Goal: Transaction & Acquisition: Purchase product/service

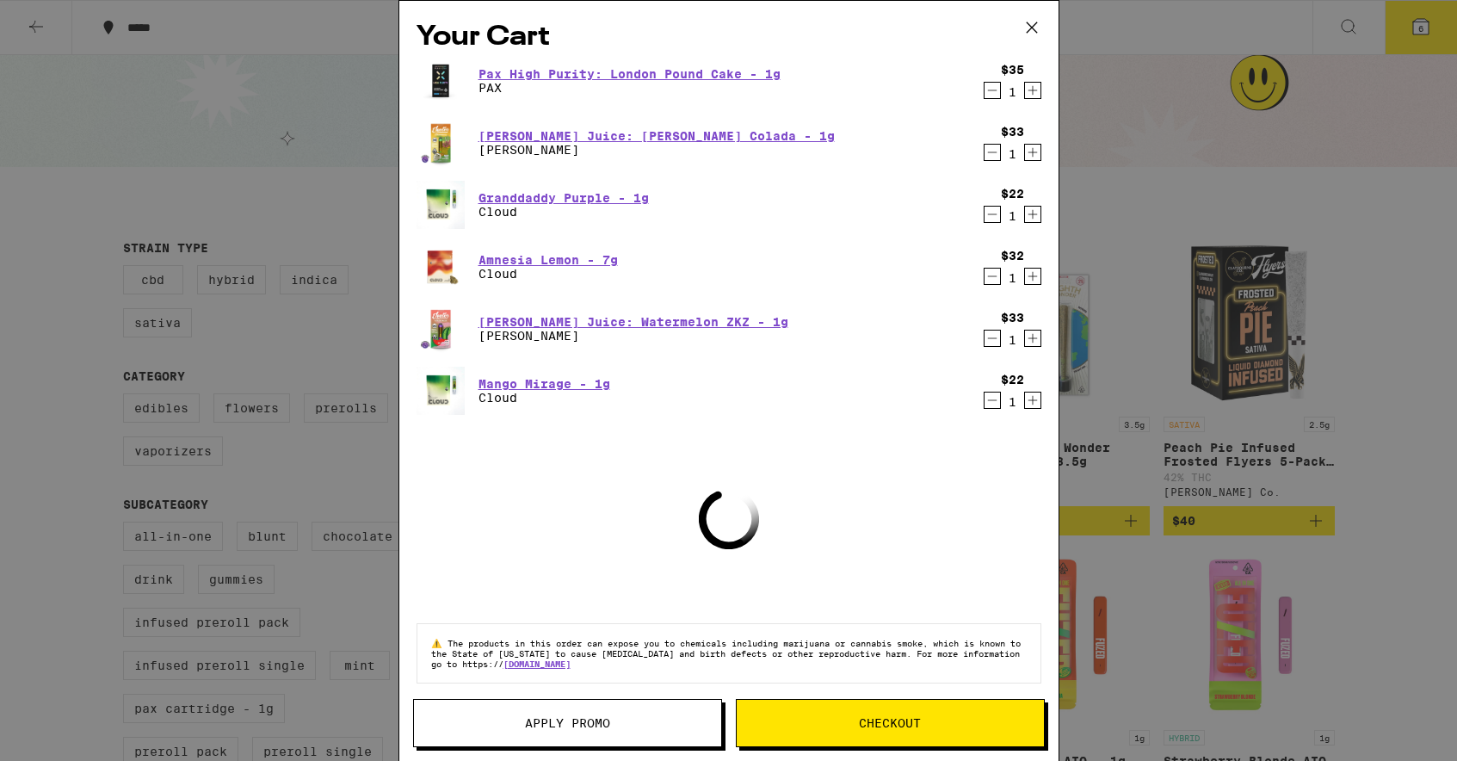
click at [991, 90] on icon "Decrement" at bounding box center [991, 90] width 15 height 21
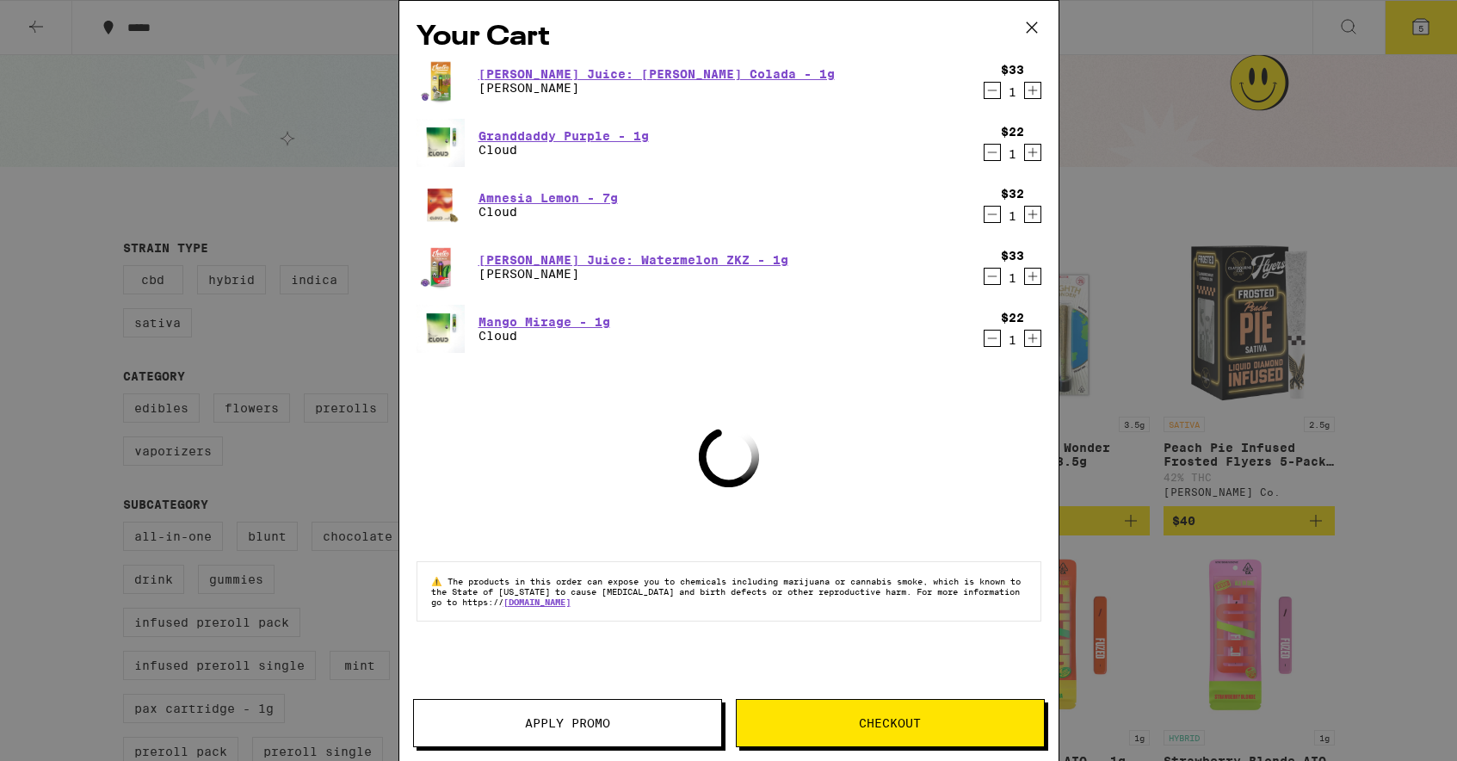
click at [991, 90] on icon "Decrement" at bounding box center [991, 90] width 15 height 21
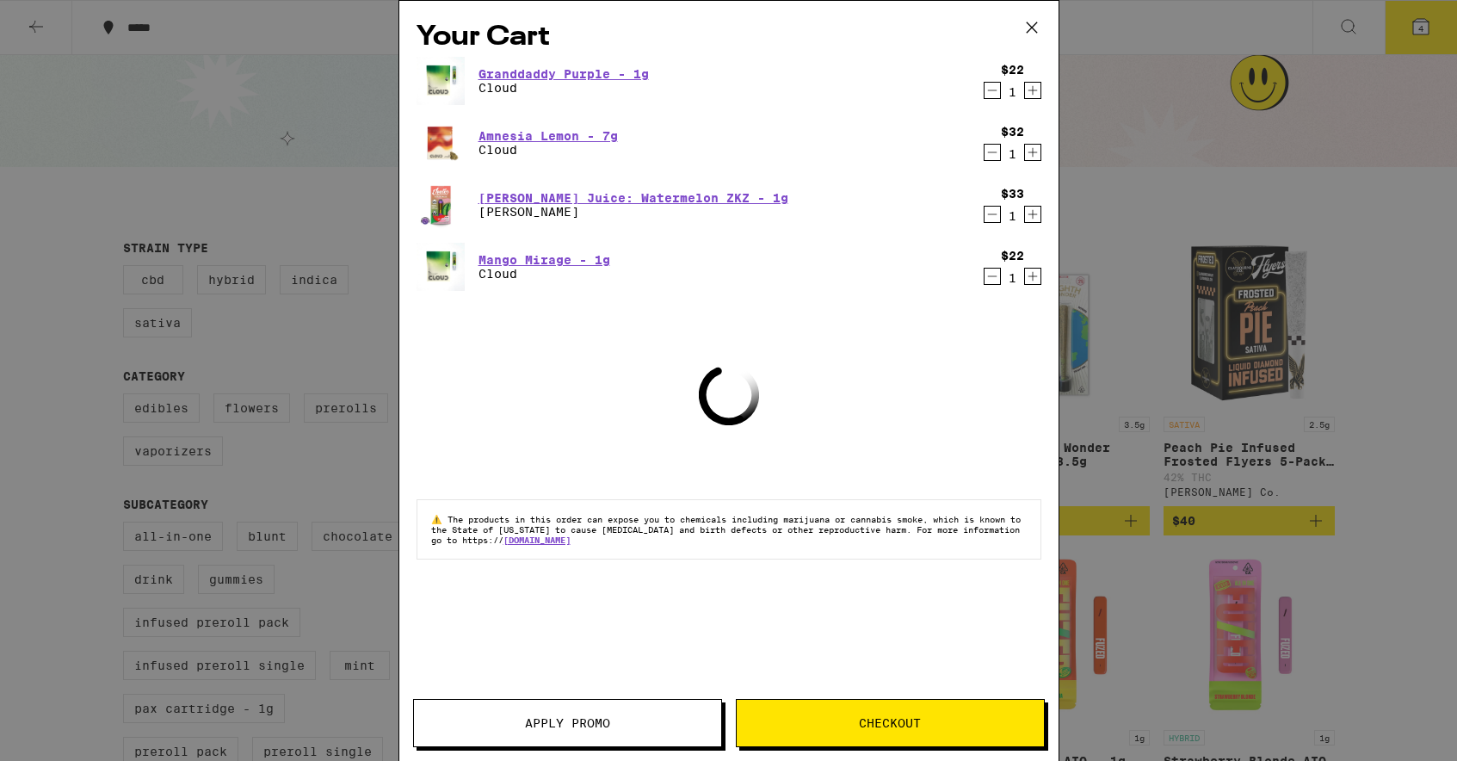
click at [991, 90] on icon "Decrement" at bounding box center [991, 90] width 15 height 21
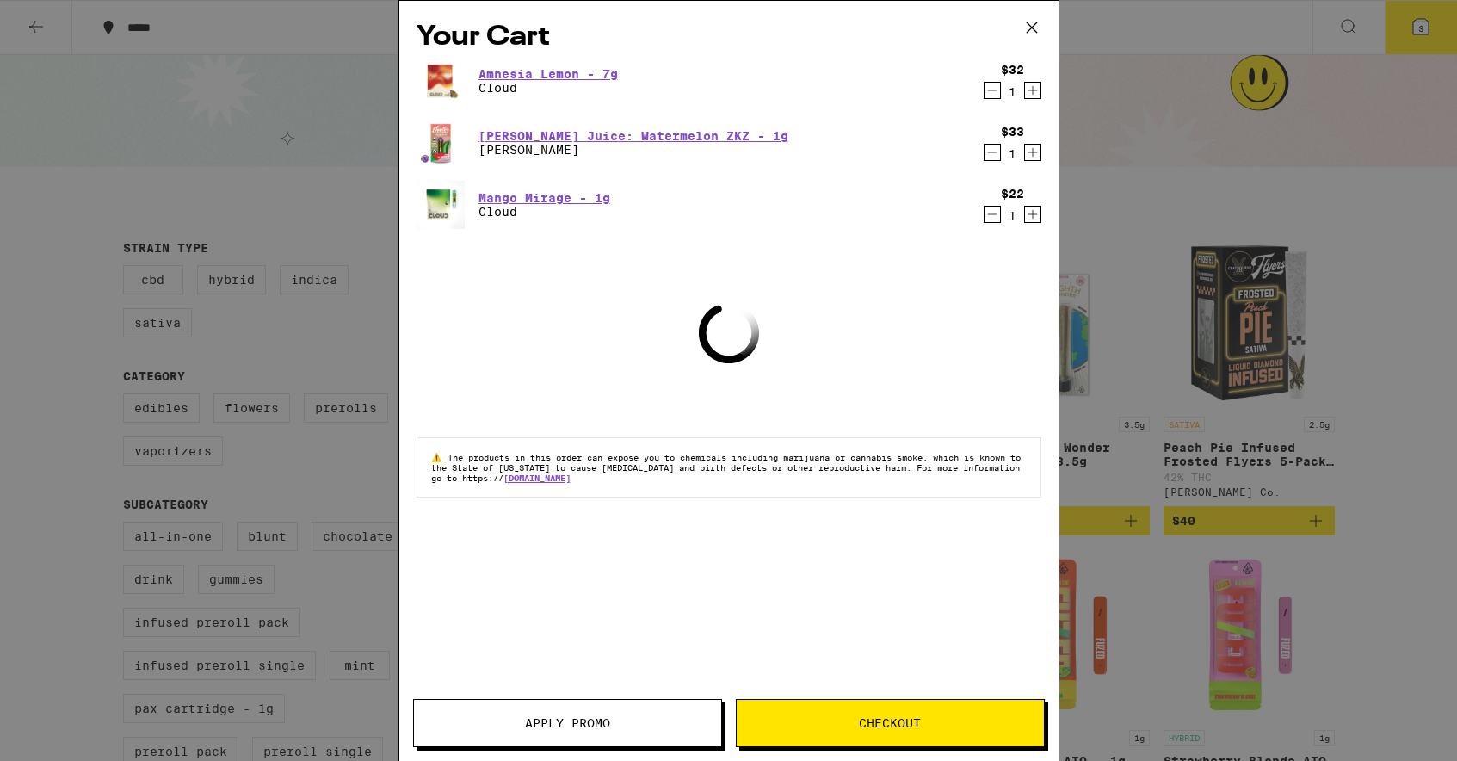
click at [991, 90] on icon "Decrement" at bounding box center [991, 90] width 15 height 21
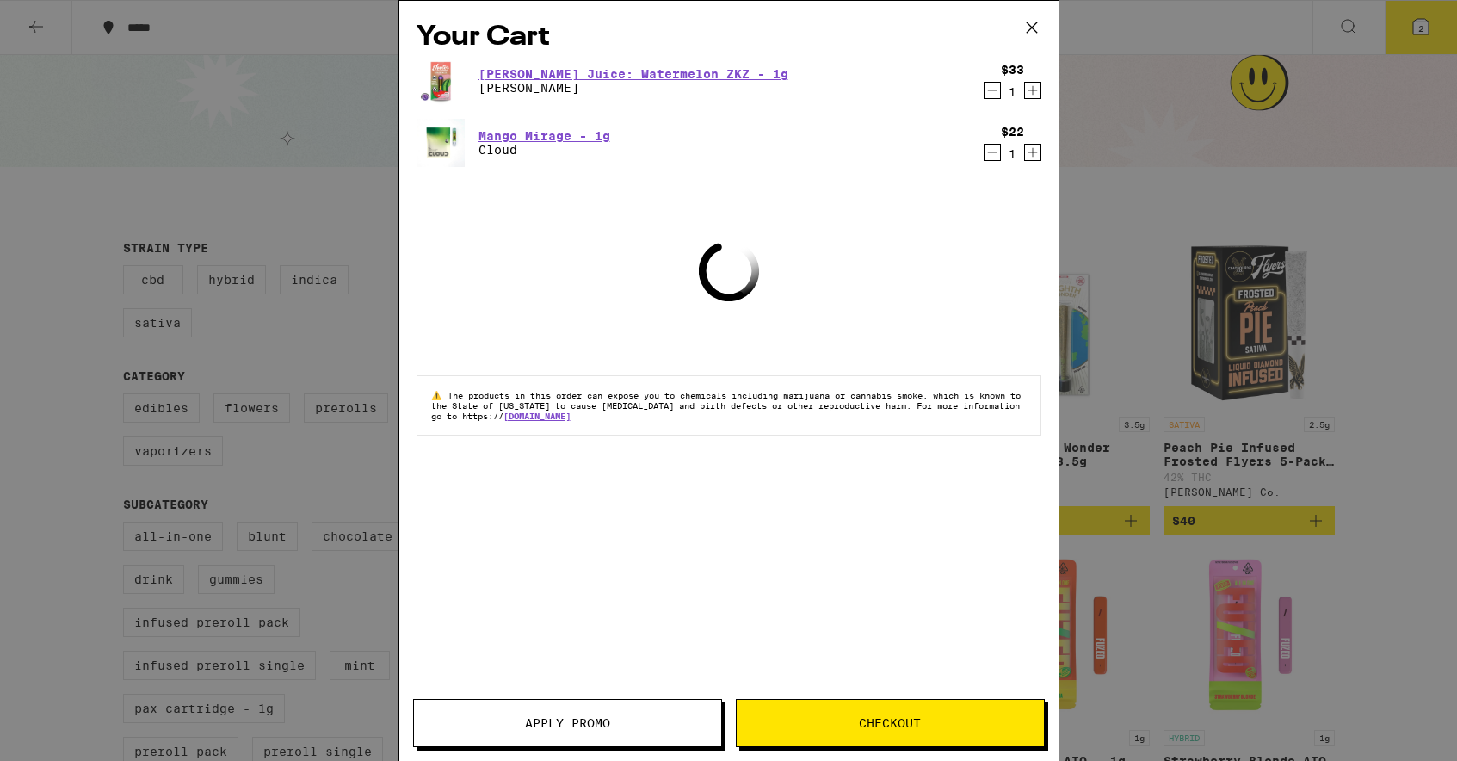
click at [991, 90] on icon "Decrement" at bounding box center [991, 90] width 15 height 21
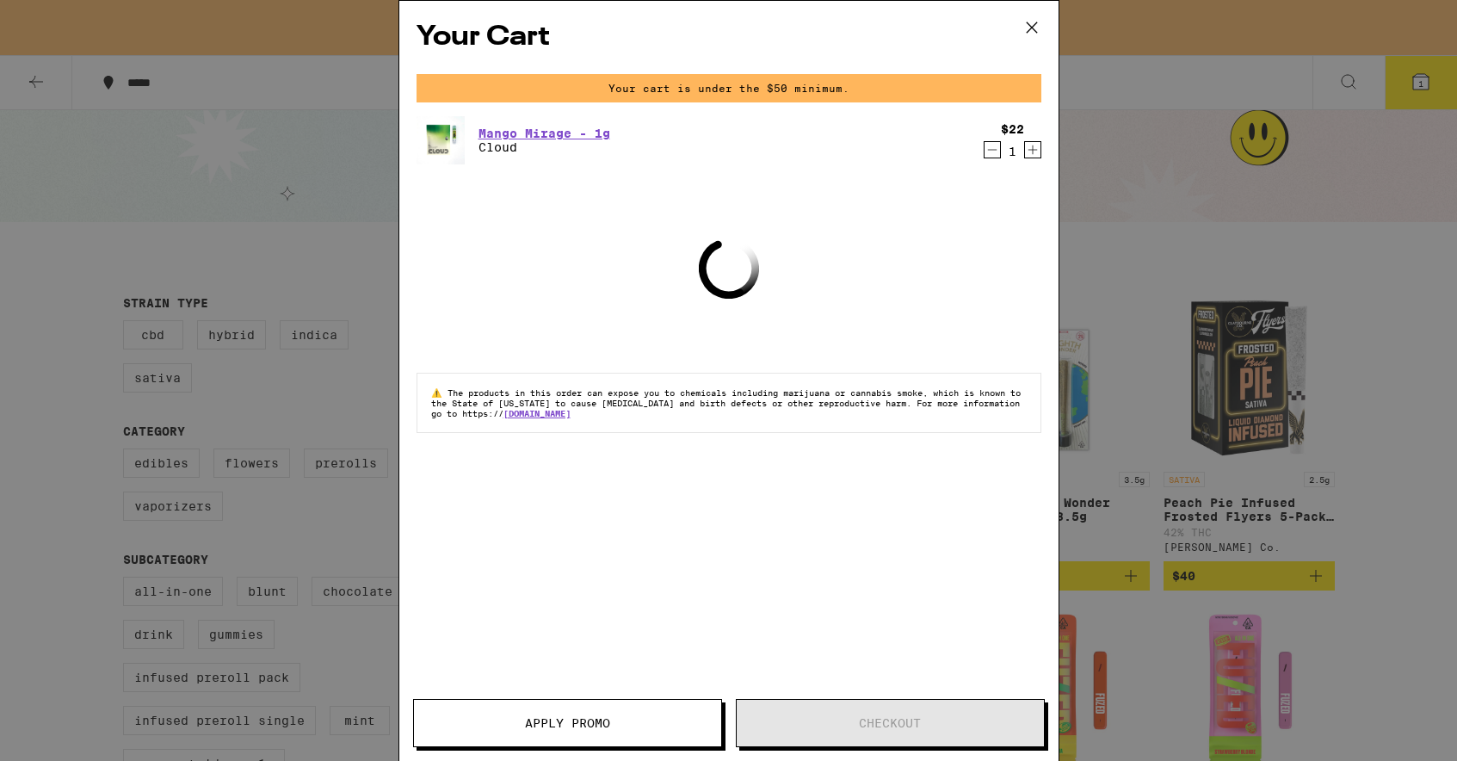
click at [987, 146] on icon "Decrement" at bounding box center [991, 149] width 15 height 21
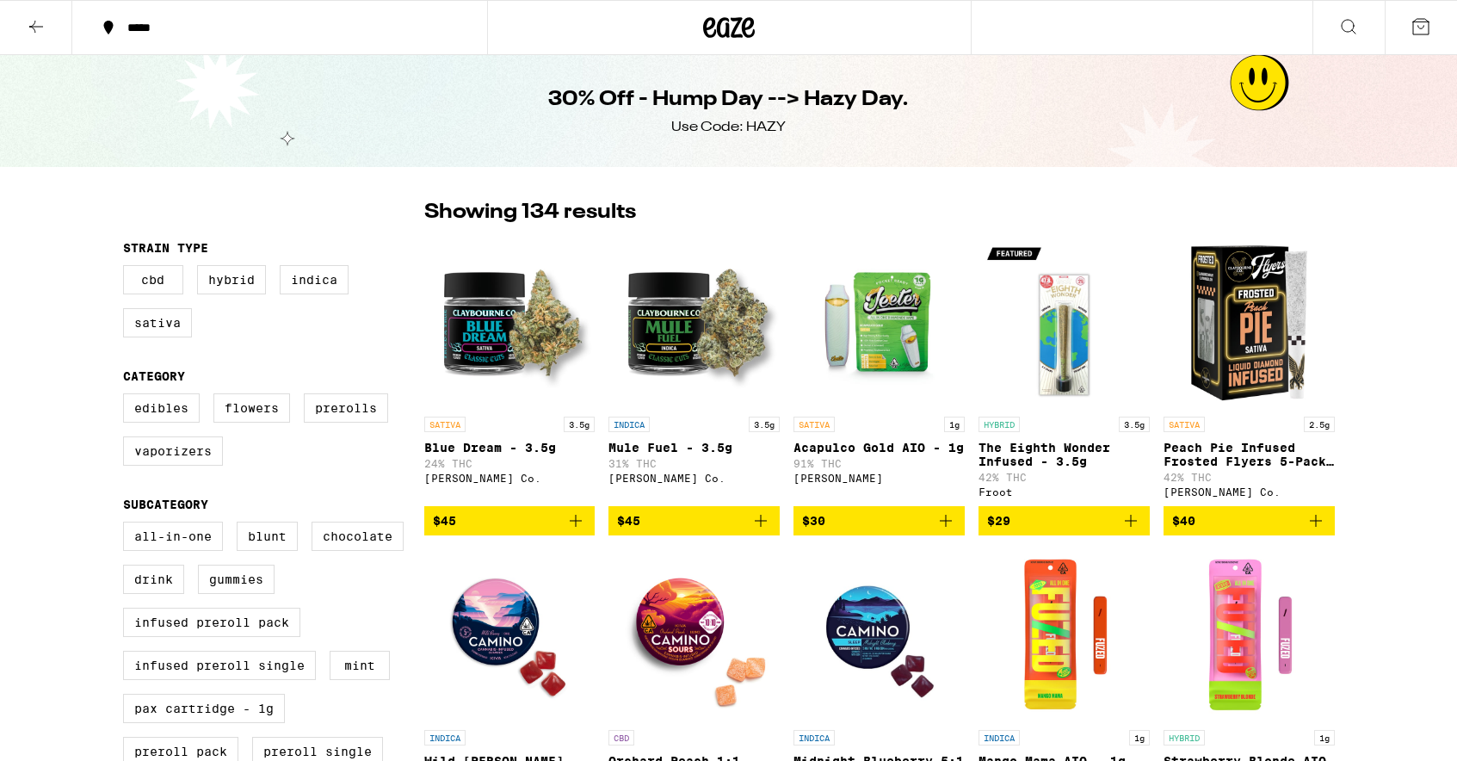
click at [46, 34] on button at bounding box center [36, 28] width 72 height 54
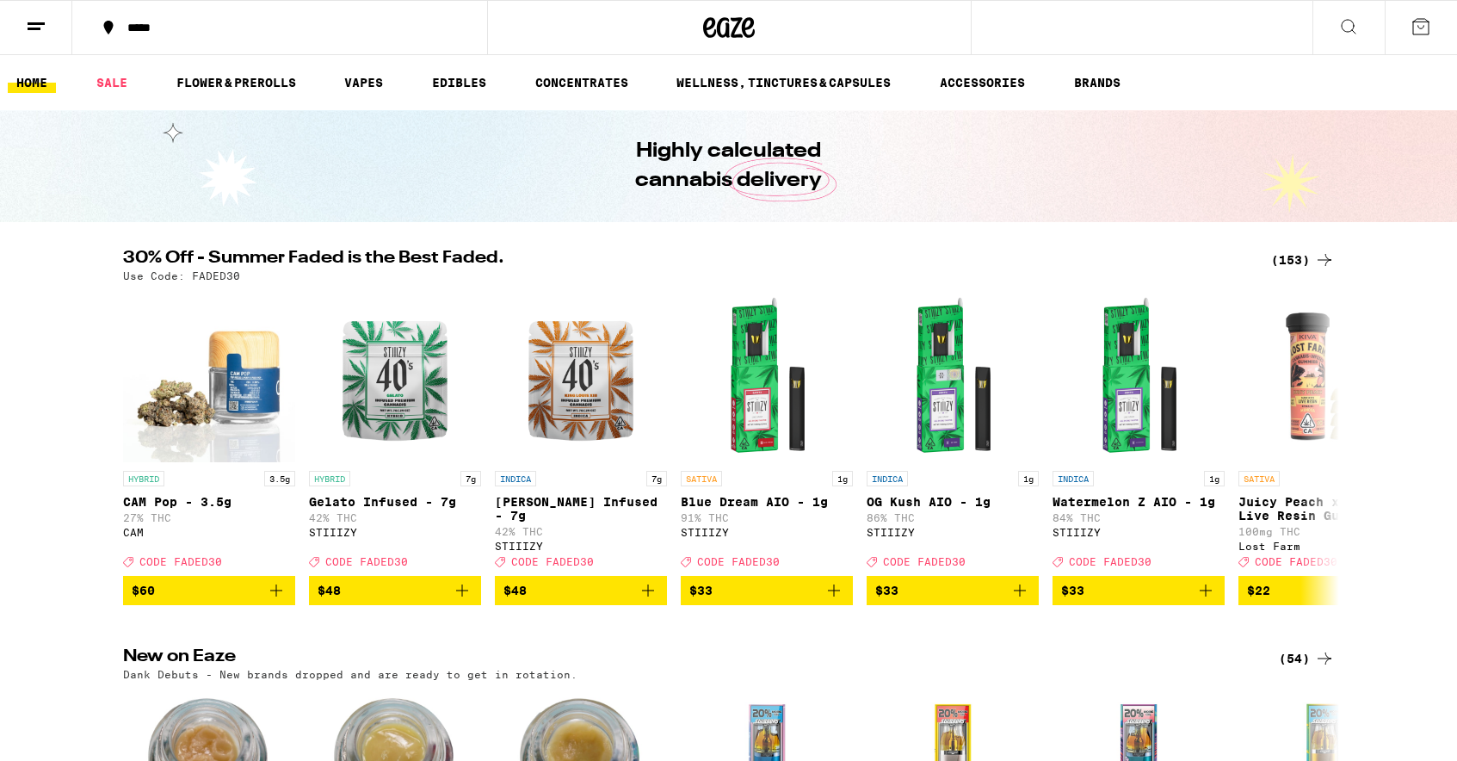
click at [1316, 260] on icon at bounding box center [1324, 260] width 21 height 21
click at [1293, 260] on div "(153)" at bounding box center [1303, 260] width 64 height 21
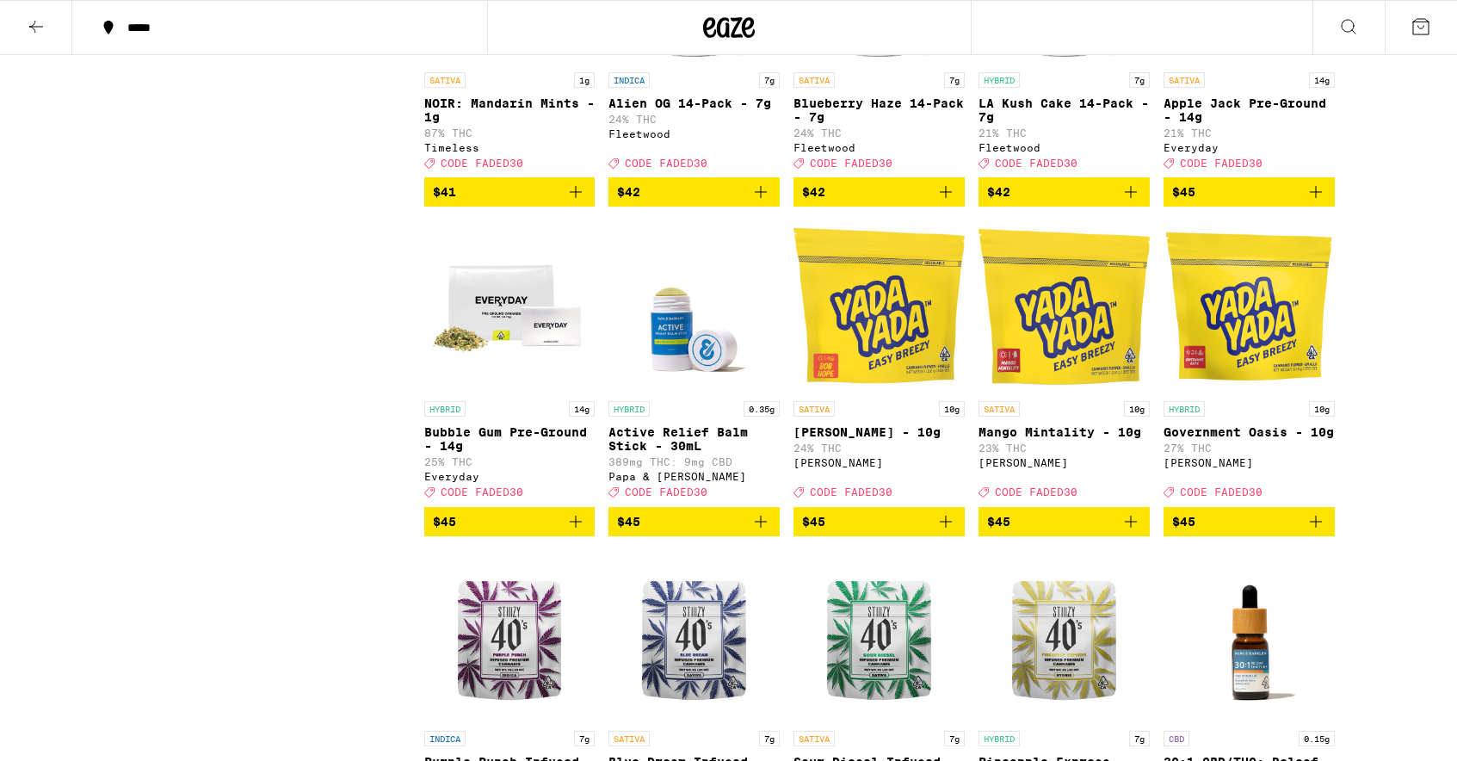
scroll to position [7911, 0]
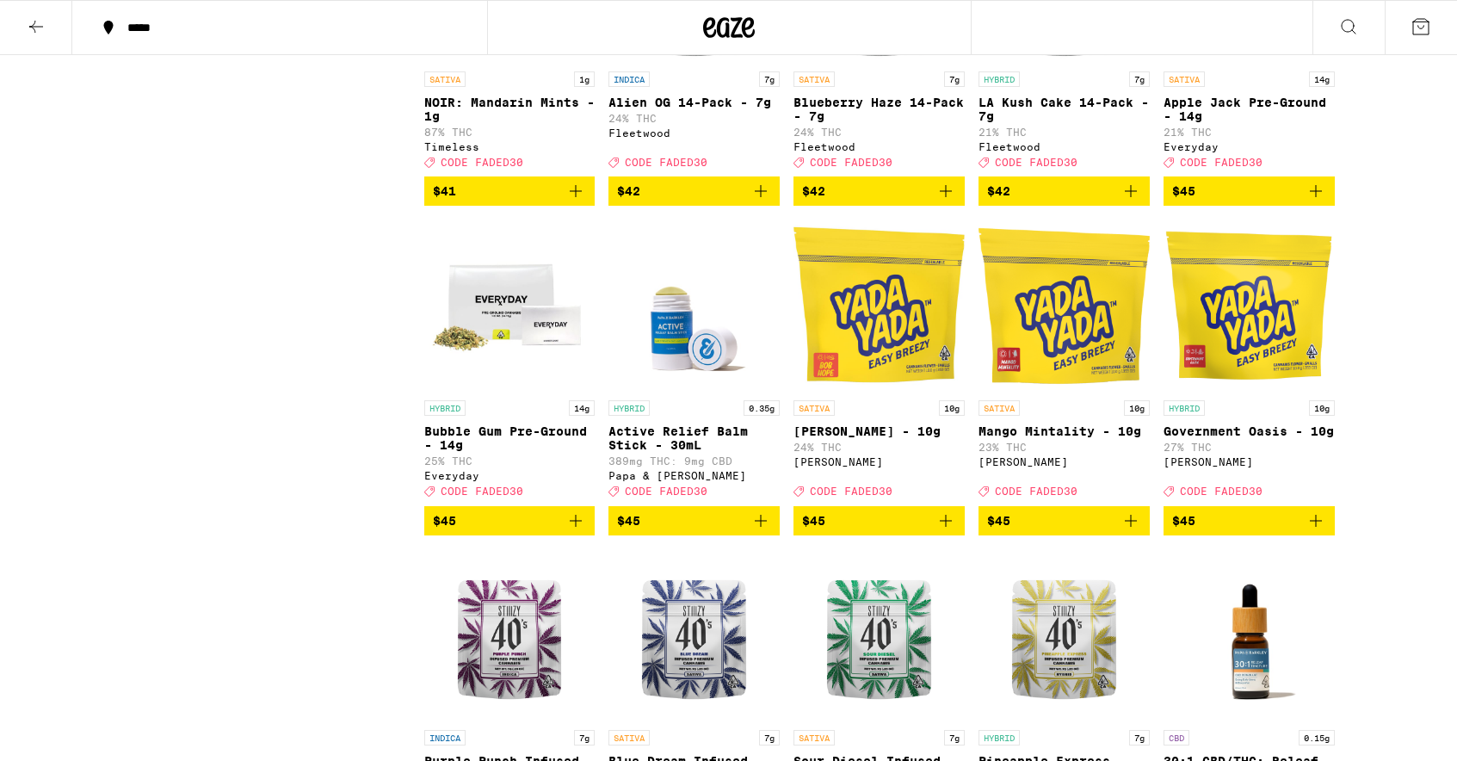
click at [582, 206] on button "$41" at bounding box center [509, 190] width 171 height 29
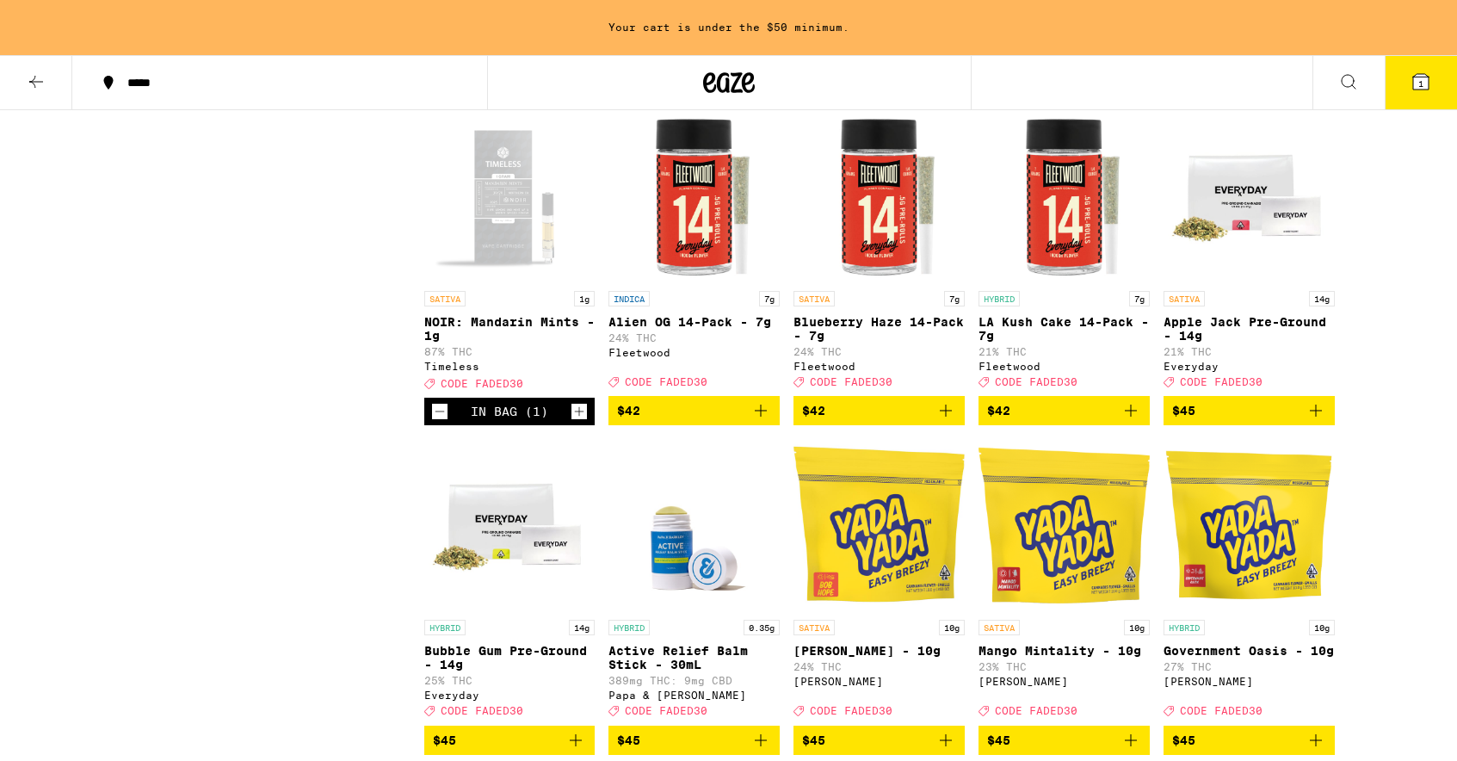
scroll to position [7736, 0]
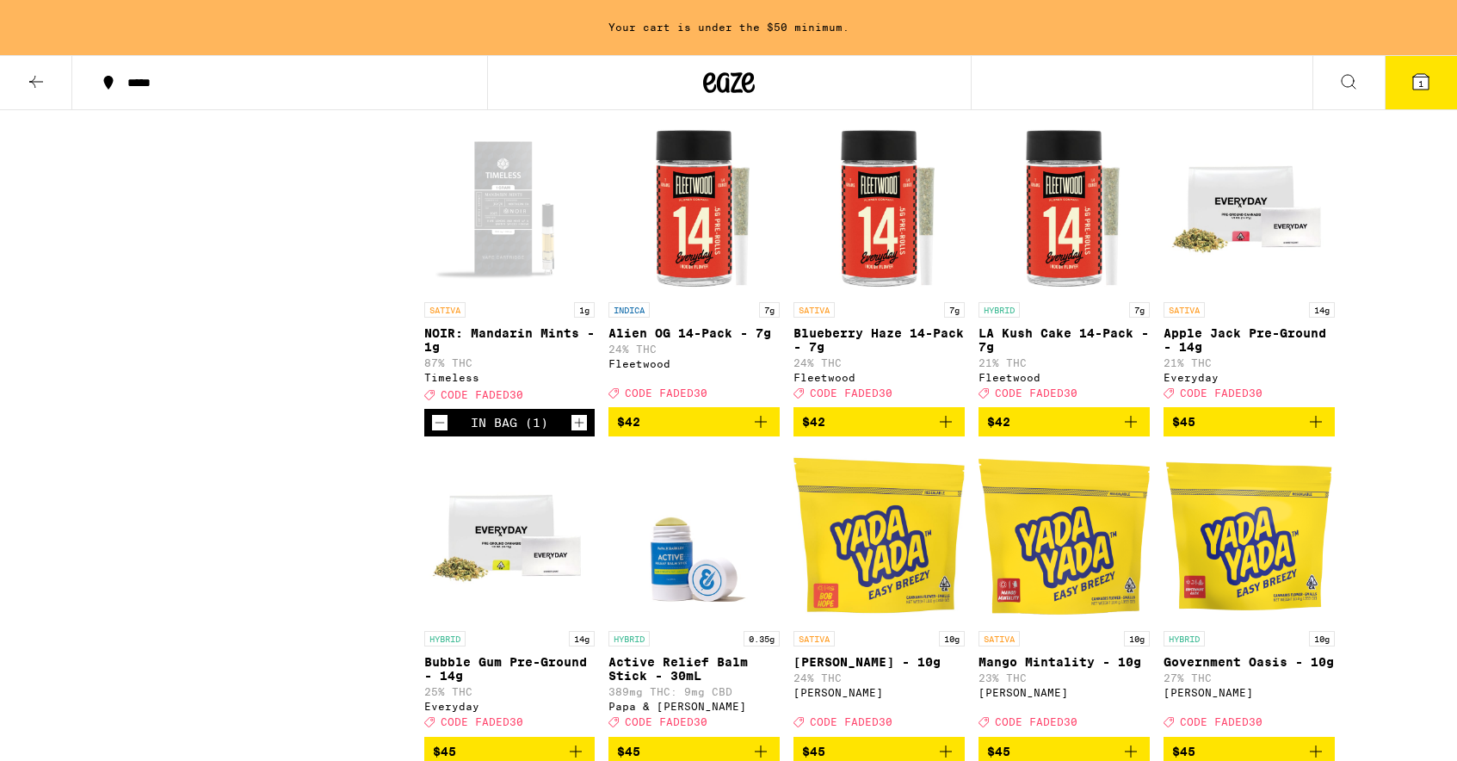
click at [1313, 103] on icon "Add to bag" at bounding box center [1315, 93] width 21 height 21
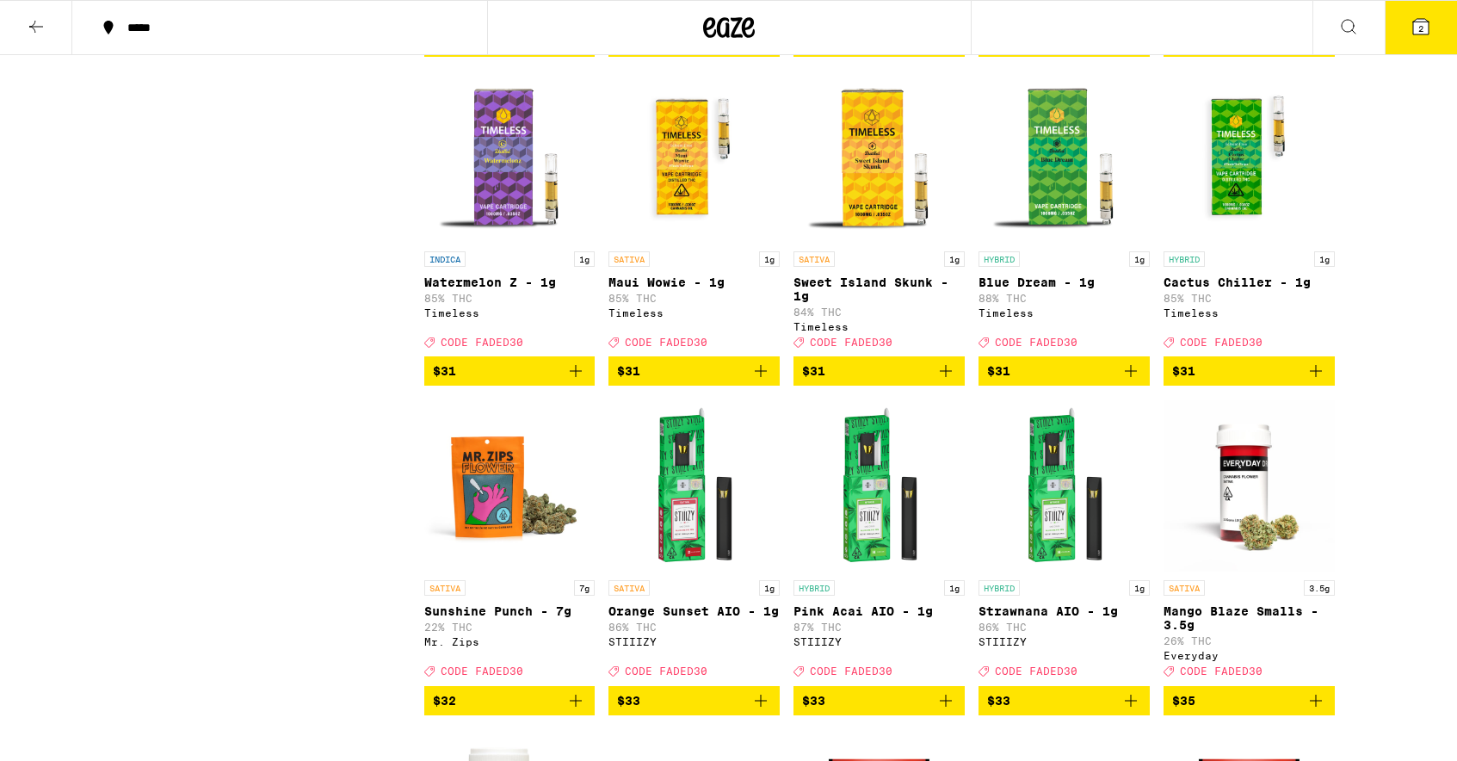
scroll to position [6401, 0]
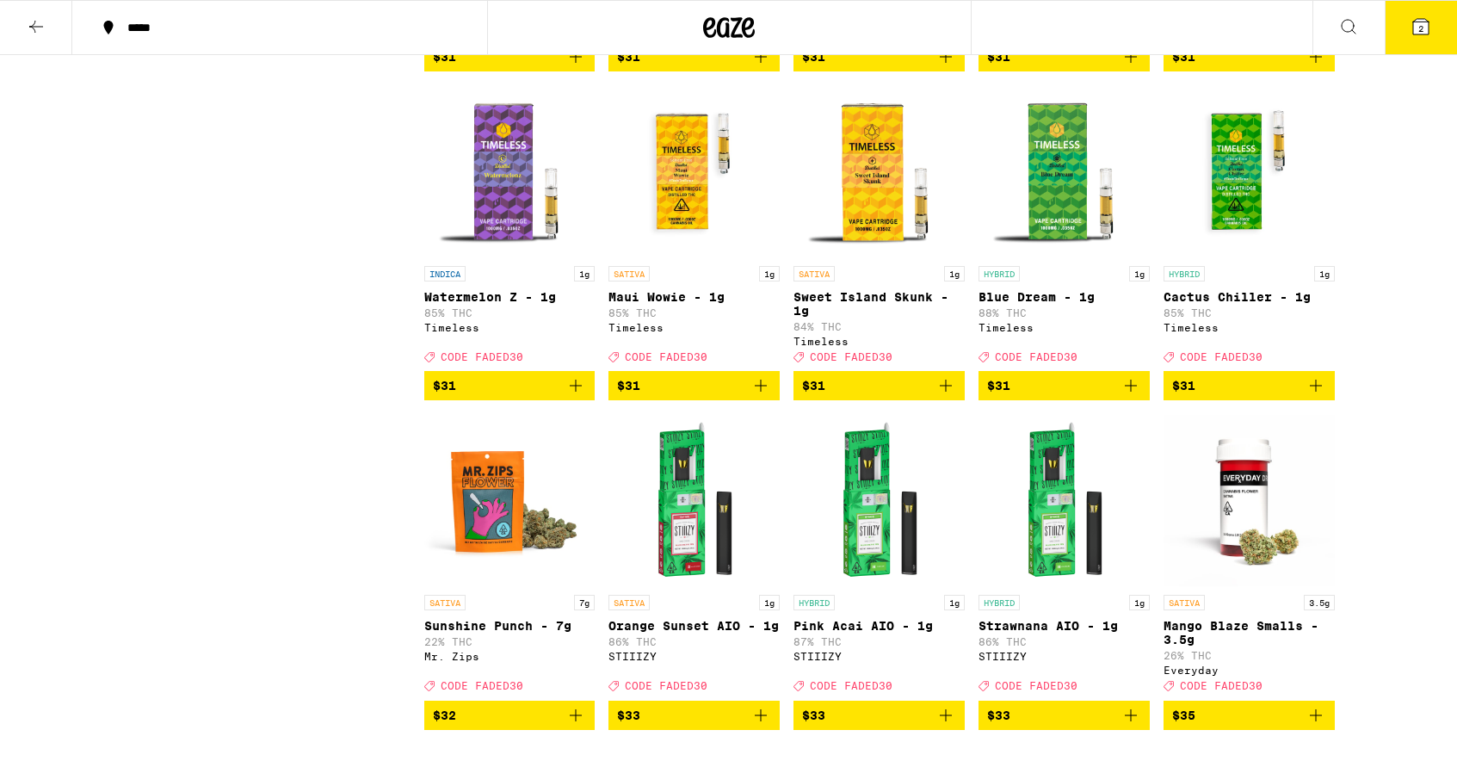
click at [583, 396] on icon "Add to bag" at bounding box center [575, 385] width 21 height 21
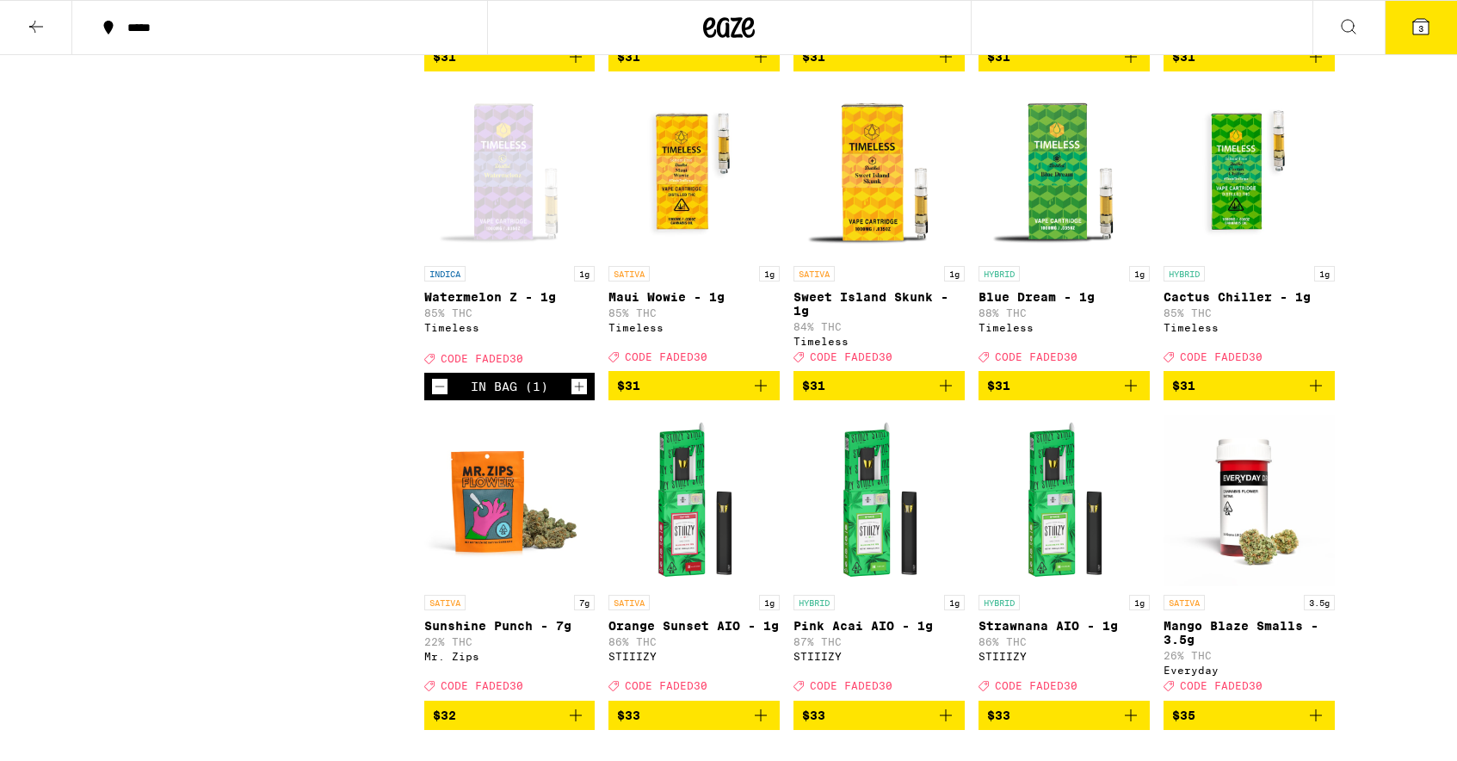
click at [1138, 396] on icon "Add to bag" at bounding box center [1130, 385] width 21 height 21
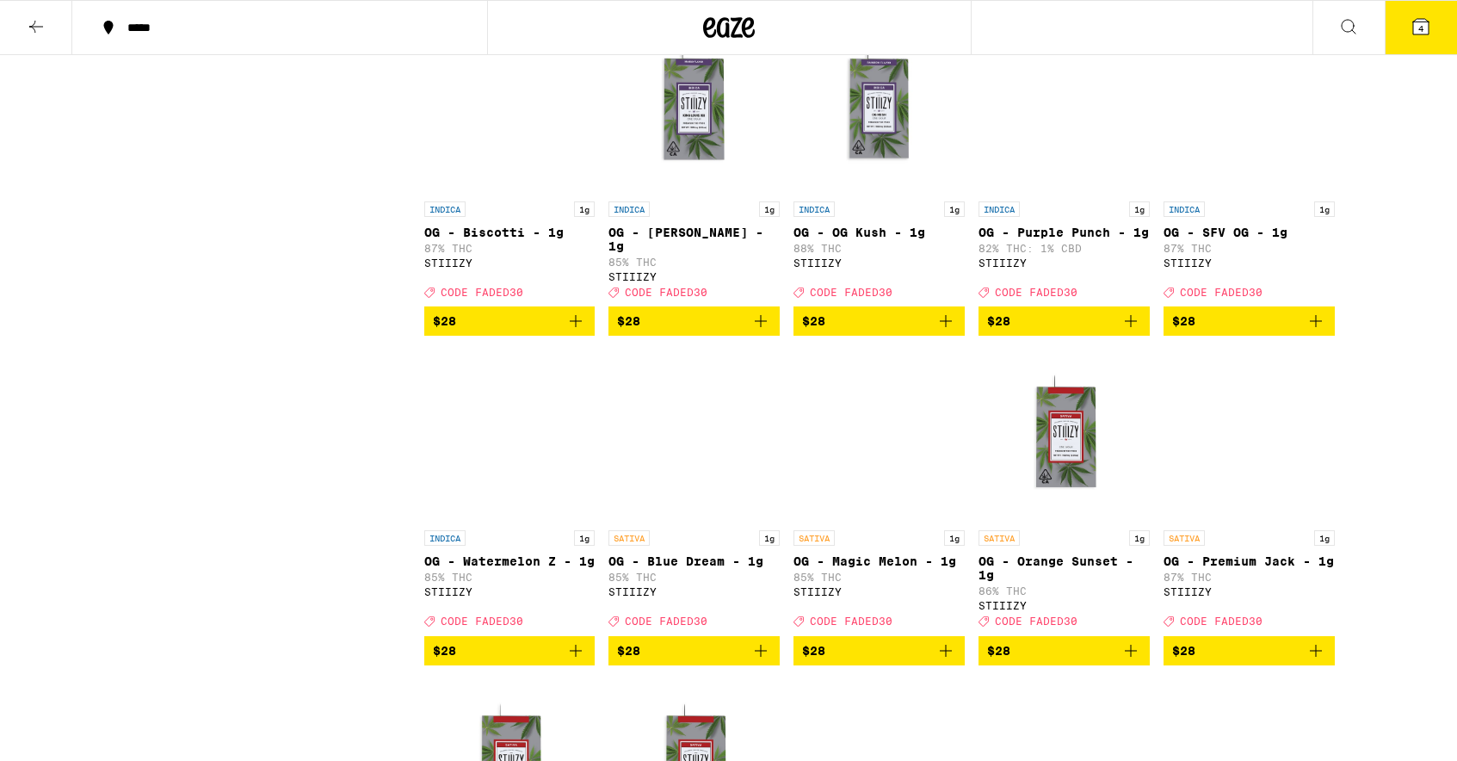
scroll to position [4161, 0]
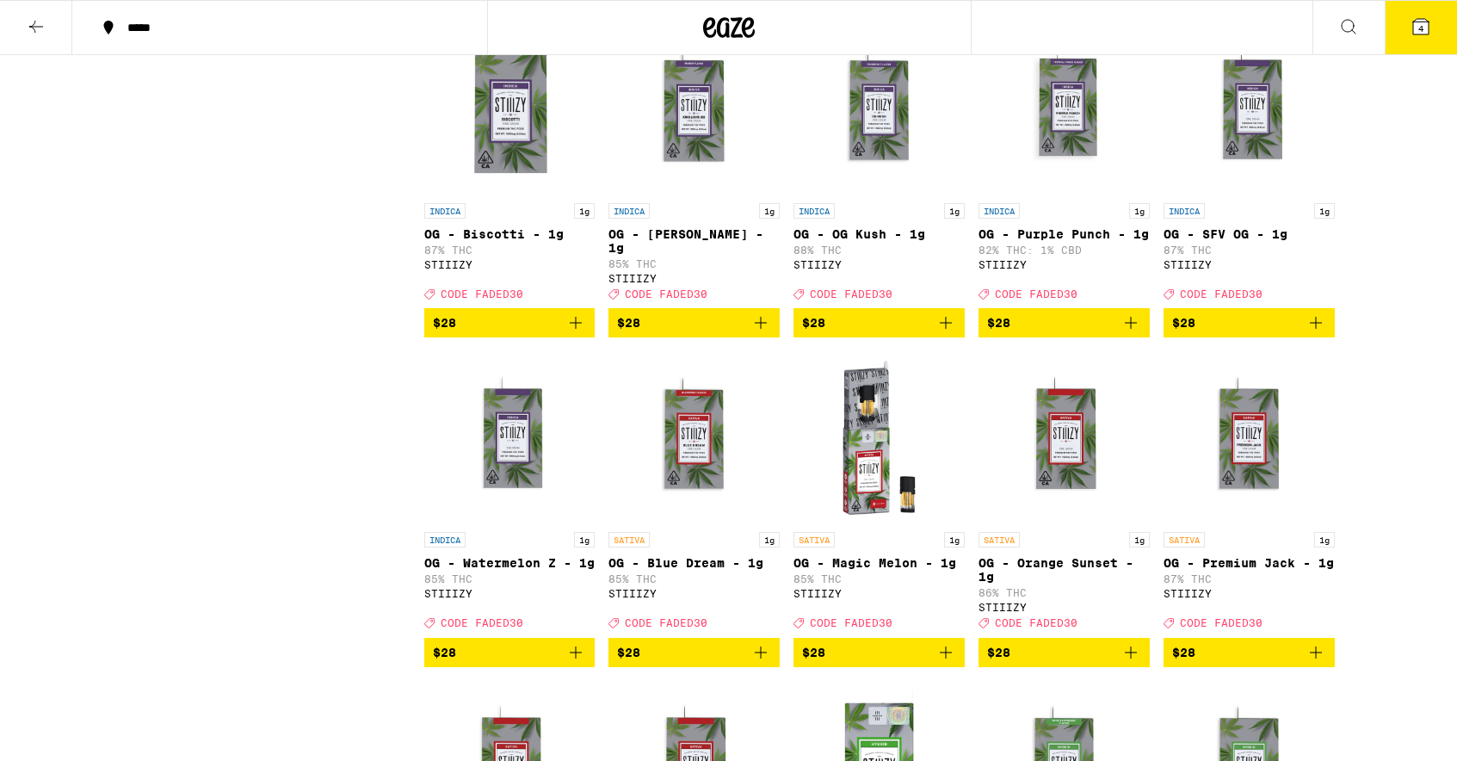
click at [763, 333] on icon "Add to bag" at bounding box center [760, 322] width 21 height 21
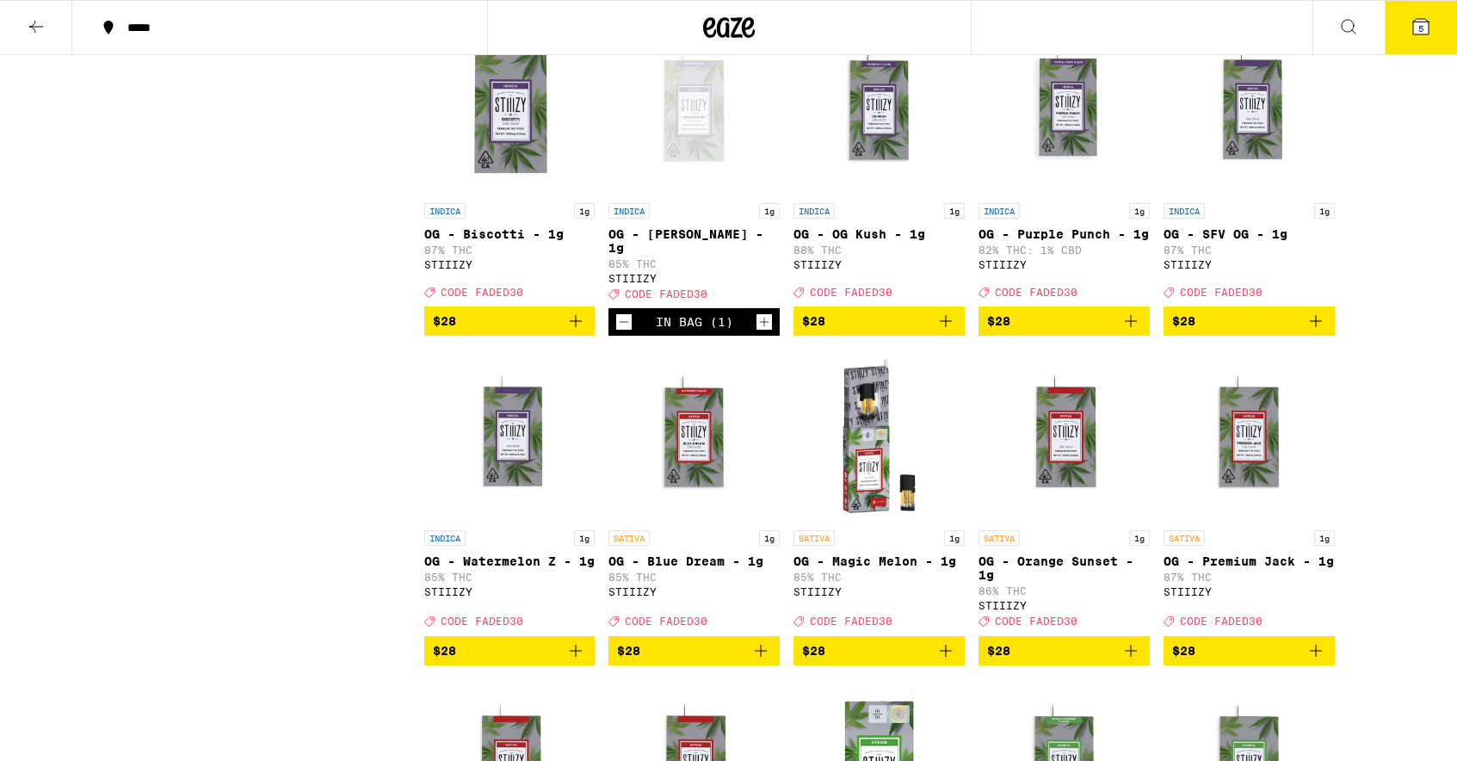
click at [572, 331] on icon "Add to bag" at bounding box center [575, 321] width 21 height 21
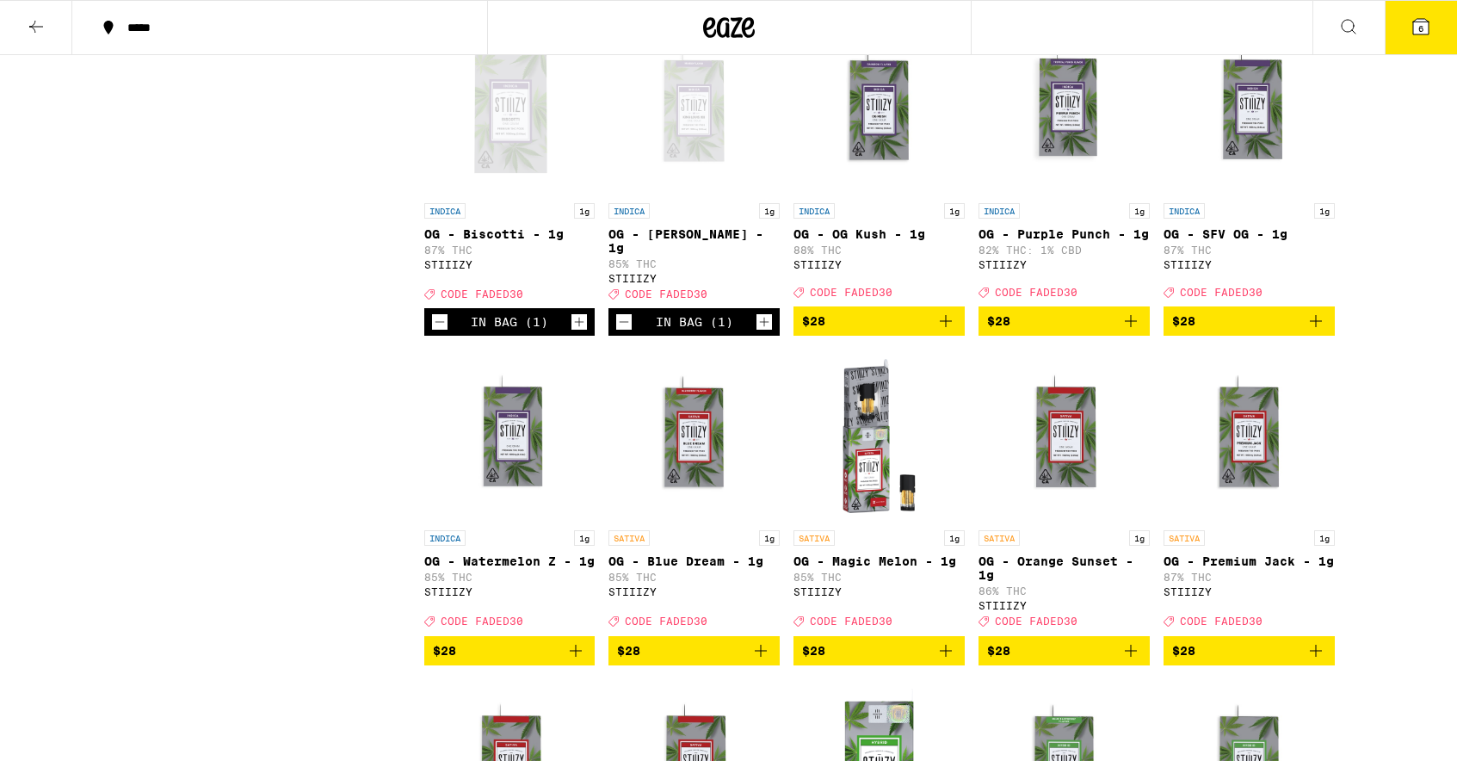
click at [1423, 40] on button "6" at bounding box center [1421, 27] width 72 height 53
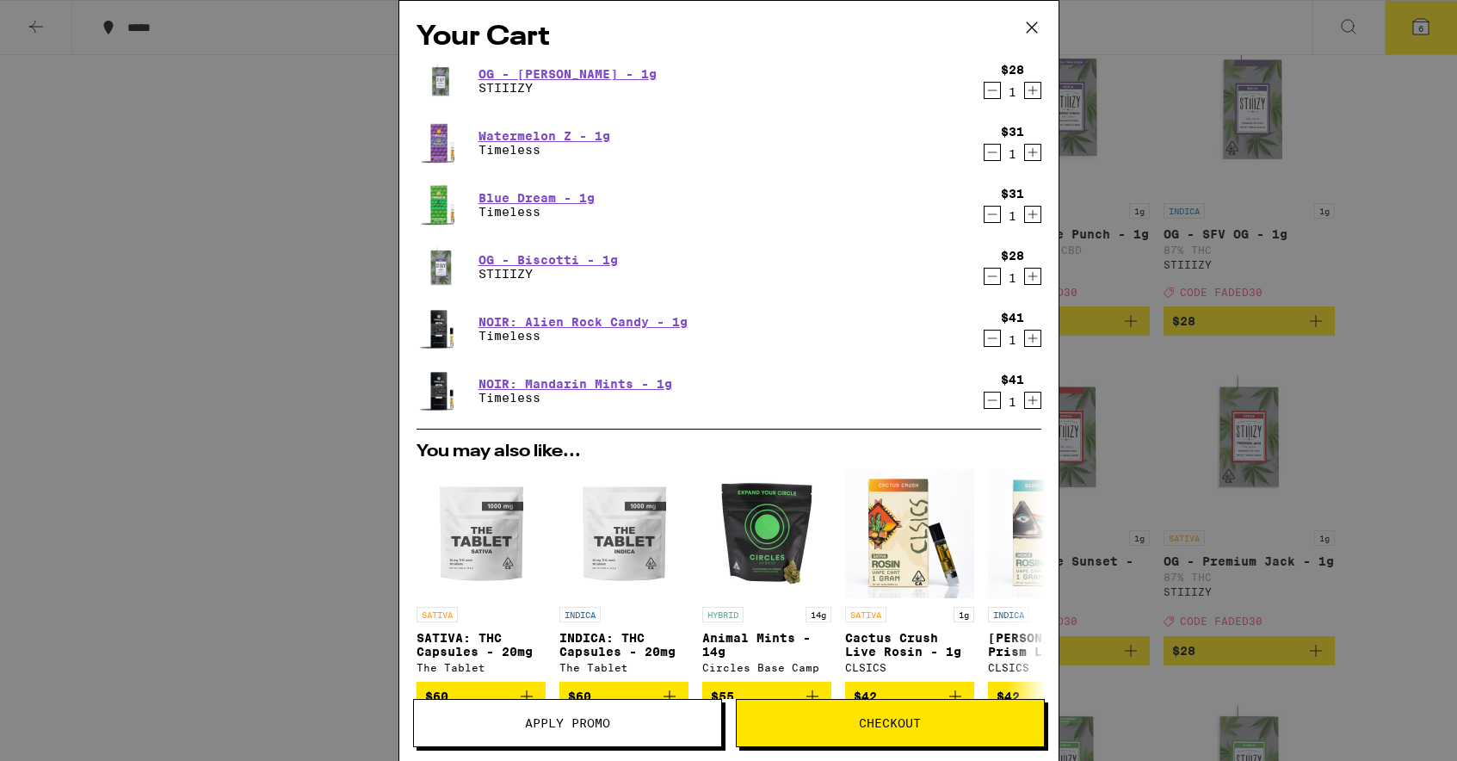
click at [988, 337] on icon "Decrement" at bounding box center [991, 338] width 15 height 21
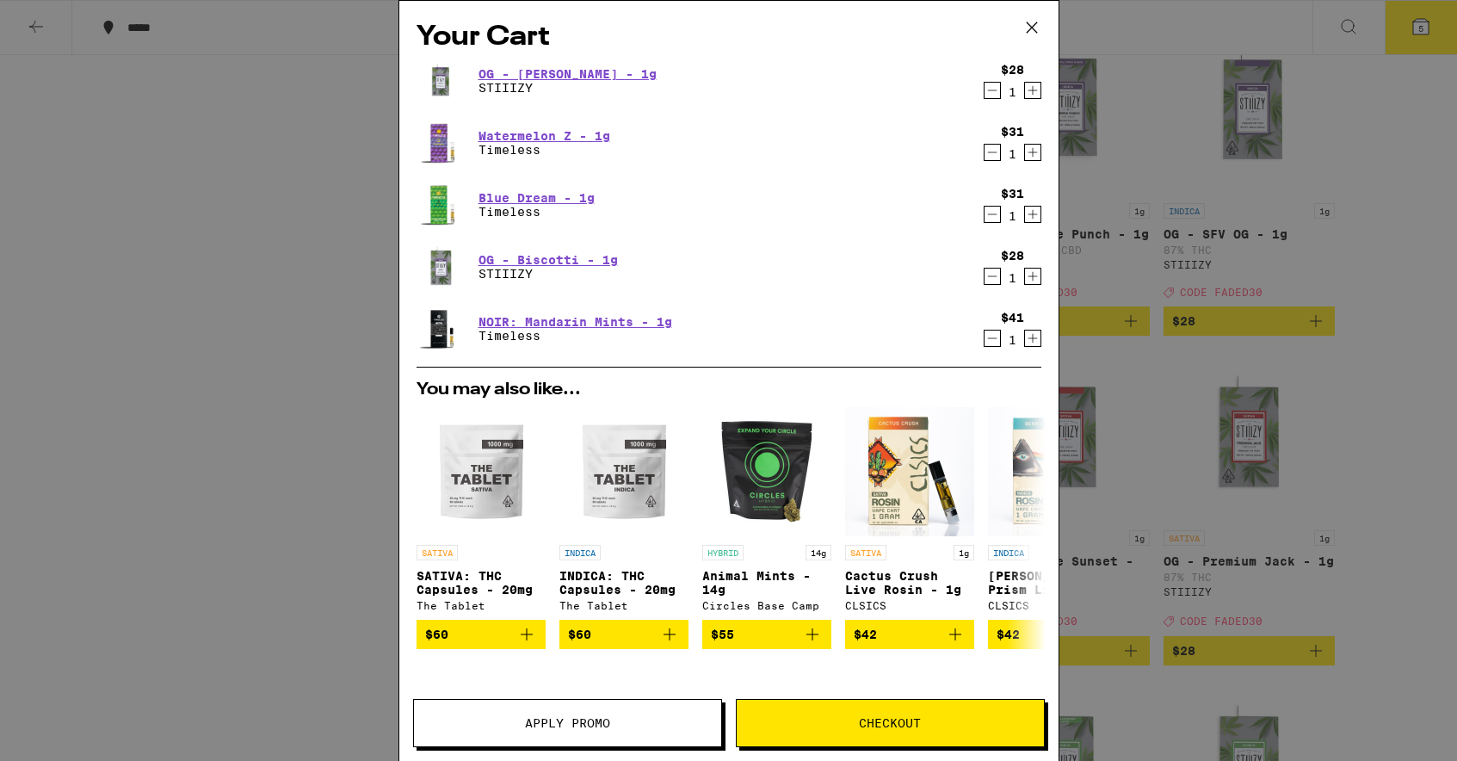
click at [1028, 28] on icon at bounding box center [1032, 28] width 26 height 26
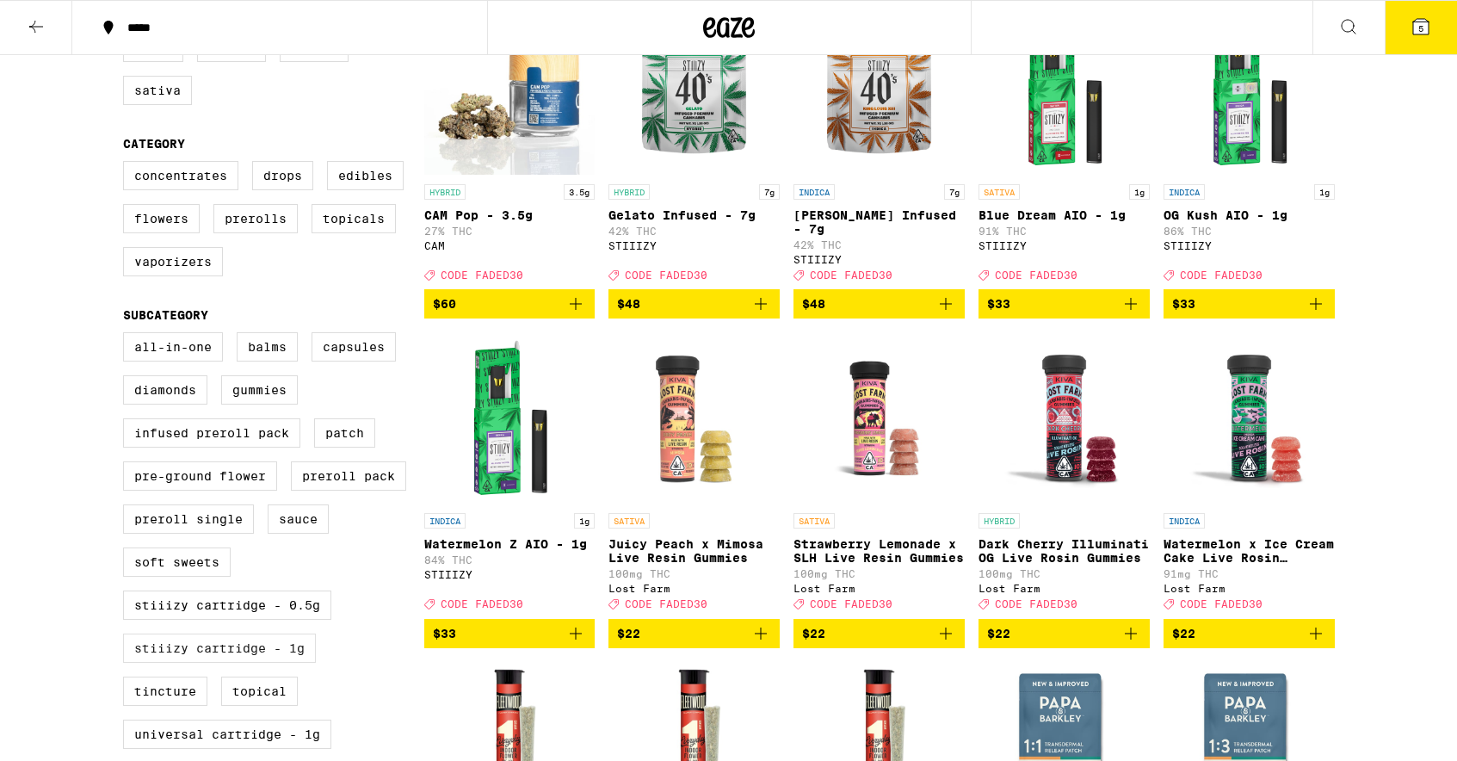
scroll to position [170, 0]
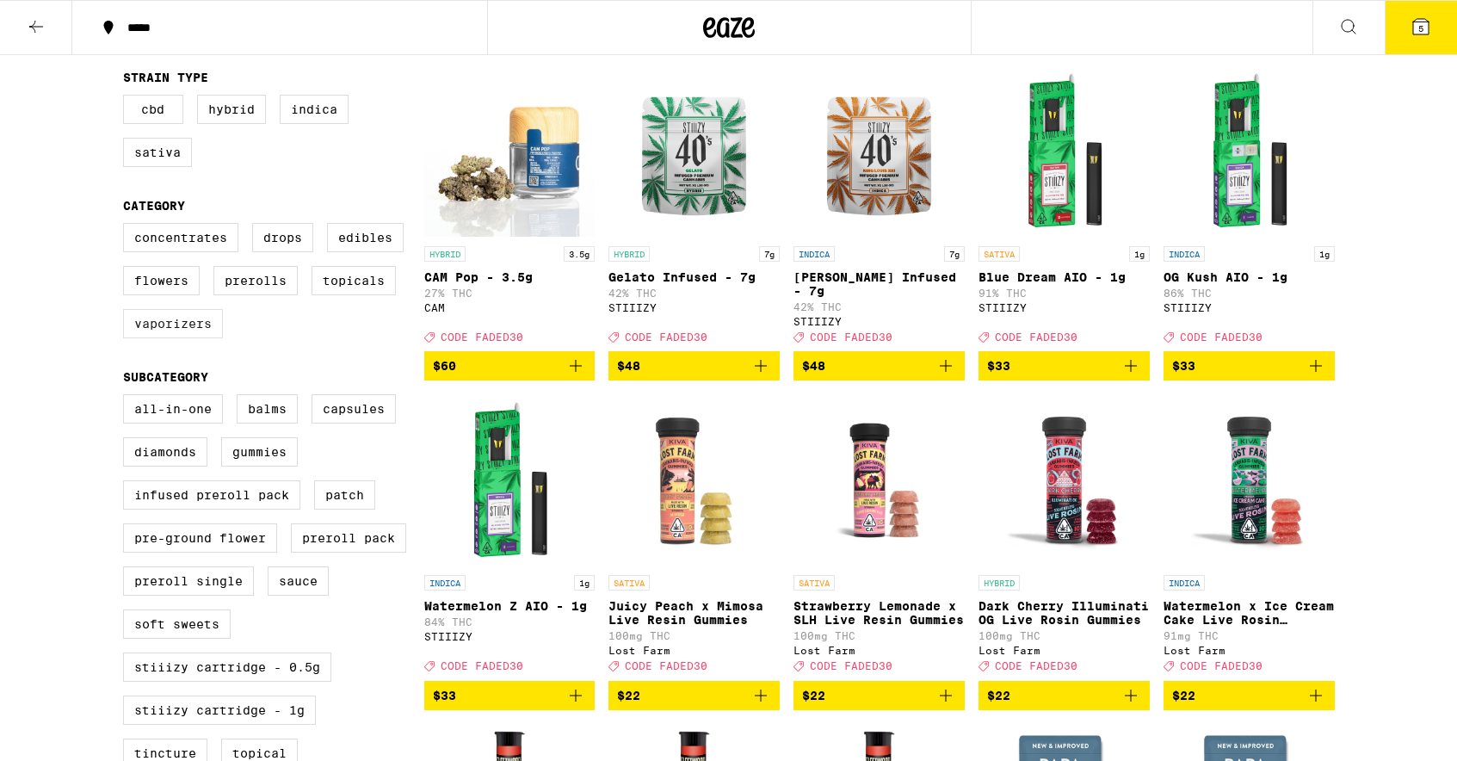
click at [170, 337] on label "Vaporizers" at bounding box center [173, 323] width 100 height 29
click at [127, 226] on input "Vaporizers" at bounding box center [127, 225] width 1 height 1
checkbox input "true"
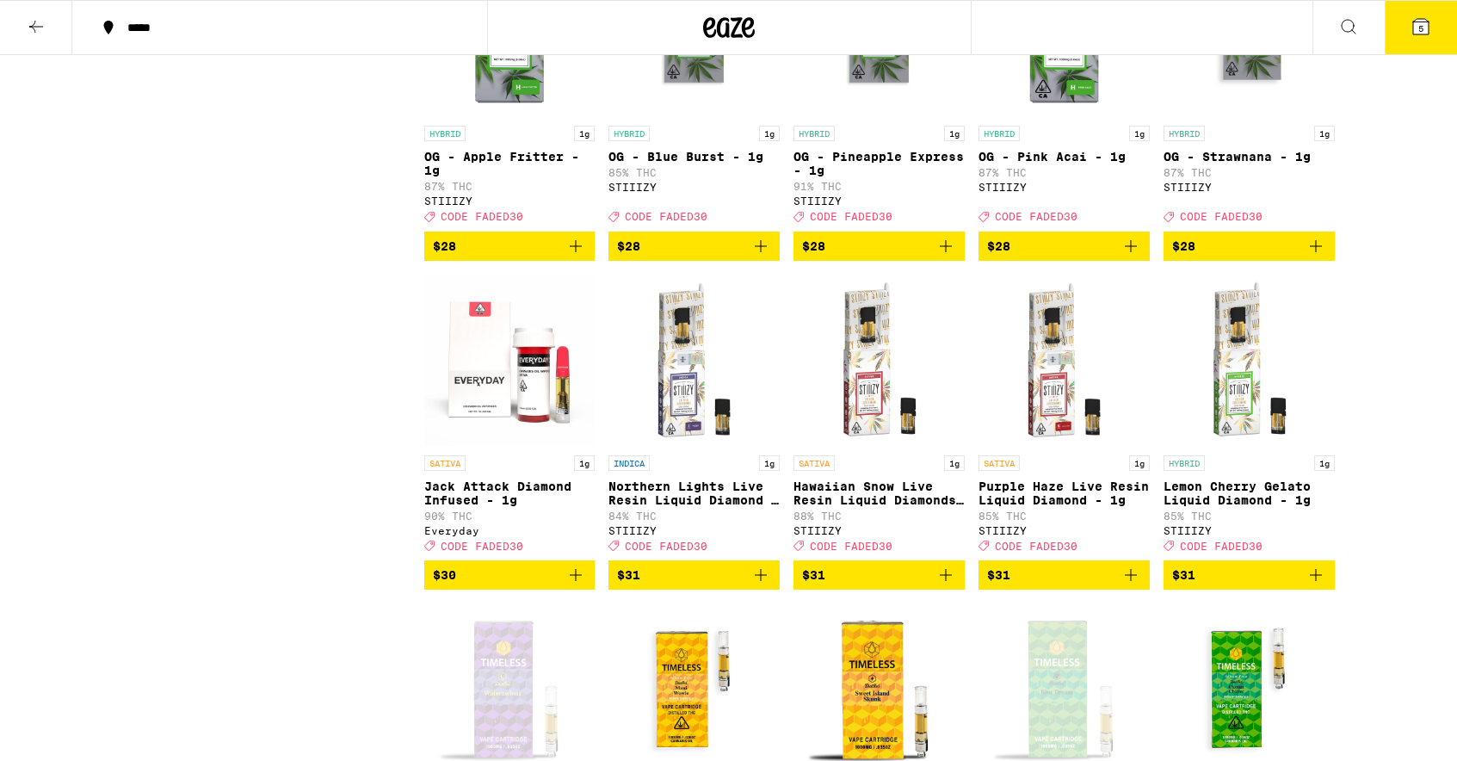
scroll to position [1921, 0]
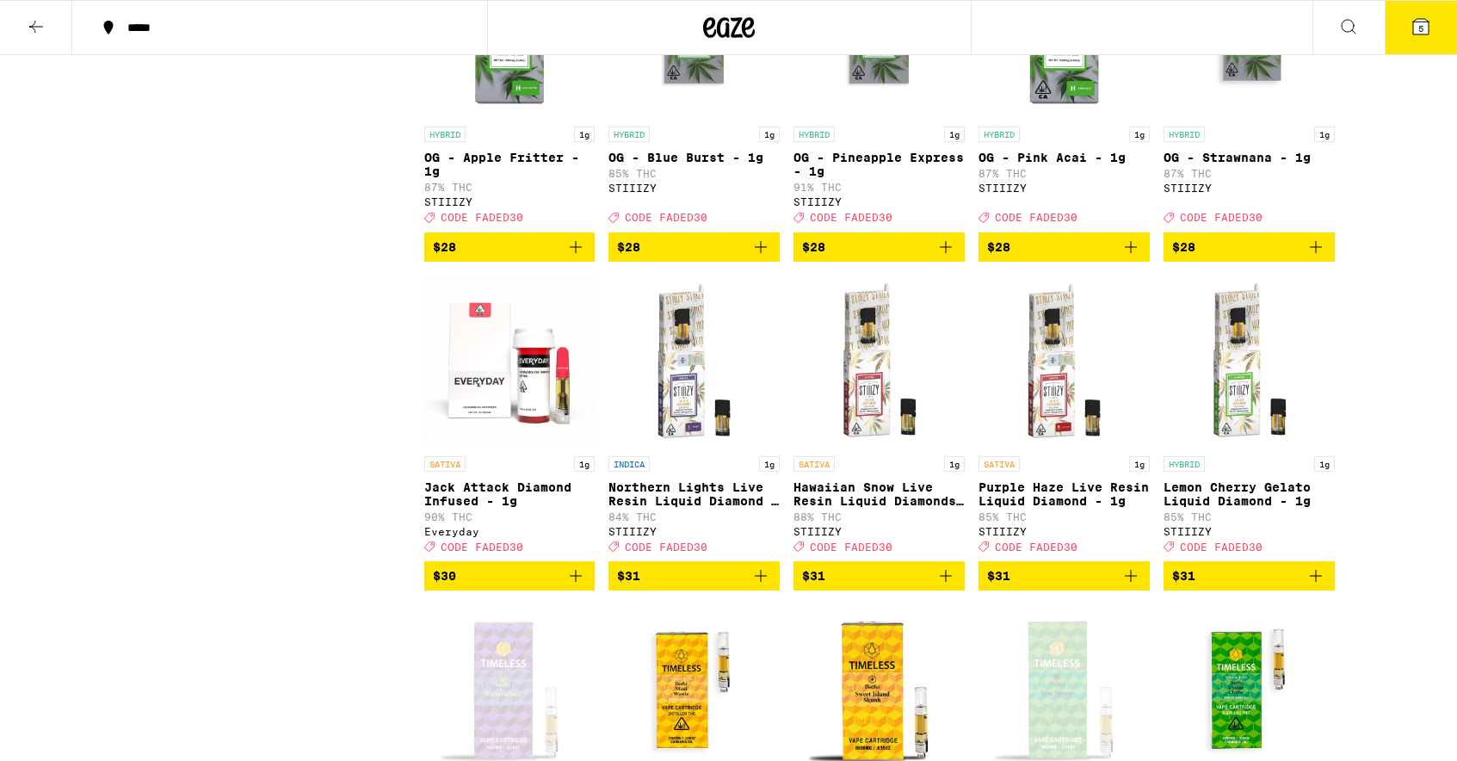
click at [577, 582] on icon "Add to bag" at bounding box center [576, 576] width 12 height 12
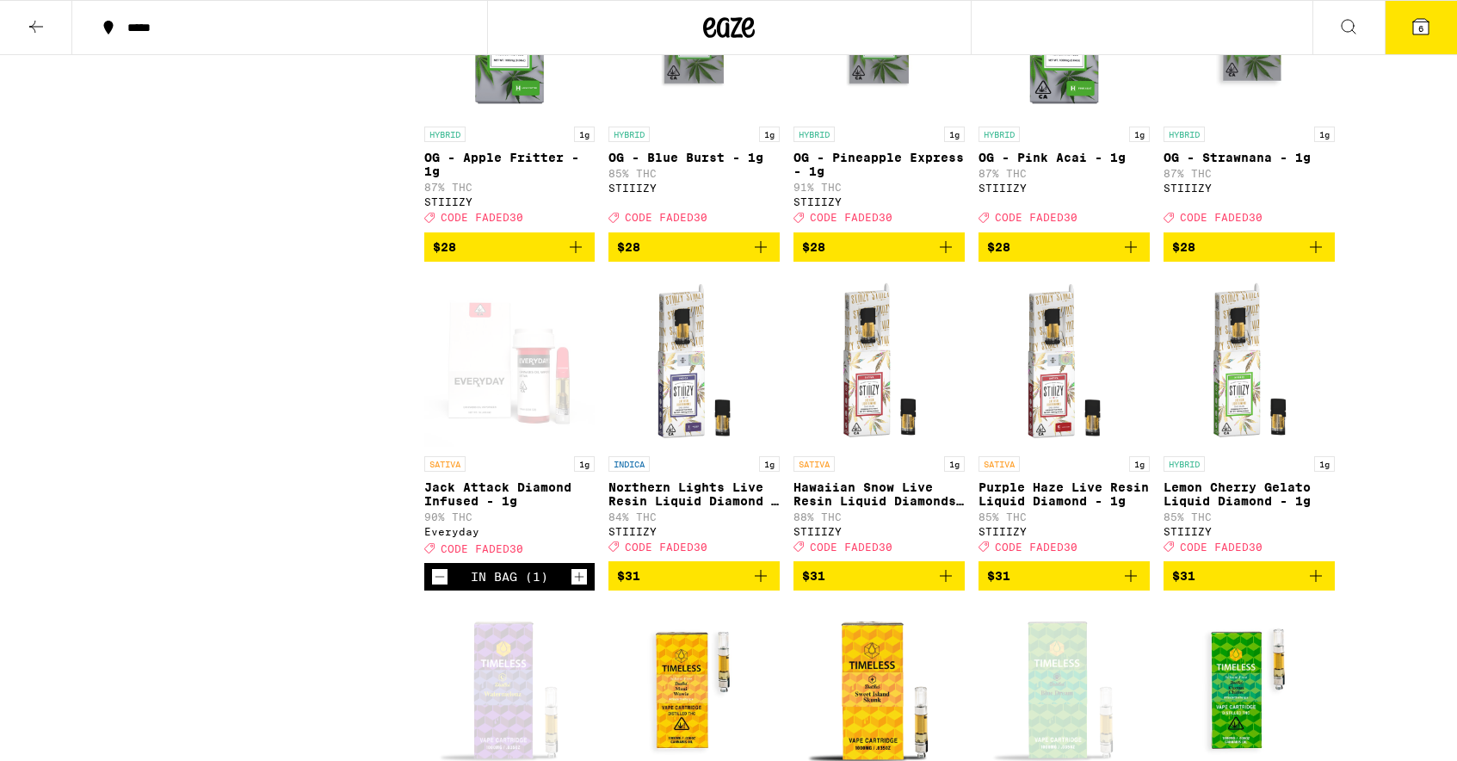
click at [1416, 24] on icon at bounding box center [1420, 26] width 15 height 15
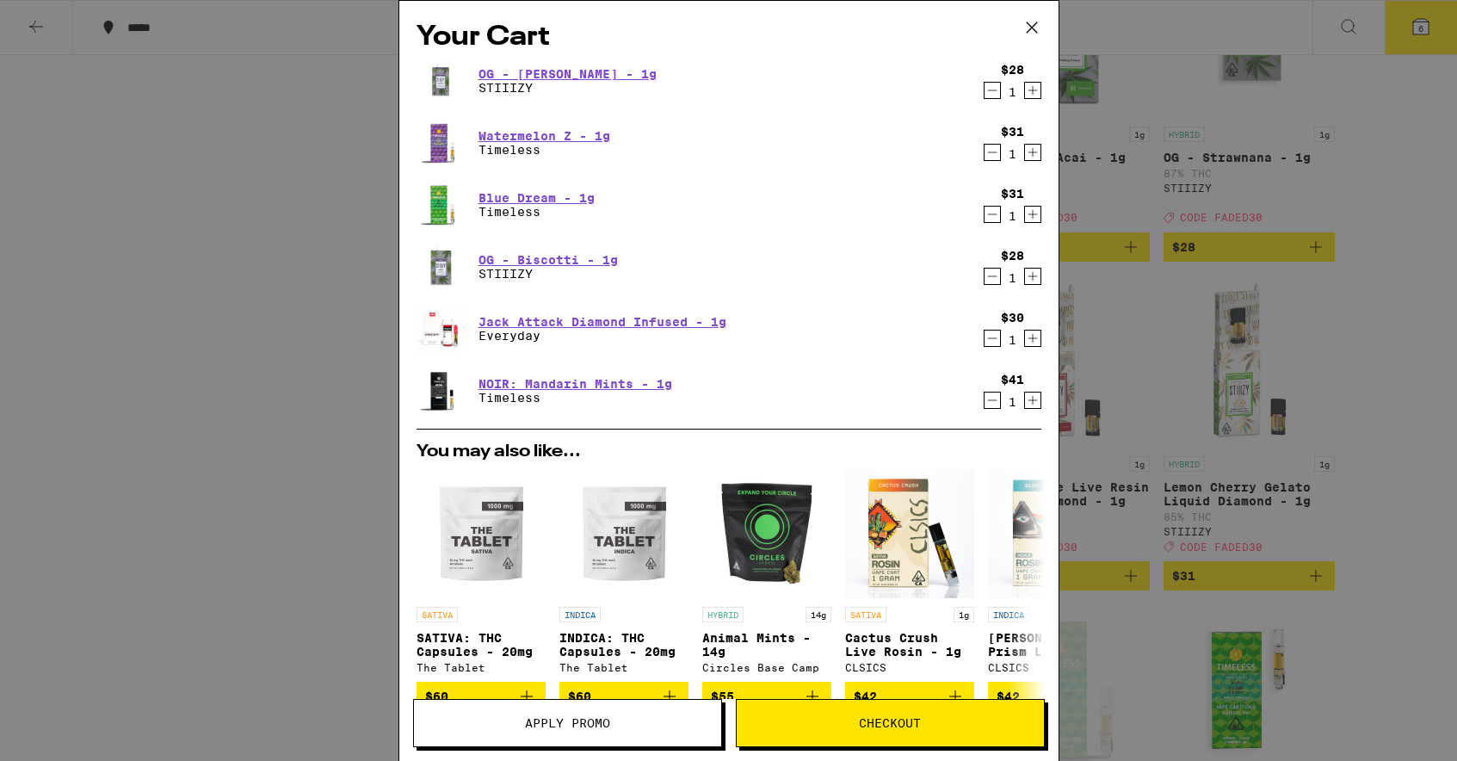
click at [573, 717] on span "Apply Promo" at bounding box center [567, 723] width 85 height 12
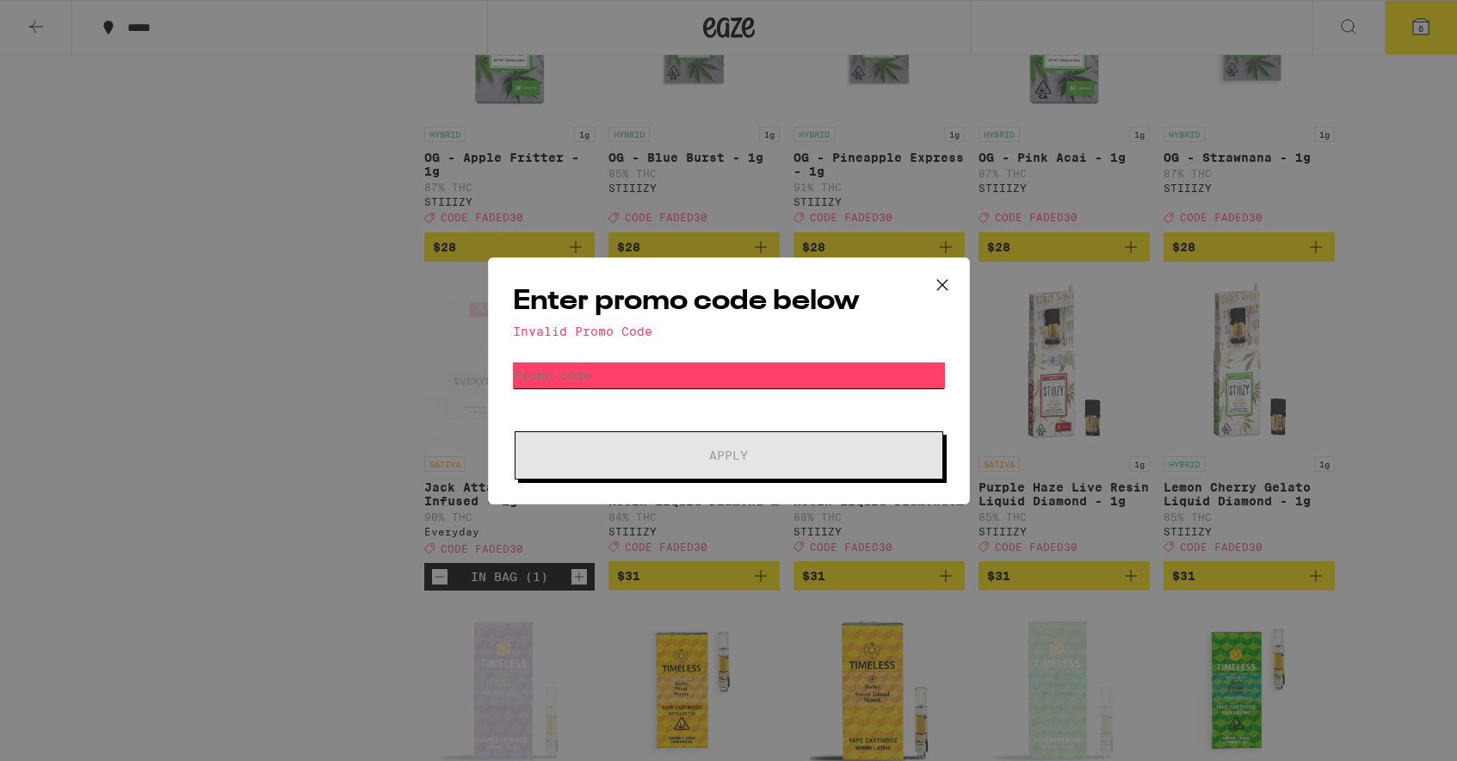
click at [553, 374] on input "Promo Code" at bounding box center [729, 375] width 432 height 26
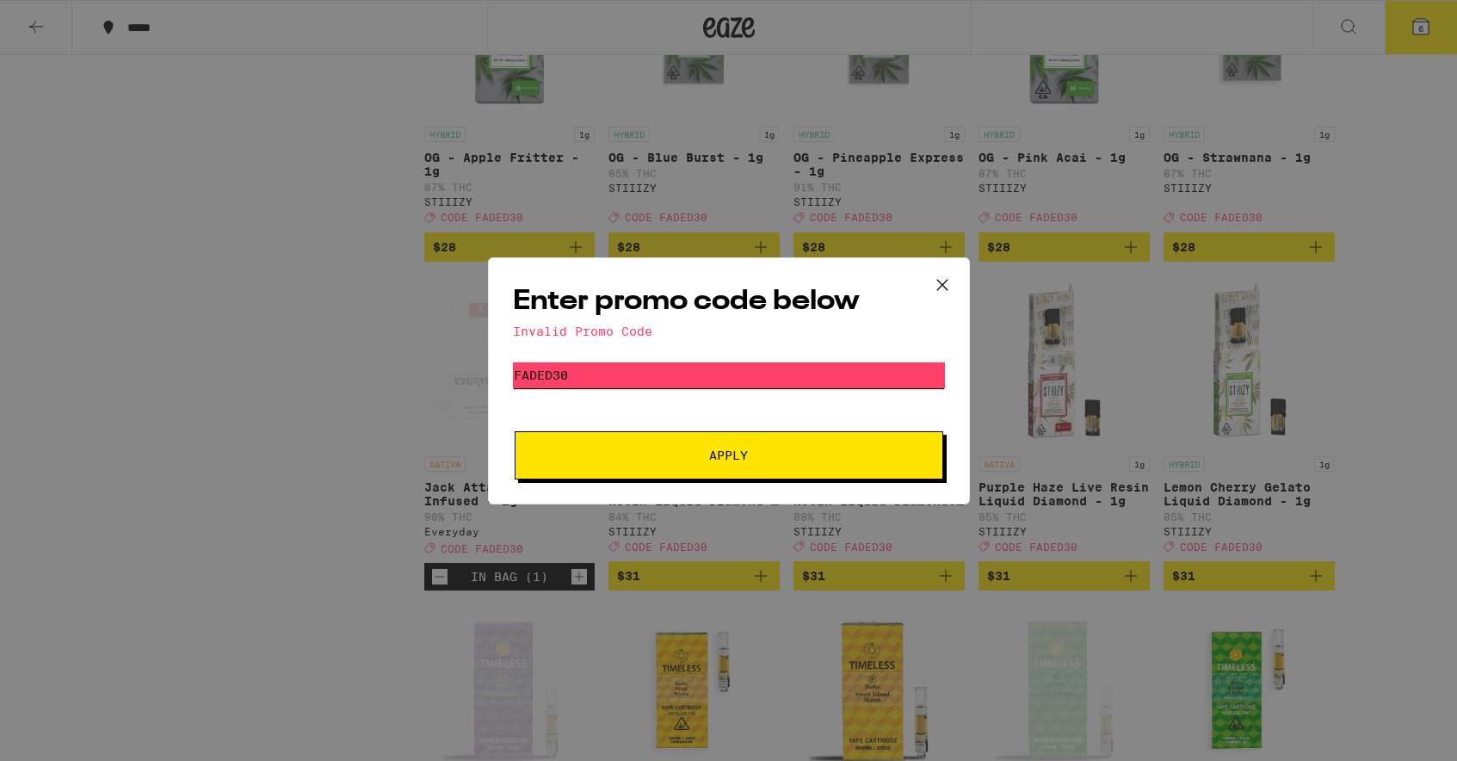
type input "faded30"
click at [672, 455] on span "Apply" at bounding box center [729, 455] width 310 height 12
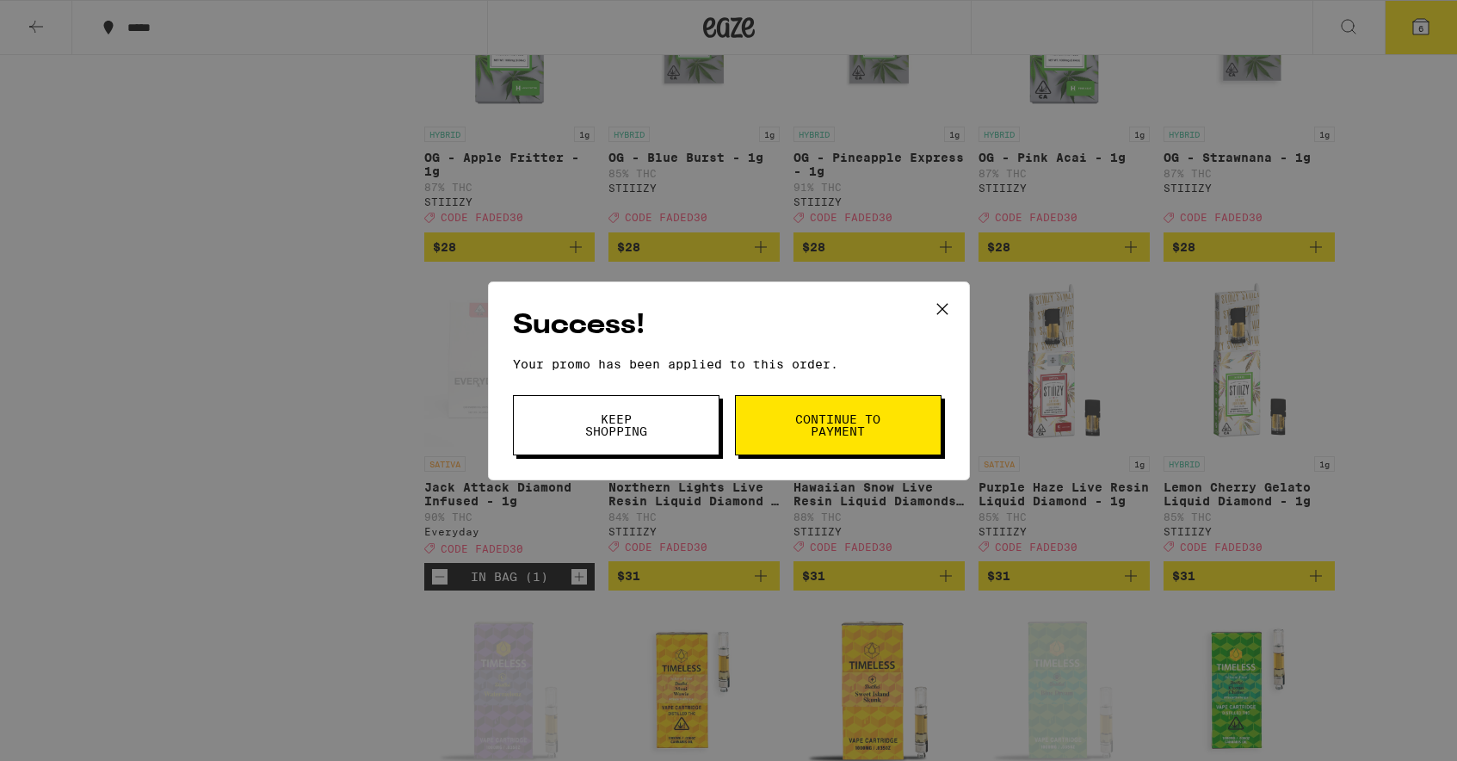
click at [695, 435] on button "Keep Shopping" at bounding box center [616, 425] width 207 height 60
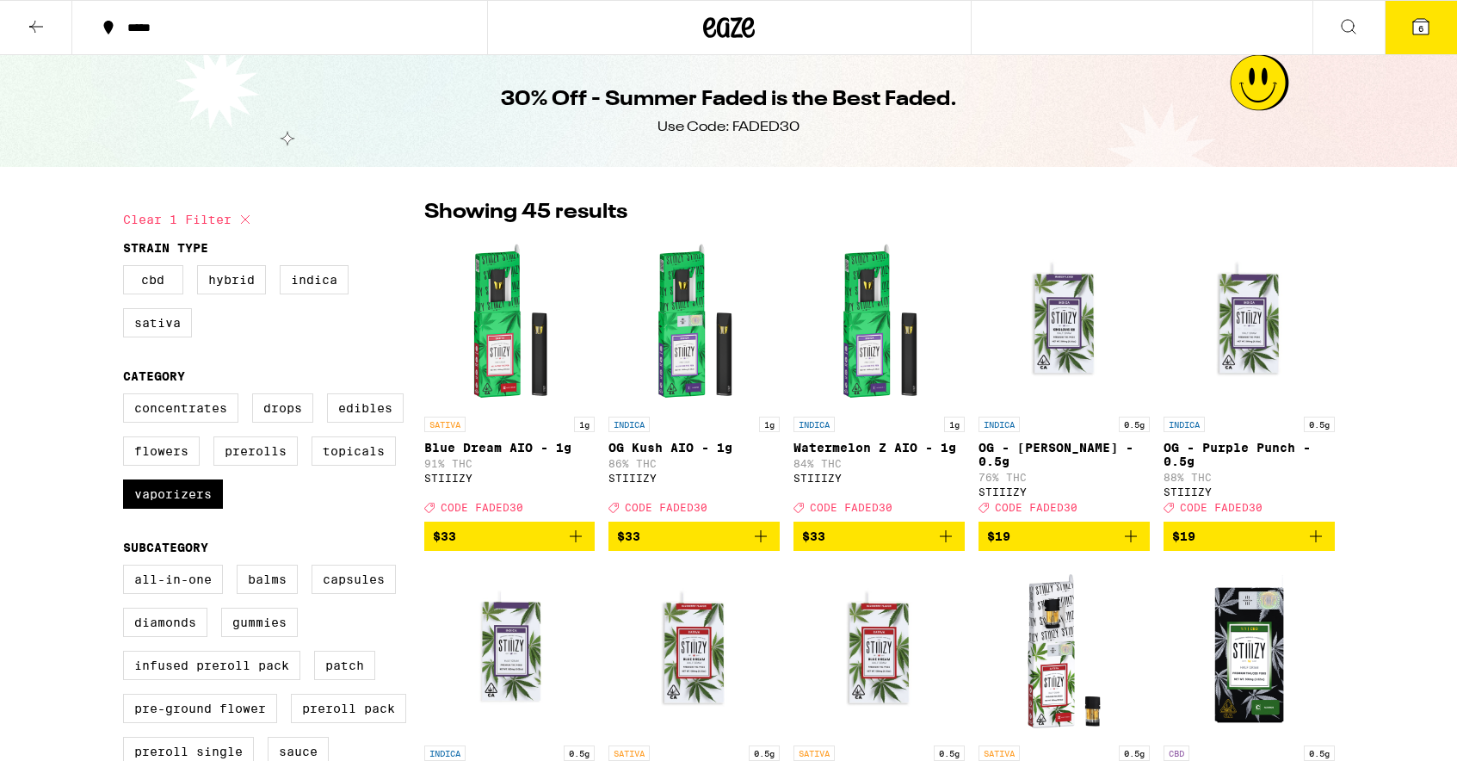
click at [36, 34] on icon at bounding box center [36, 26] width 21 height 21
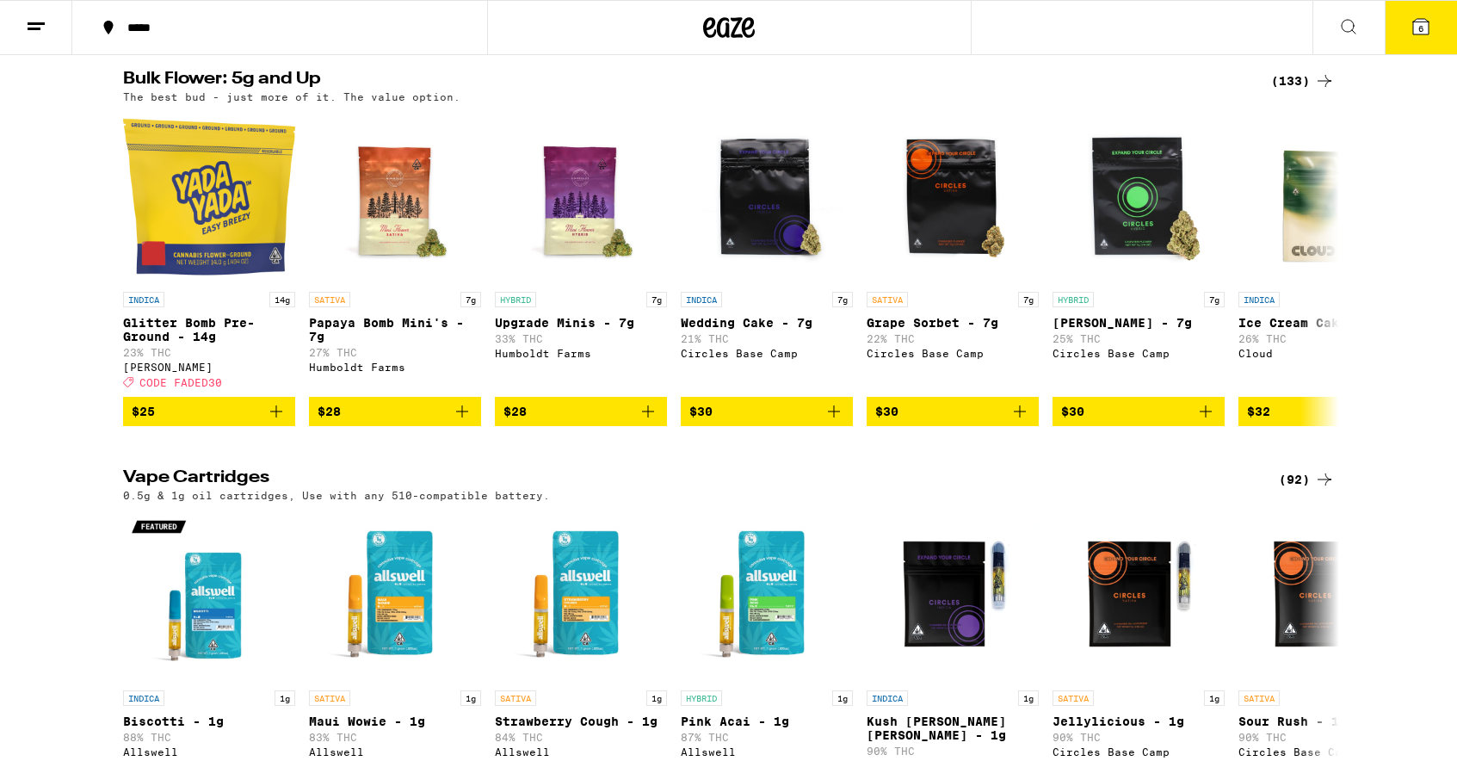
scroll to position [1744, 0]
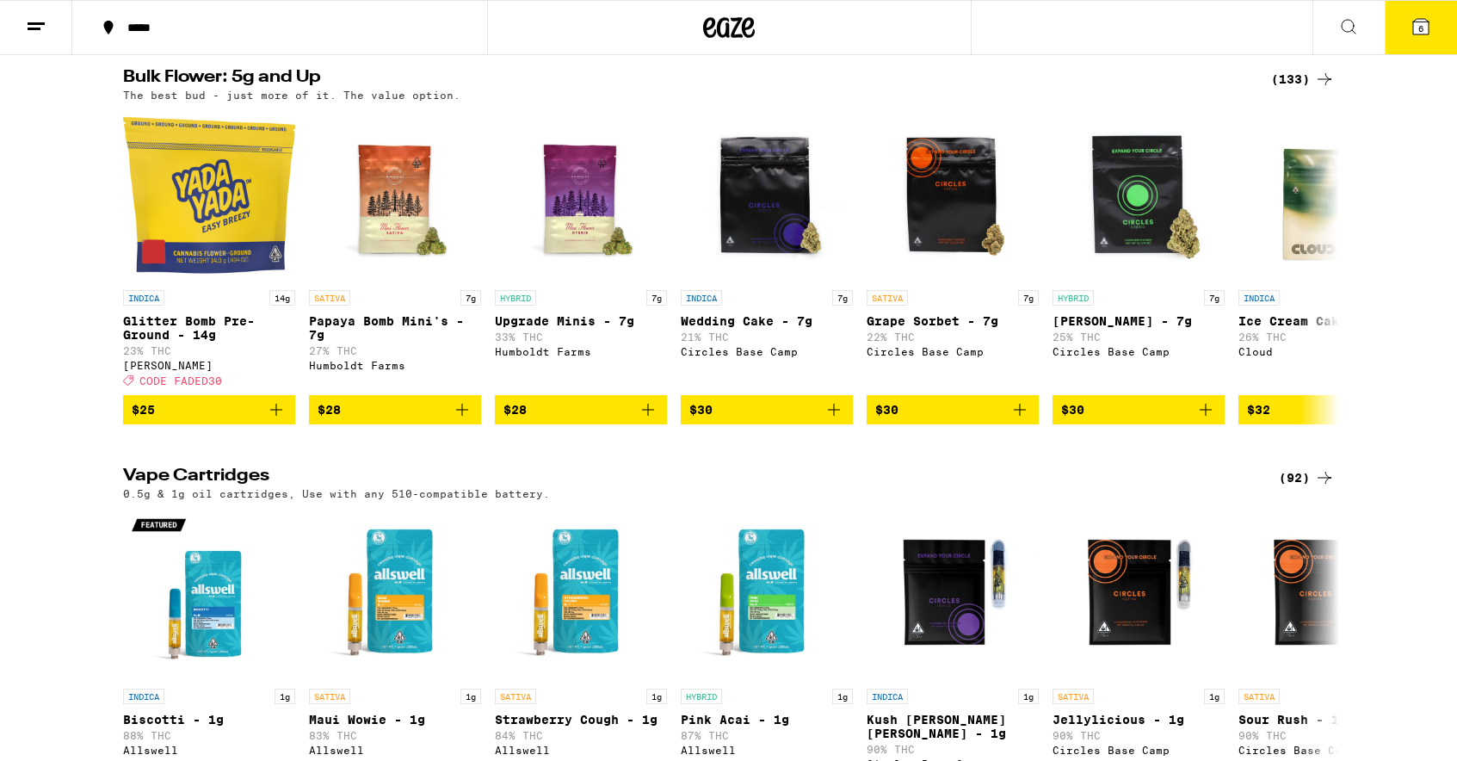
click at [1327, 89] on icon at bounding box center [1324, 79] width 21 height 21
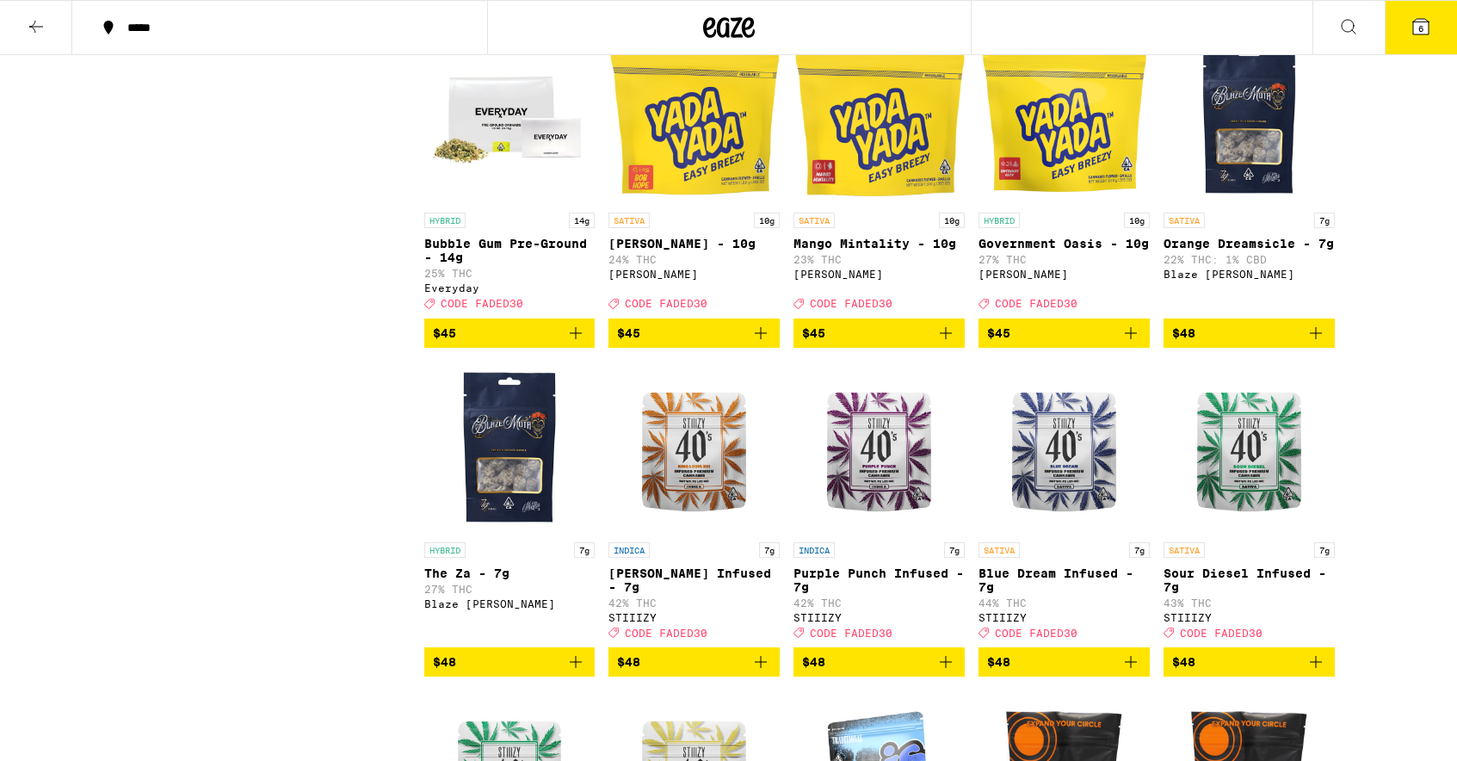
scroll to position [2394, 0]
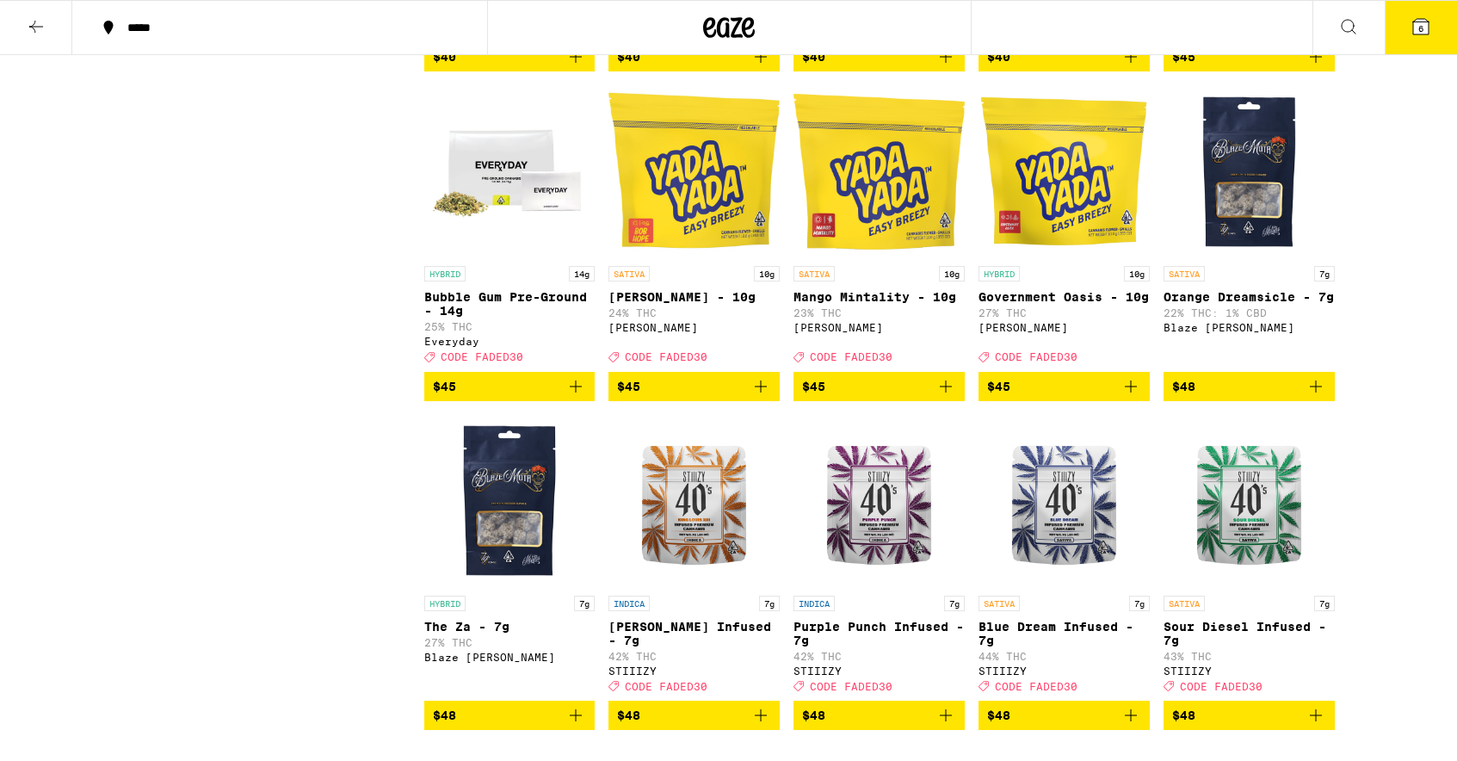
click at [947, 397] on icon "Add to bag" at bounding box center [945, 386] width 21 height 21
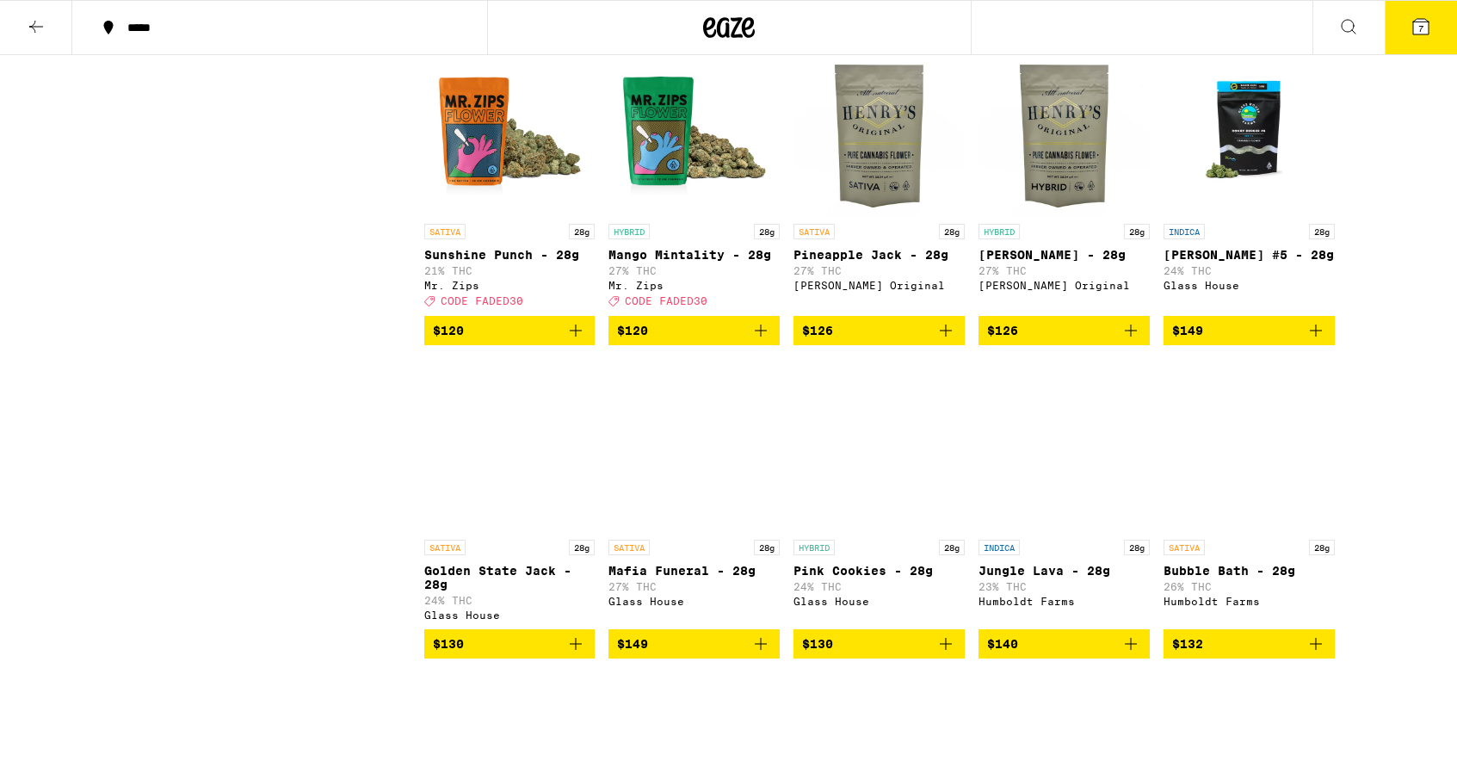
scroll to position [7230, 0]
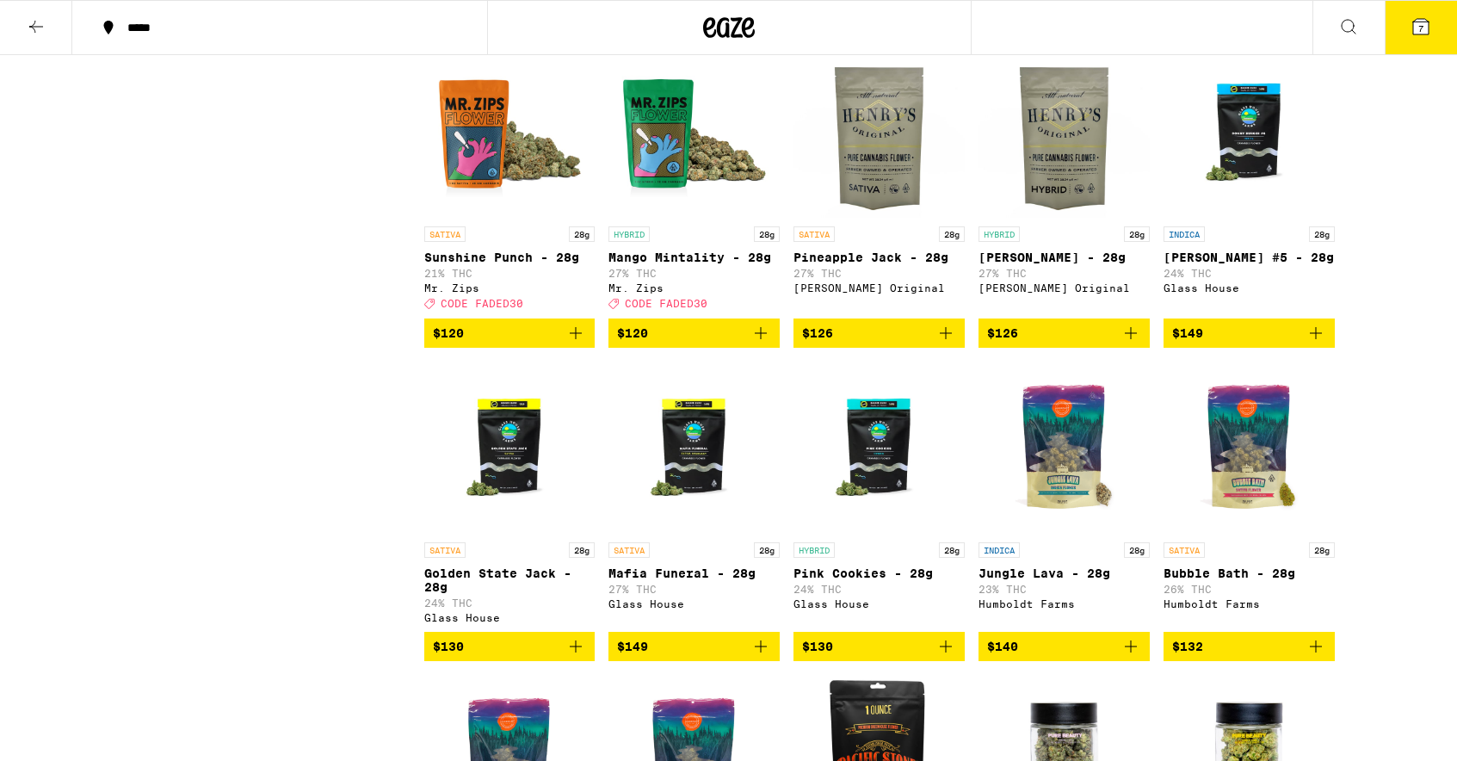
click at [682, 218] on img "Open page for Mango Mintality - 28g from Mr. Zips" at bounding box center [693, 132] width 171 height 172
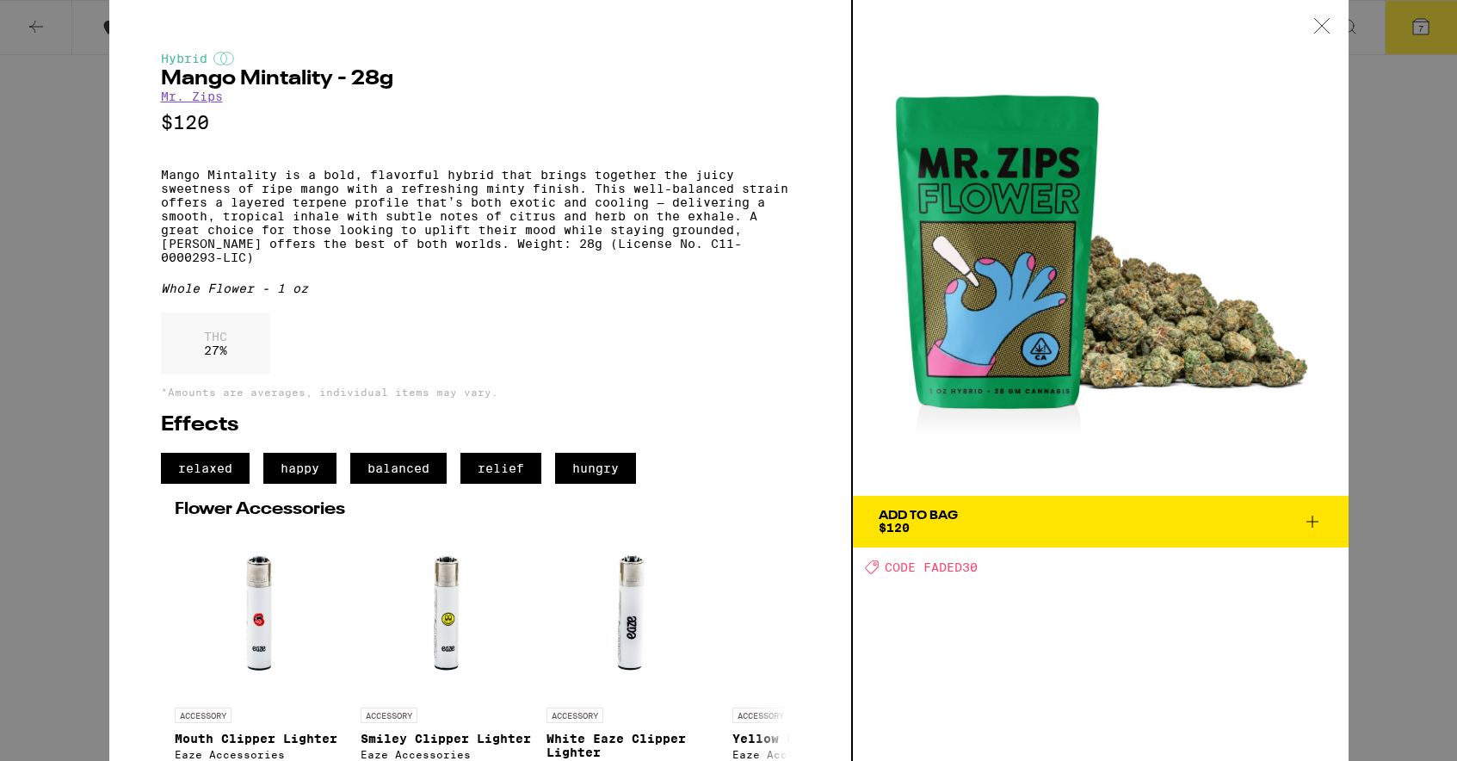
click at [1330, 27] on div at bounding box center [1321, 27] width 53 height 54
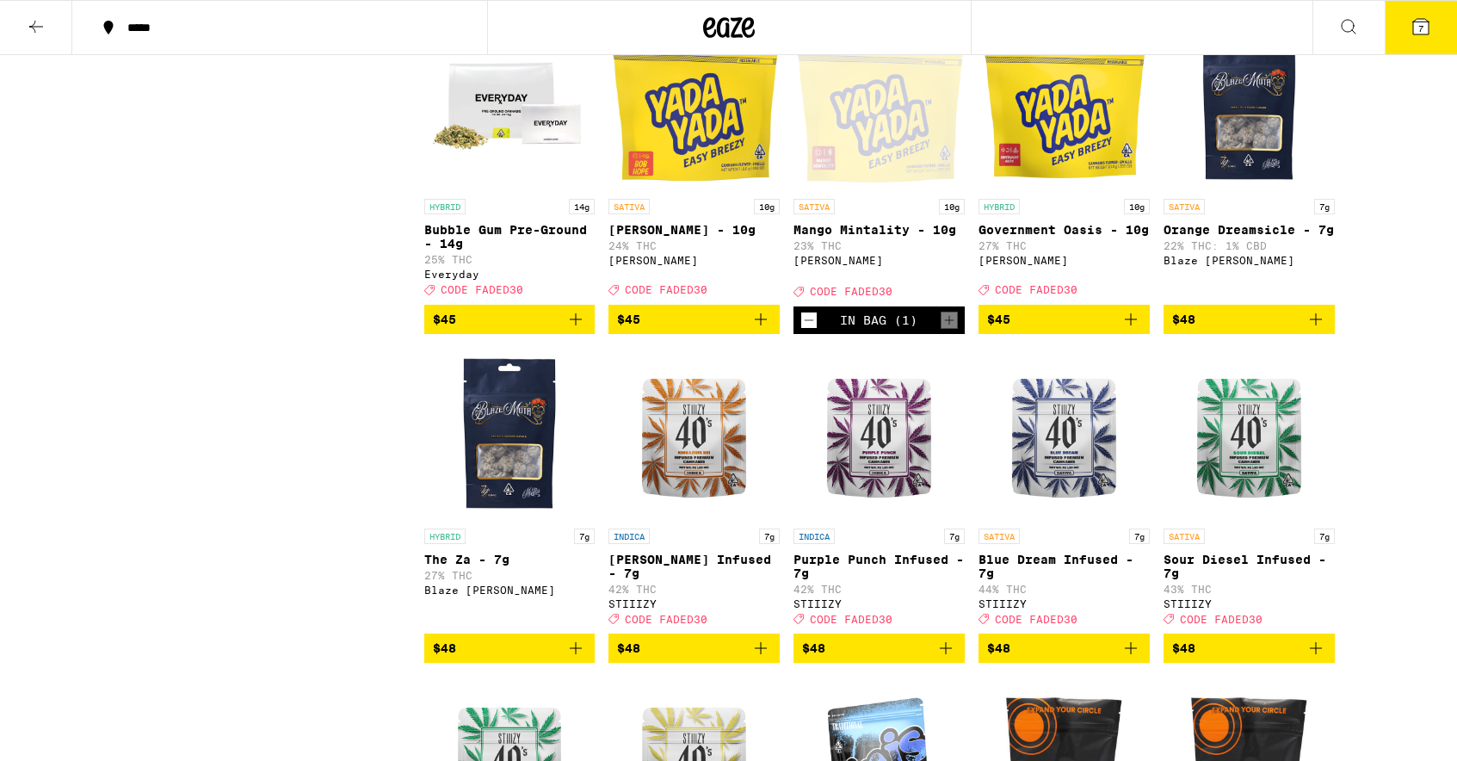
scroll to position [2469, 0]
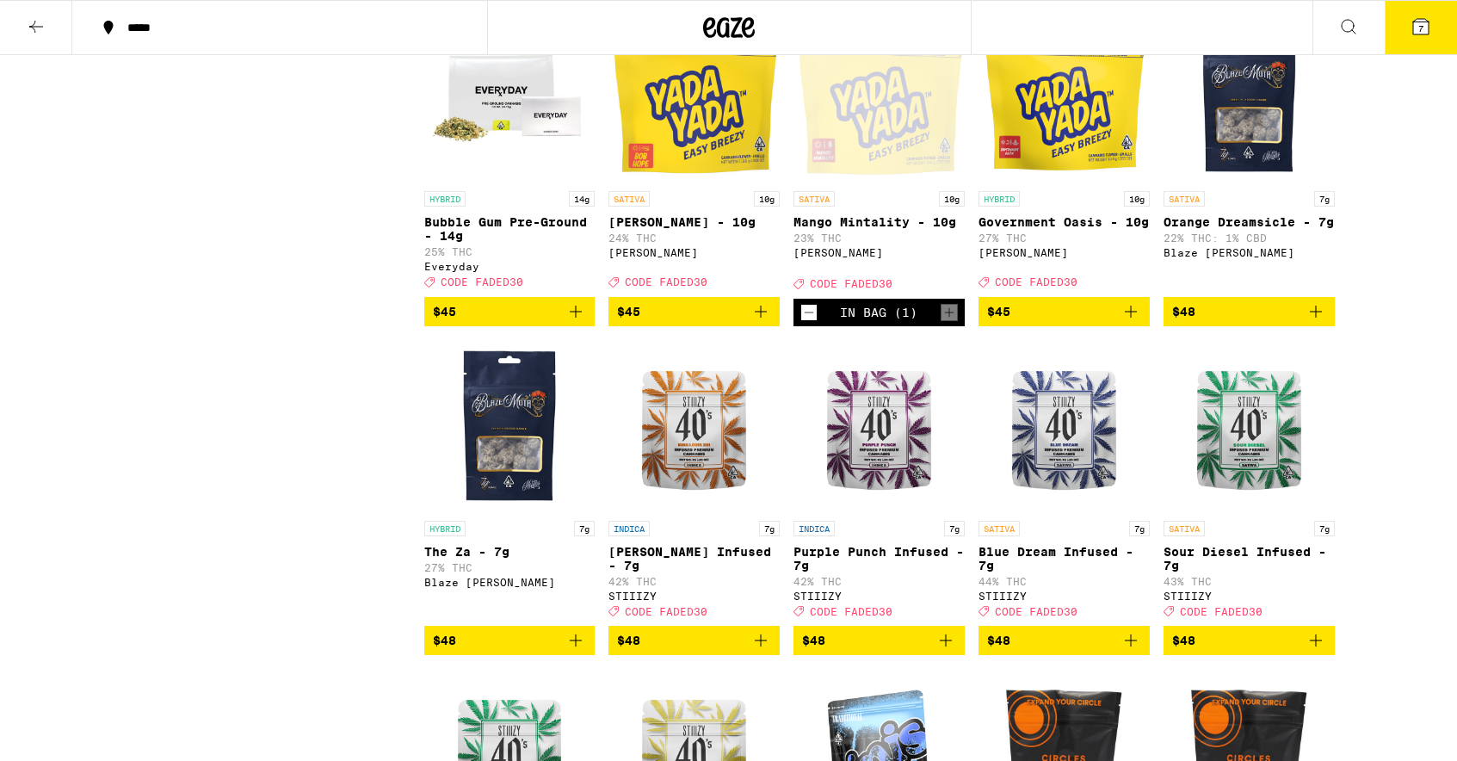
click at [1134, 322] on icon "Add to bag" at bounding box center [1130, 311] width 21 height 21
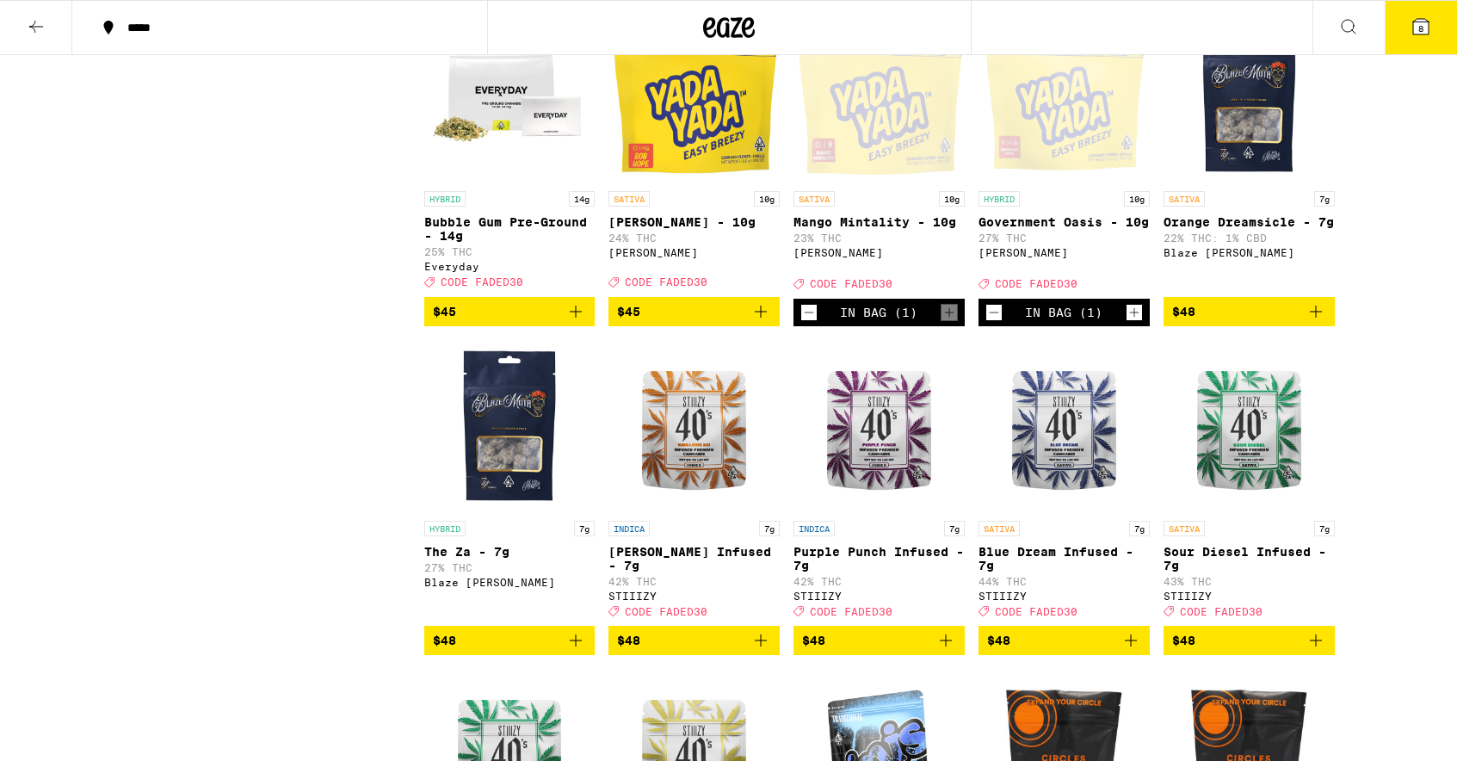
click at [810, 323] on icon "Decrement" at bounding box center [808, 312] width 15 height 21
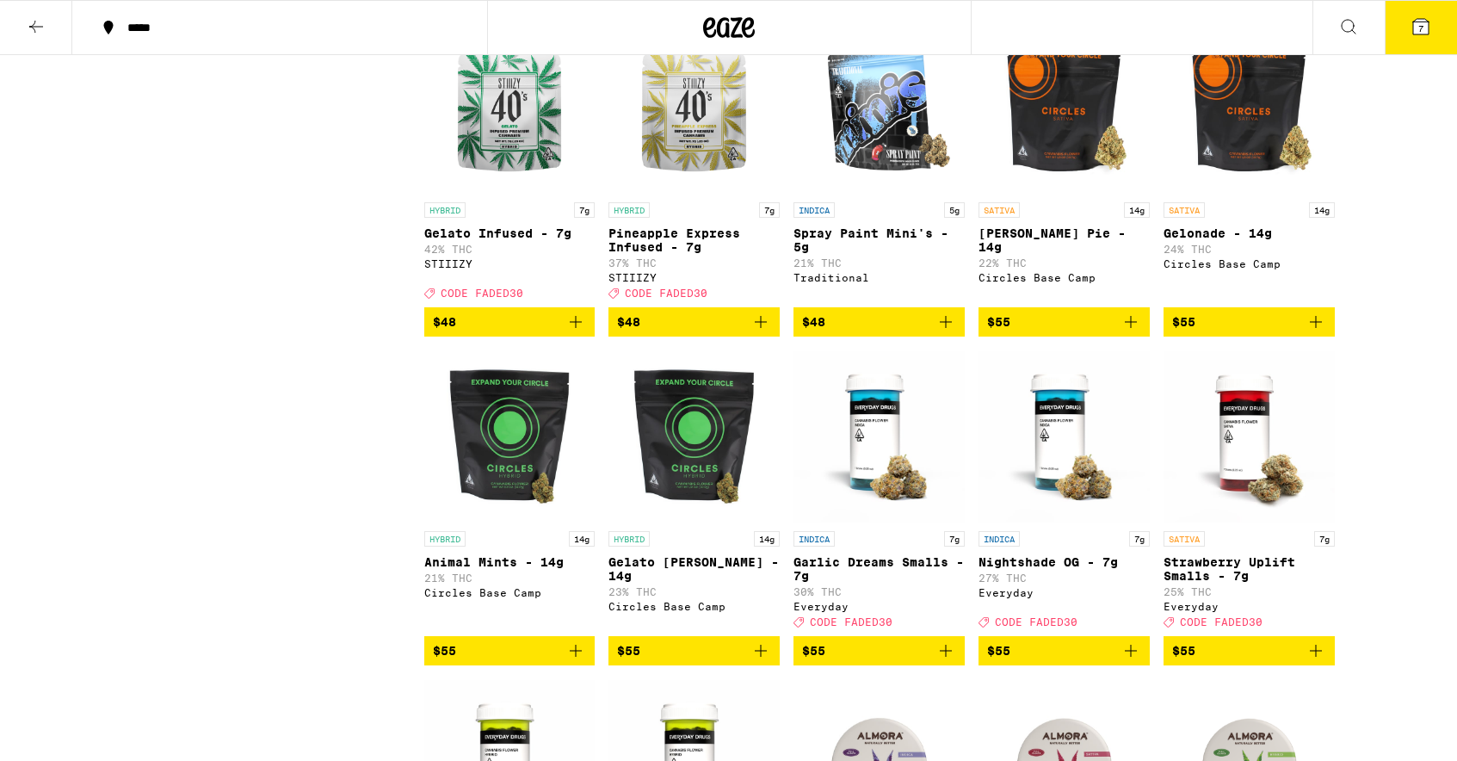
scroll to position [3120, 0]
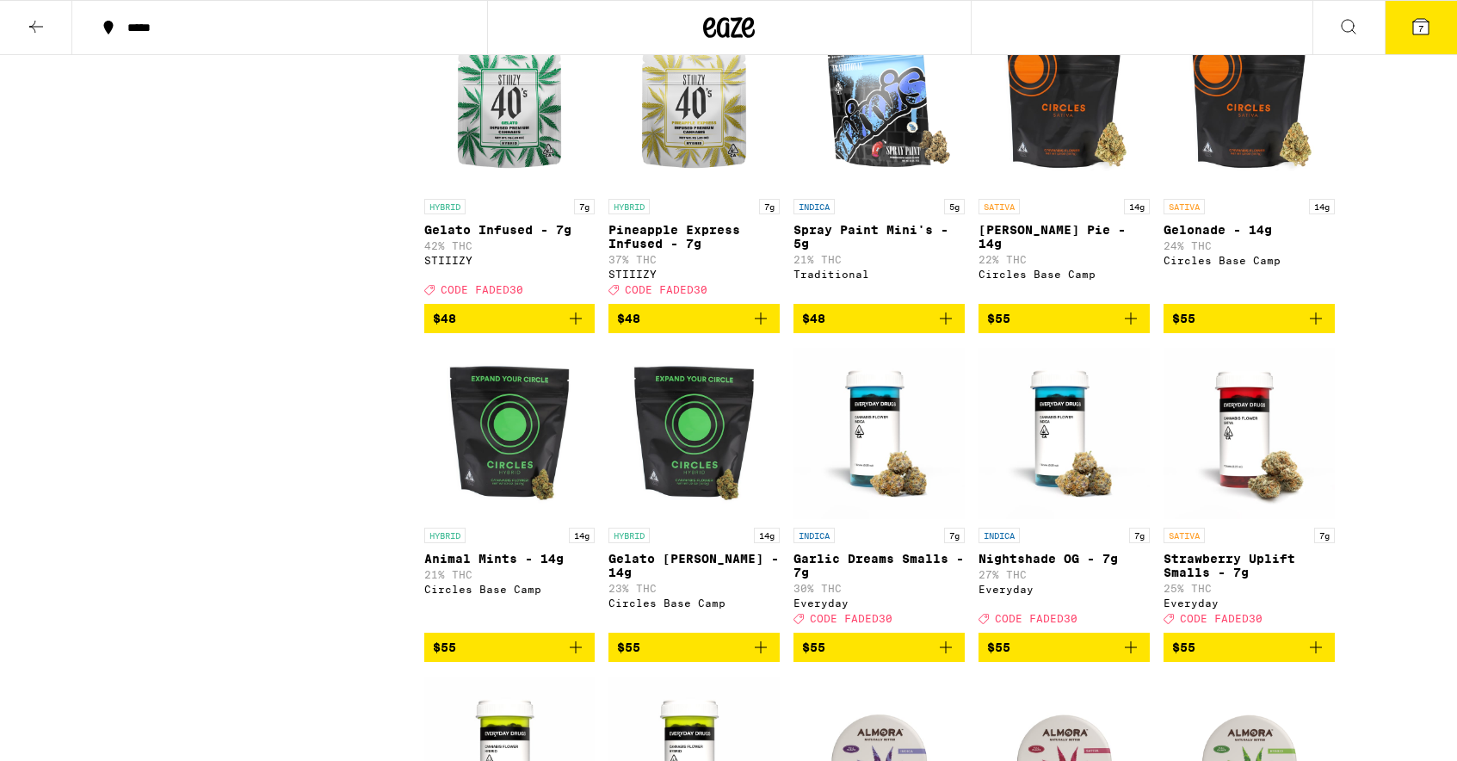
click at [575, 333] on button "$48" at bounding box center [509, 318] width 171 height 29
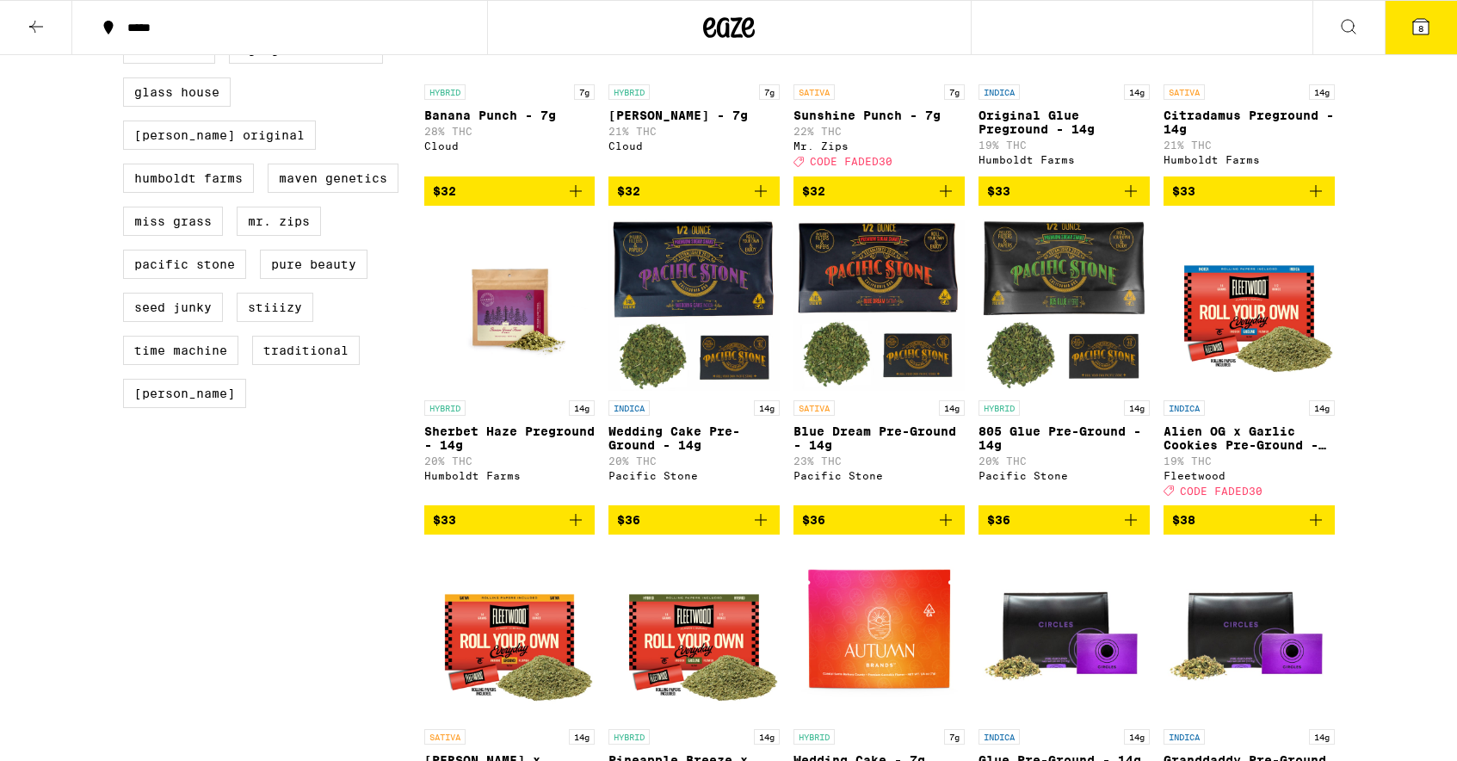
scroll to position [0, 0]
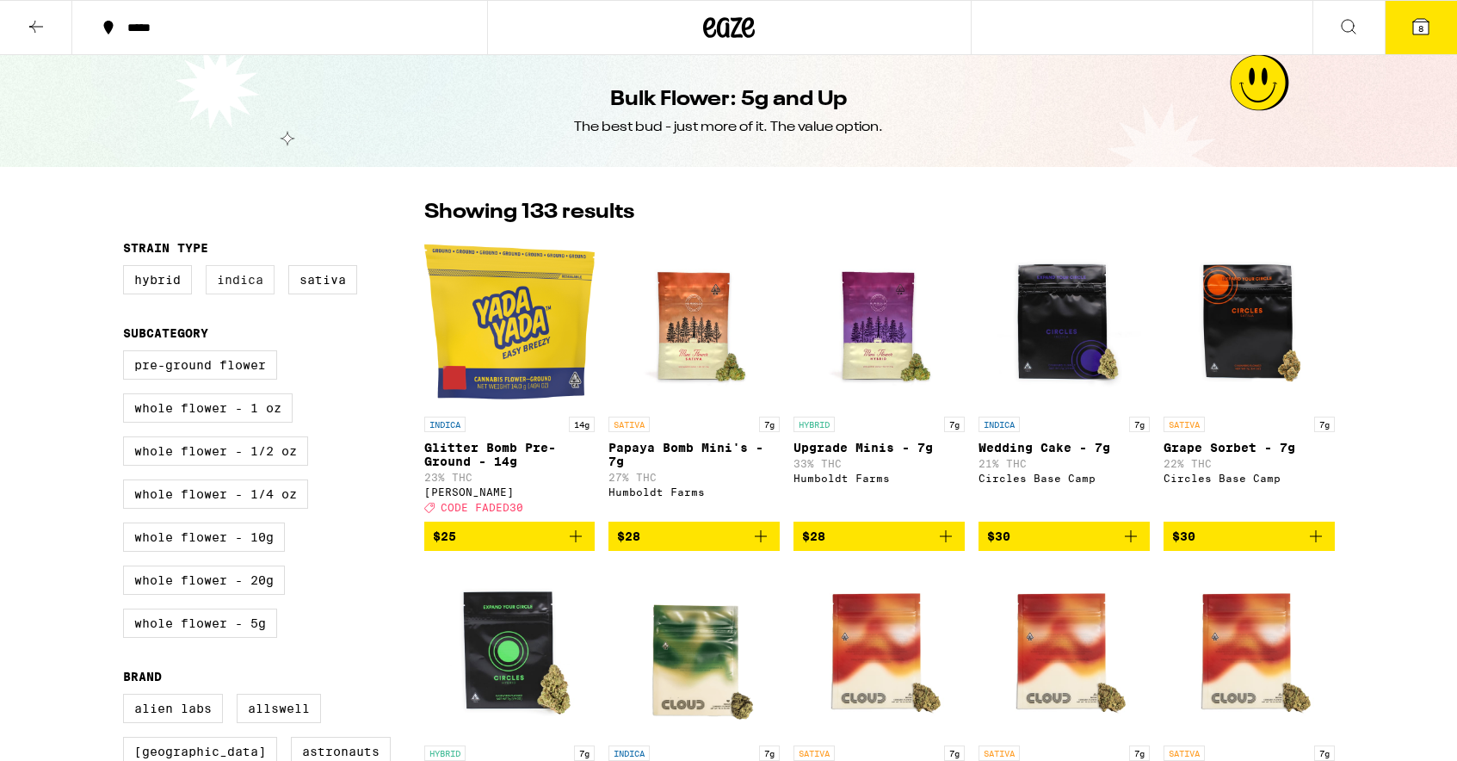
click at [250, 291] on label "Indica" at bounding box center [240, 279] width 69 height 29
click at [127, 268] on input "Indica" at bounding box center [127, 268] width 1 height 1
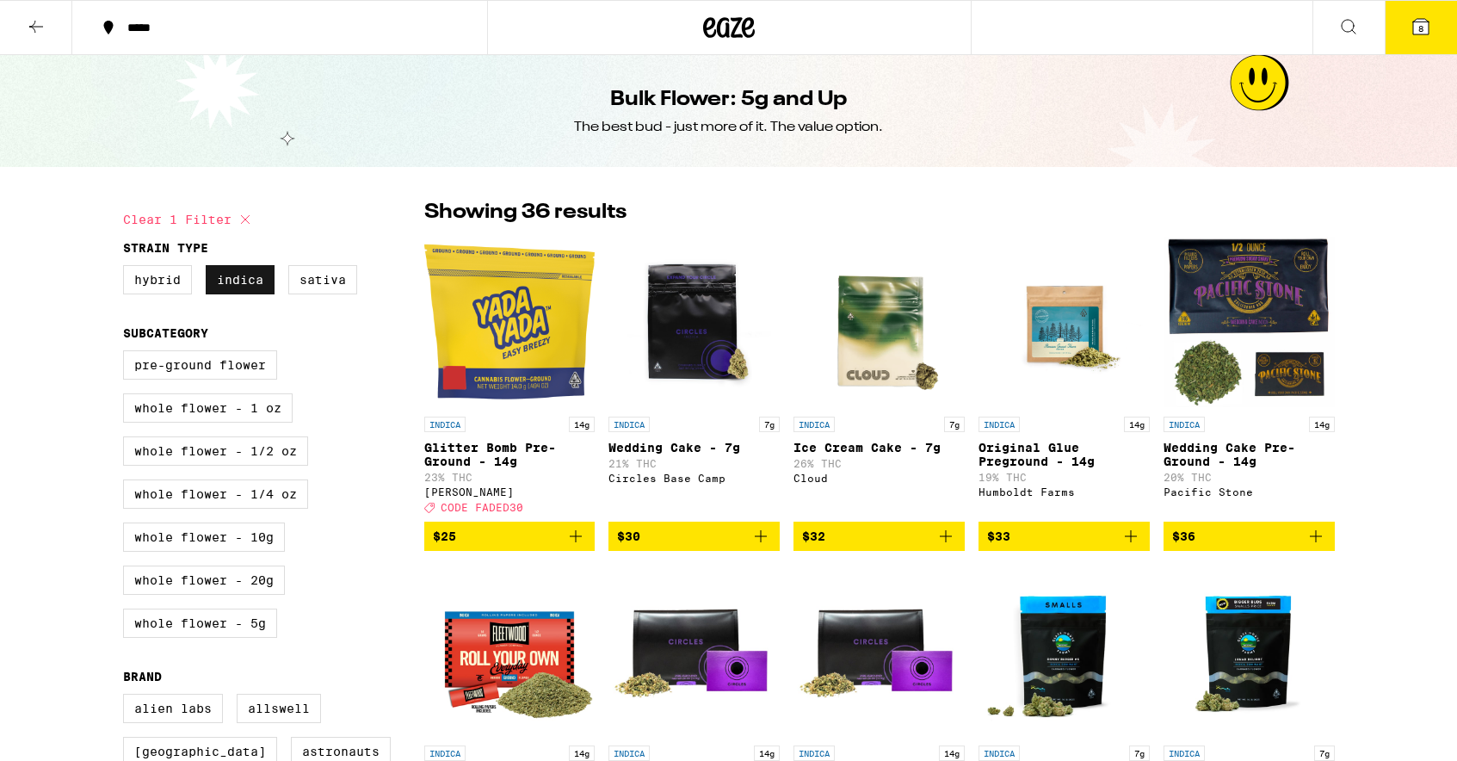
click at [208, 292] on label "Indica" at bounding box center [240, 279] width 69 height 29
click at [127, 268] on input "Indica" at bounding box center [127, 268] width 1 height 1
checkbox input "false"
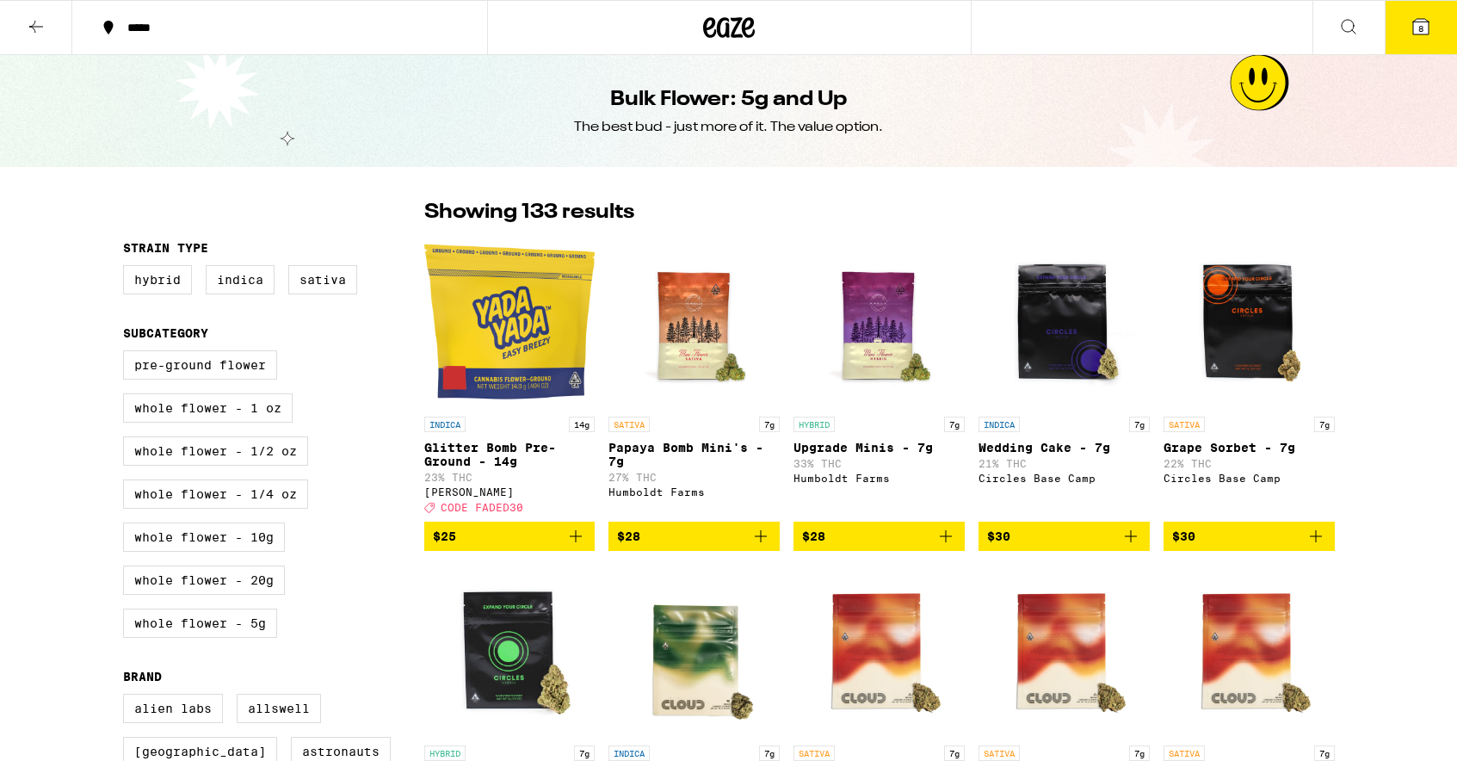
click at [1422, 28] on span "8" at bounding box center [1420, 28] width 5 height 10
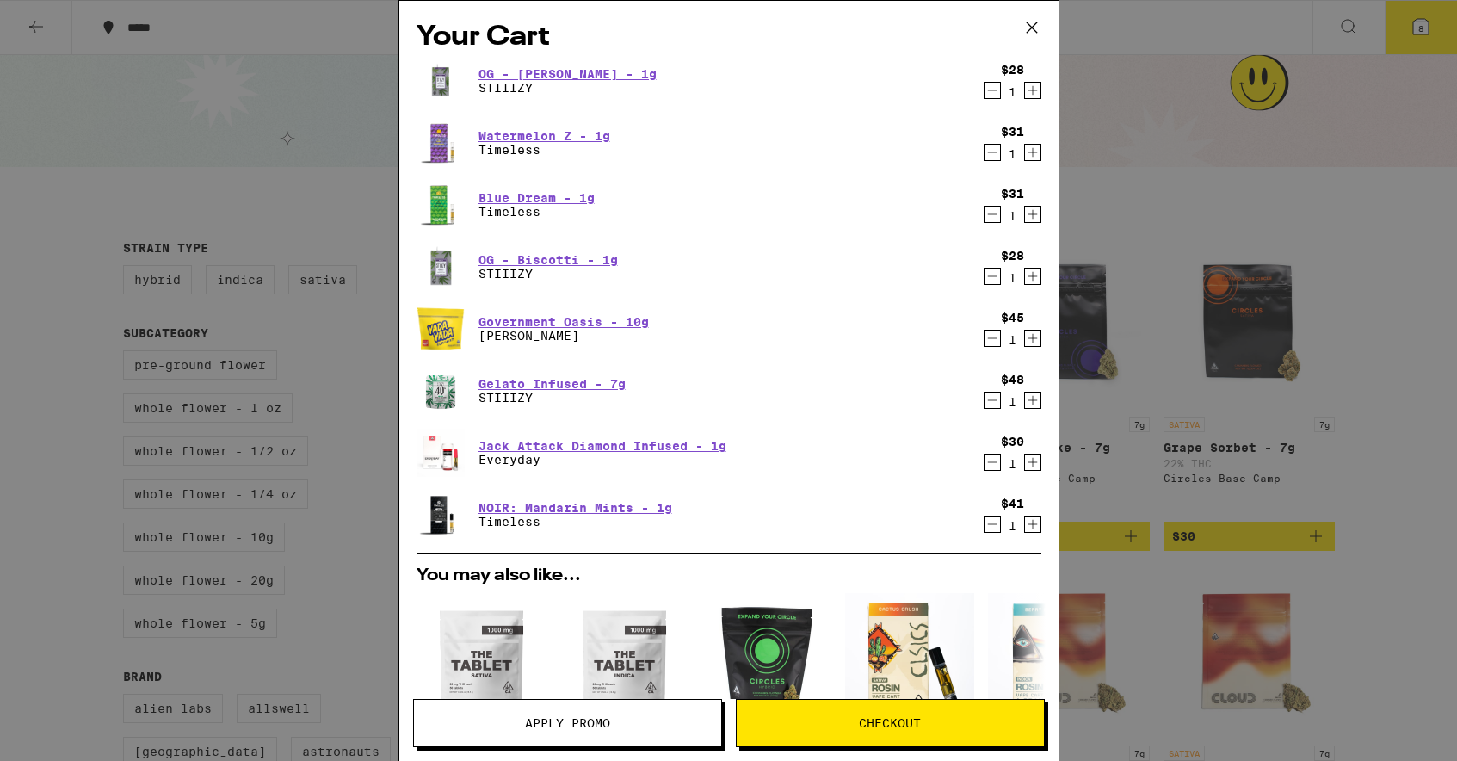
click at [1339, 437] on div "Your Cart OG - [PERSON_NAME] - 1g STIIIZY $28 1 Watermelon Z - 1g Timeless $31 …" at bounding box center [728, 380] width 1457 height 761
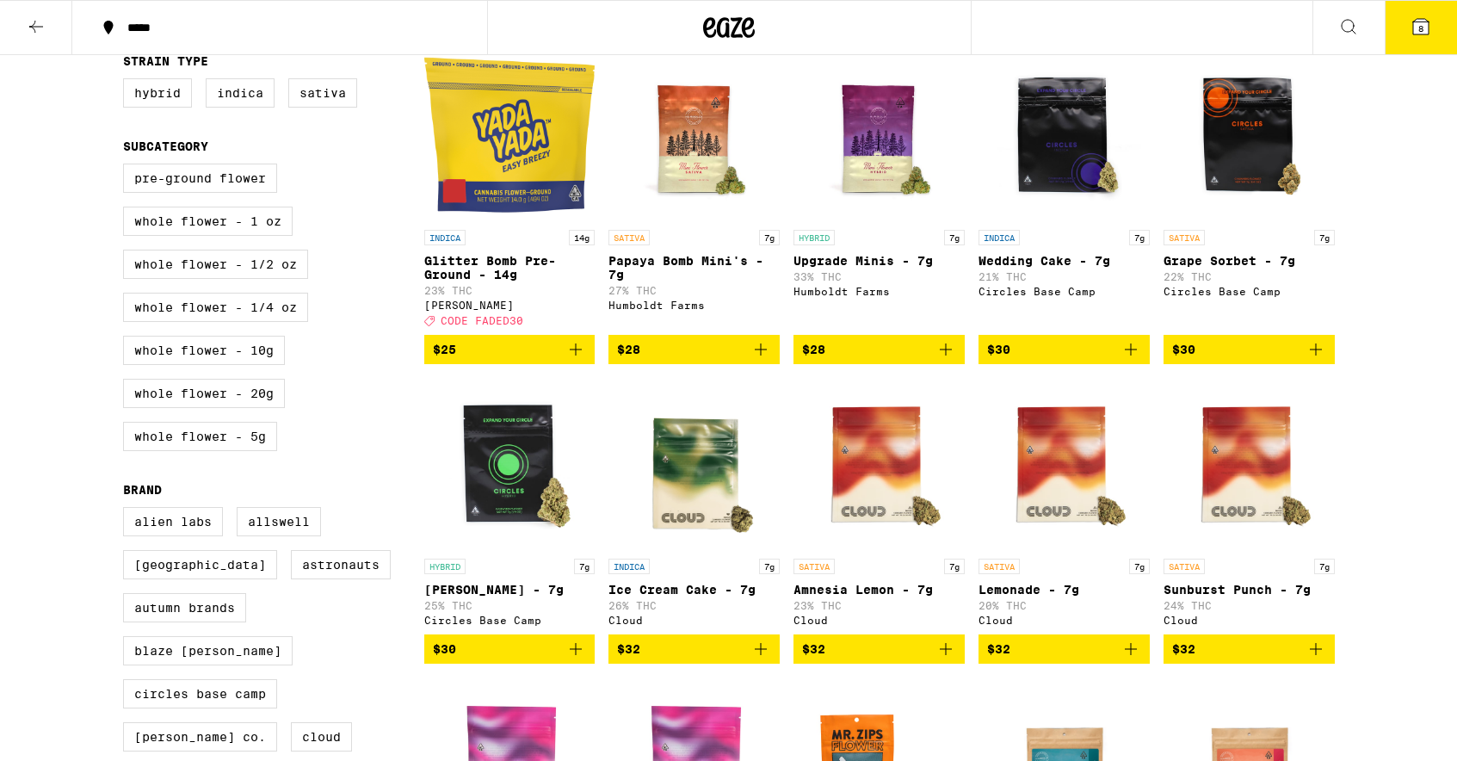
scroll to position [184, 0]
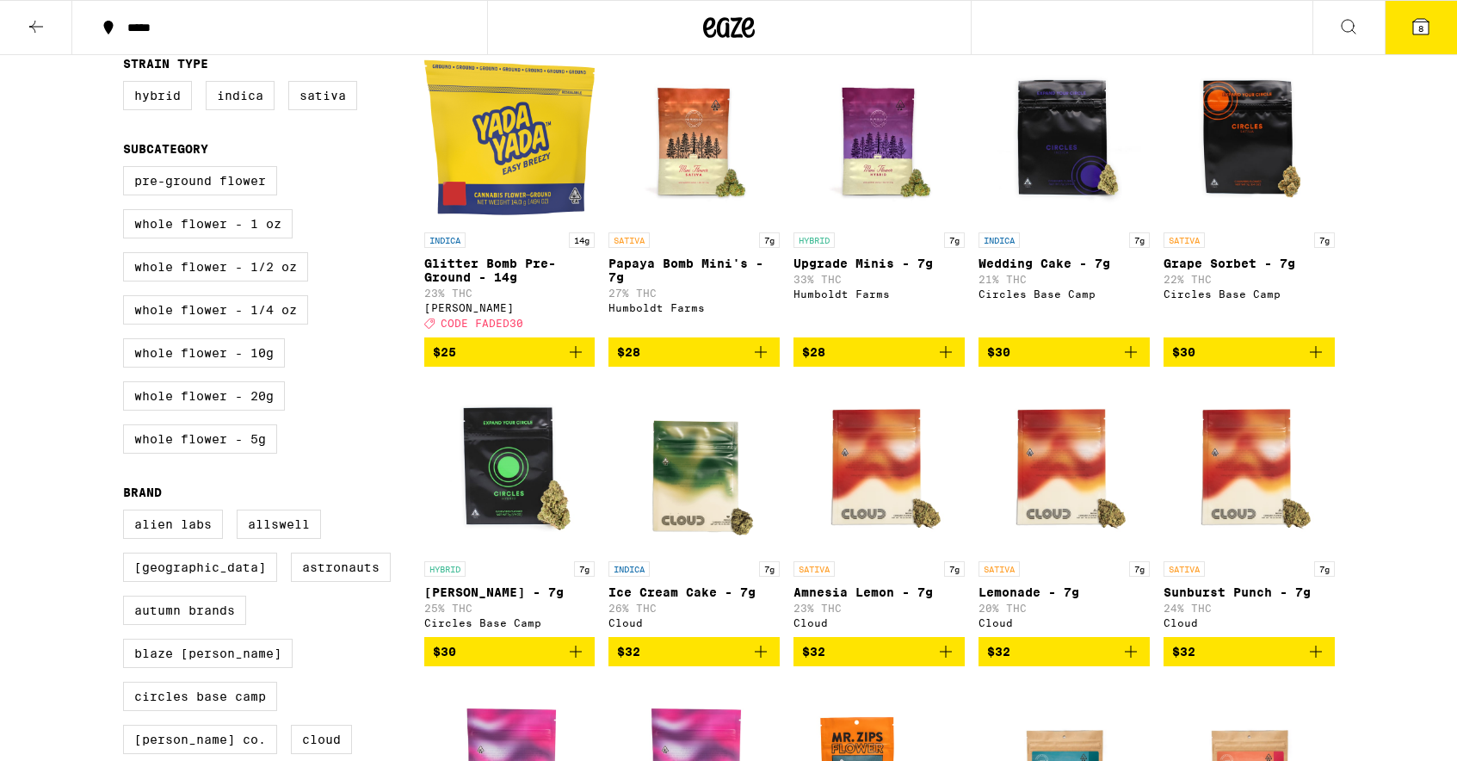
click at [507, 151] on img "Open page for Glitter Bomb Pre-Ground - 14g from Yada Yada" at bounding box center [509, 138] width 171 height 172
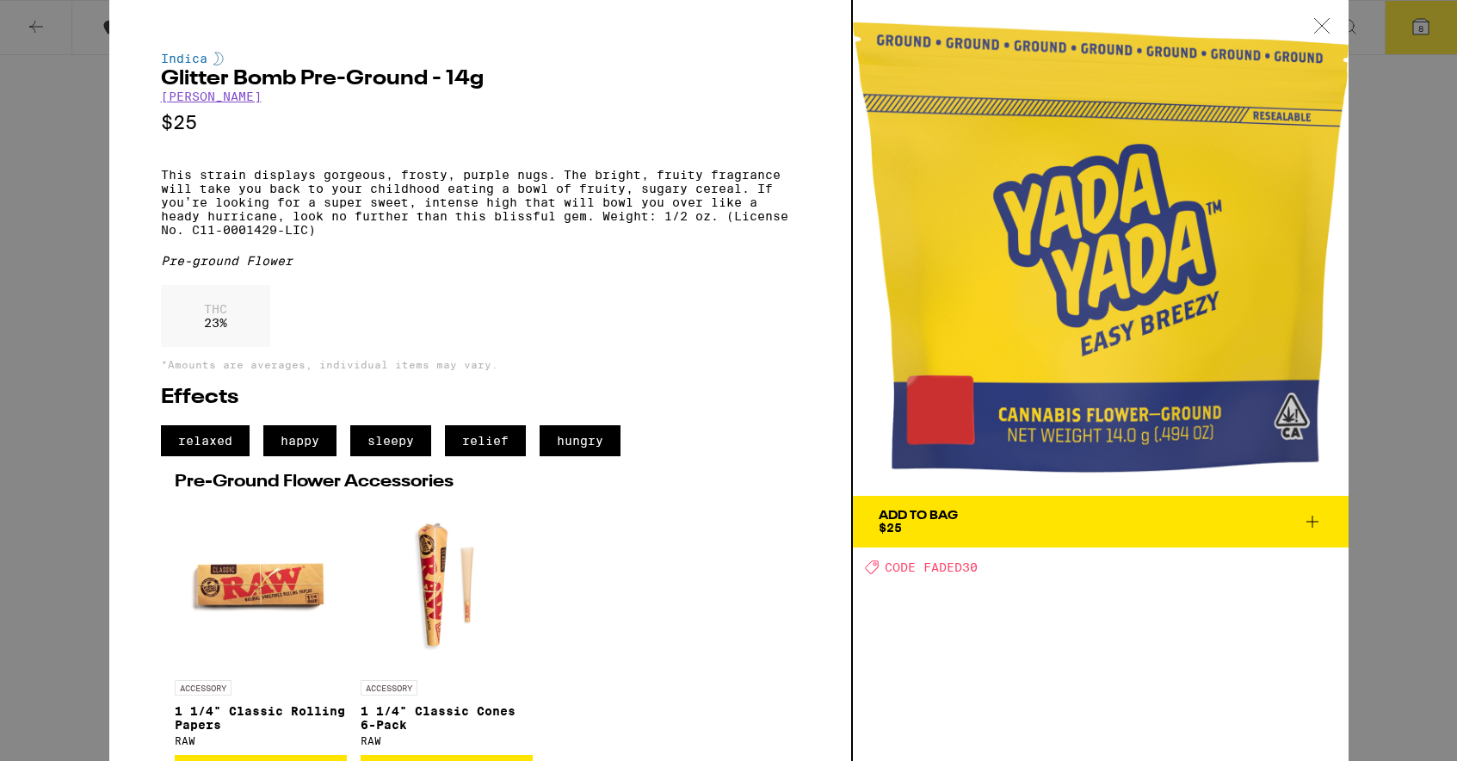
click at [1313, 24] on icon at bounding box center [1321, 25] width 17 height 15
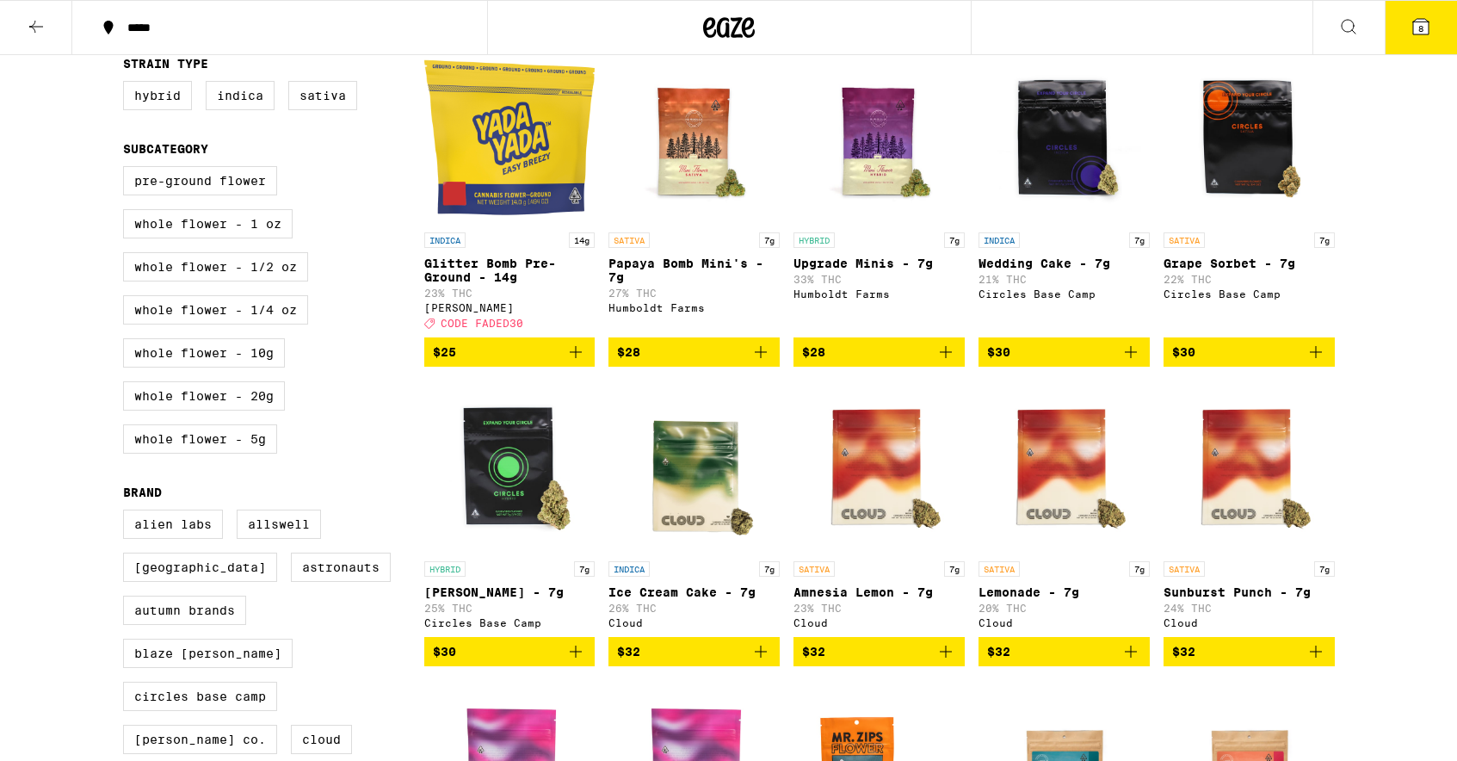
click at [585, 362] on icon "Add to bag" at bounding box center [575, 352] width 21 height 21
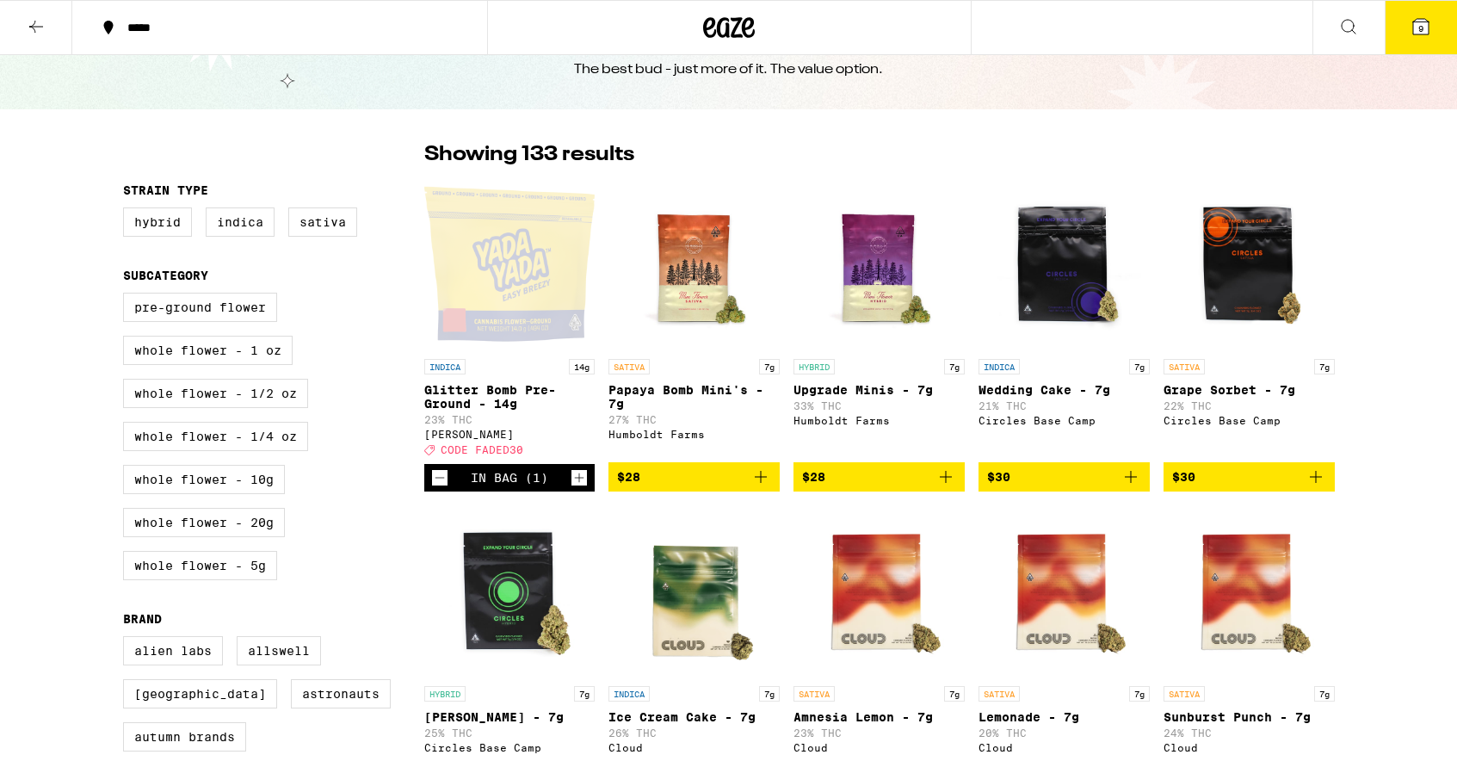
scroll to position [56, 0]
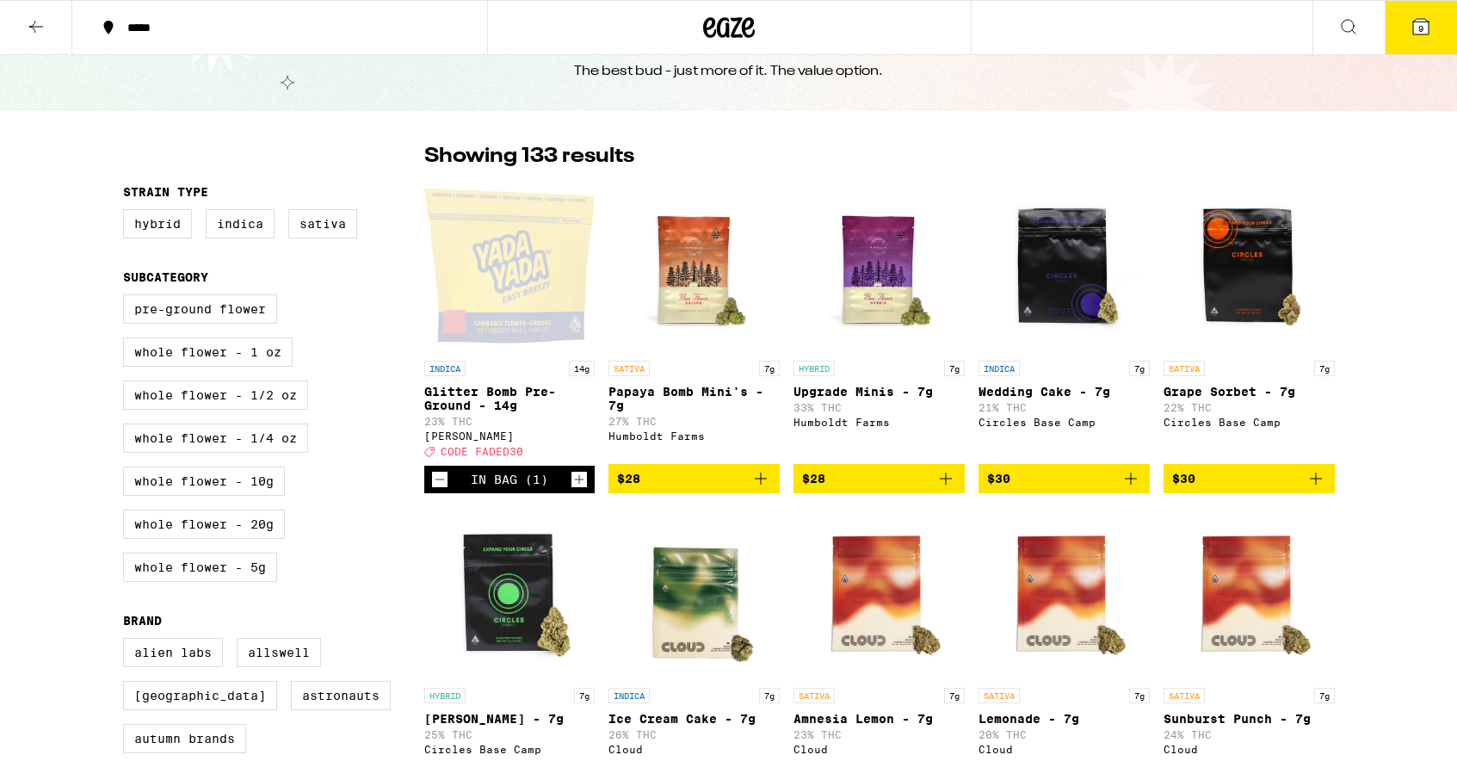
click at [1428, 30] on icon at bounding box center [1420, 26] width 15 height 15
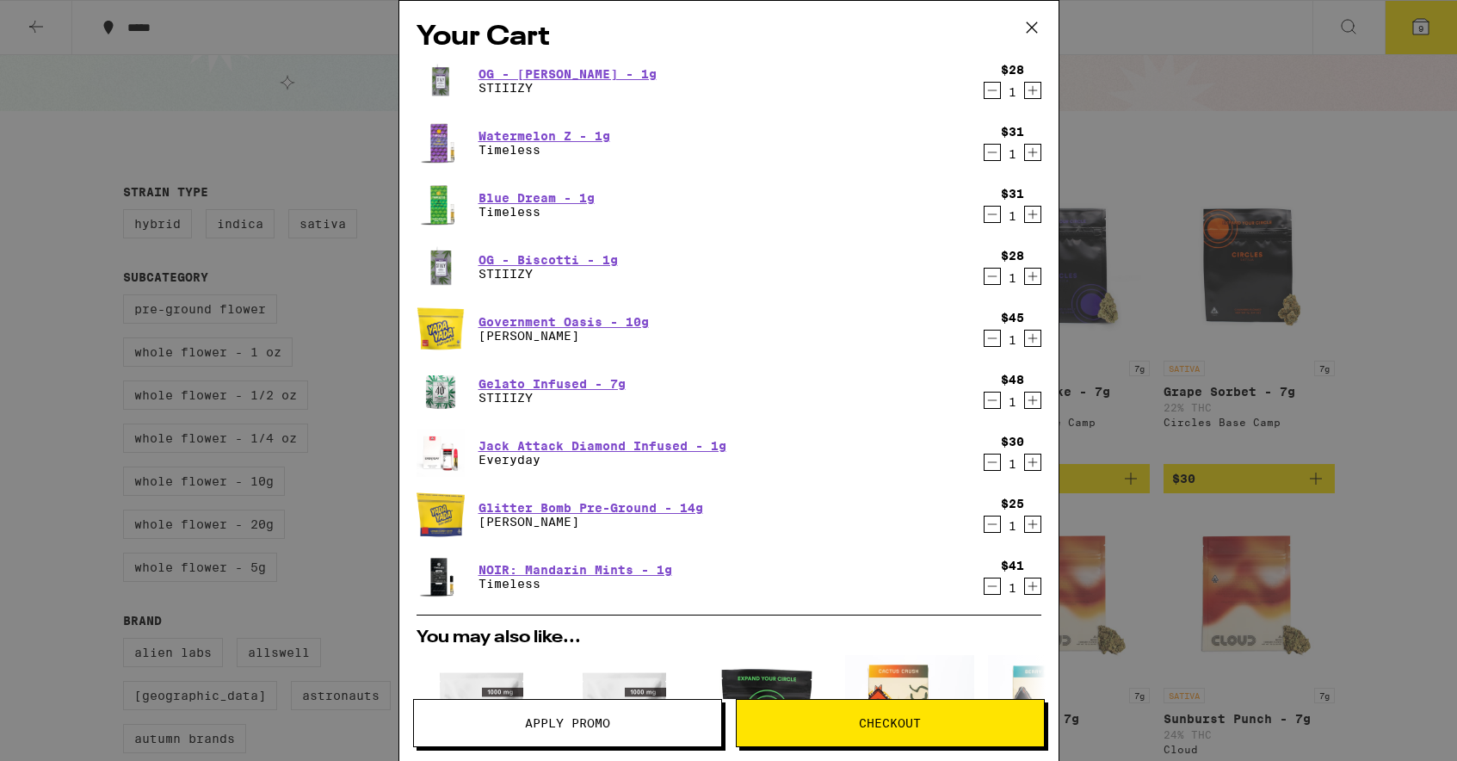
click at [993, 333] on icon "Decrement" at bounding box center [991, 338] width 15 height 21
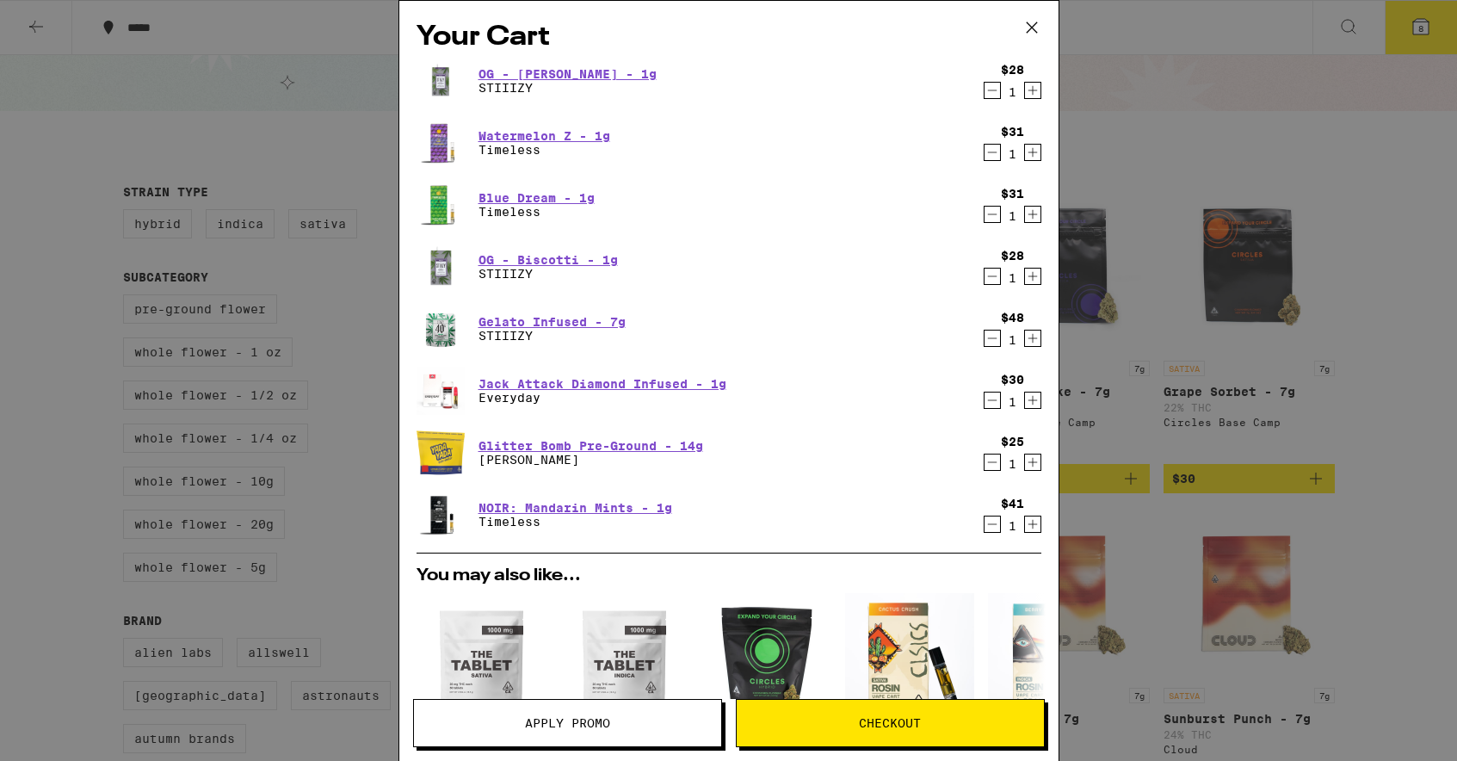
click at [993, 339] on icon "Decrement" at bounding box center [991, 338] width 15 height 21
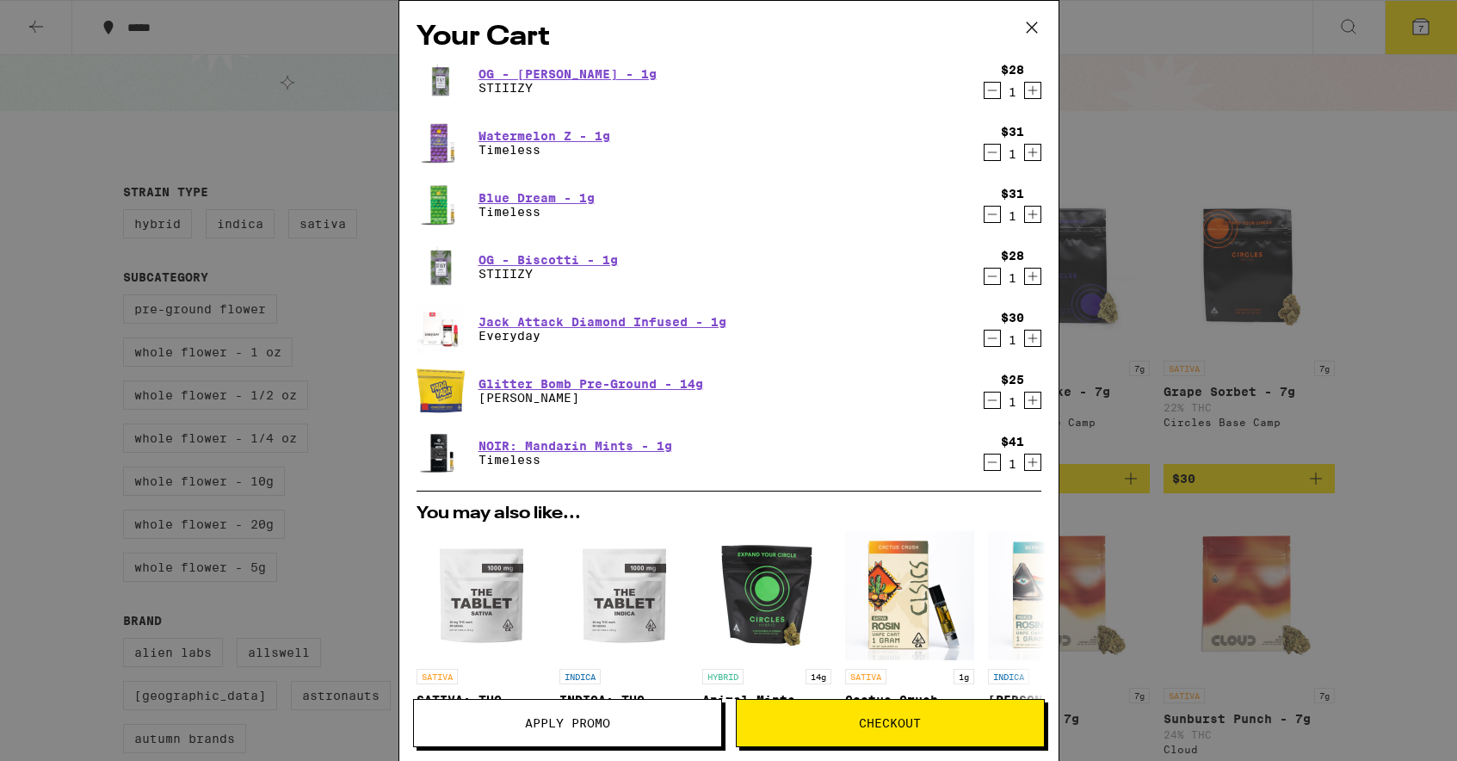
click at [1031, 22] on icon at bounding box center [1032, 28] width 26 height 26
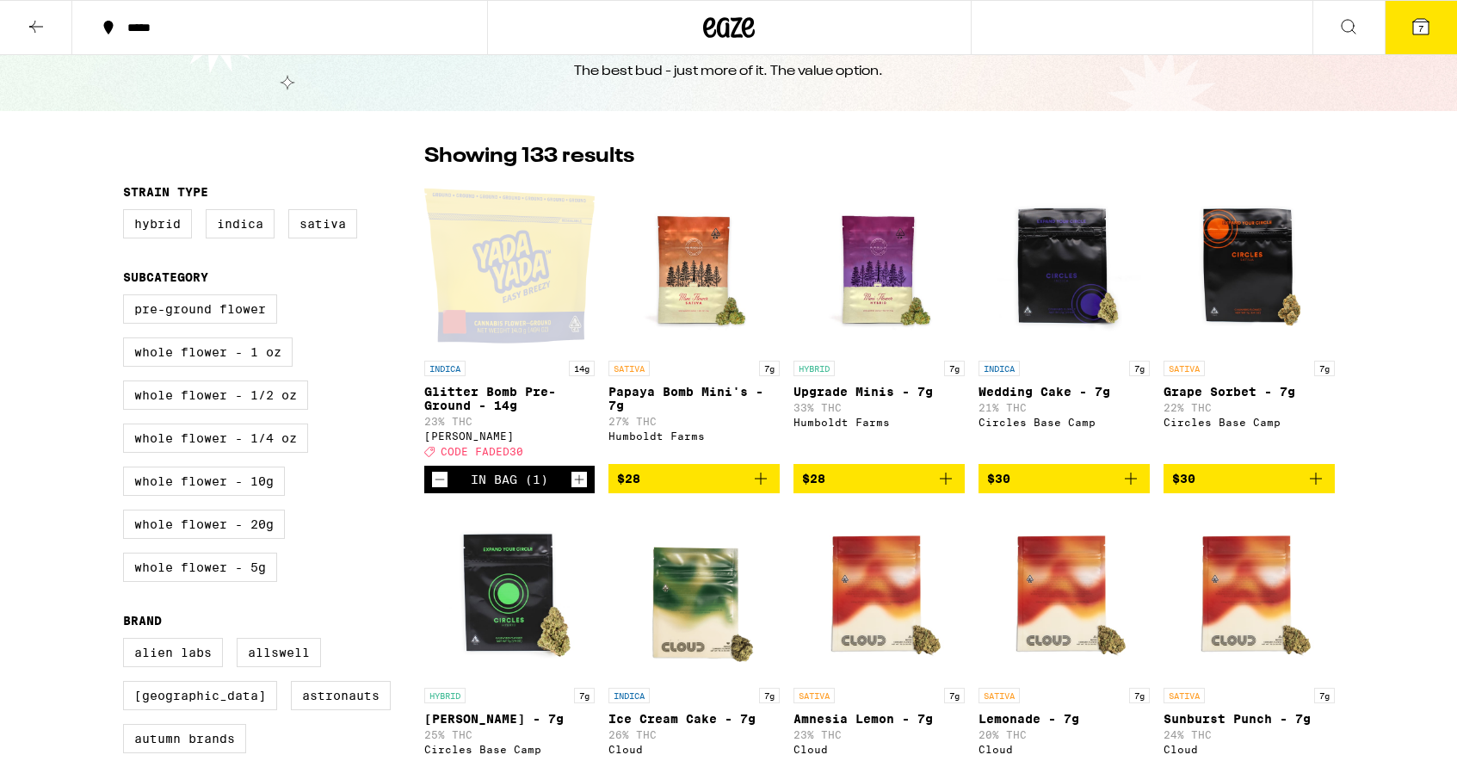
click at [31, 32] on icon at bounding box center [36, 26] width 21 height 21
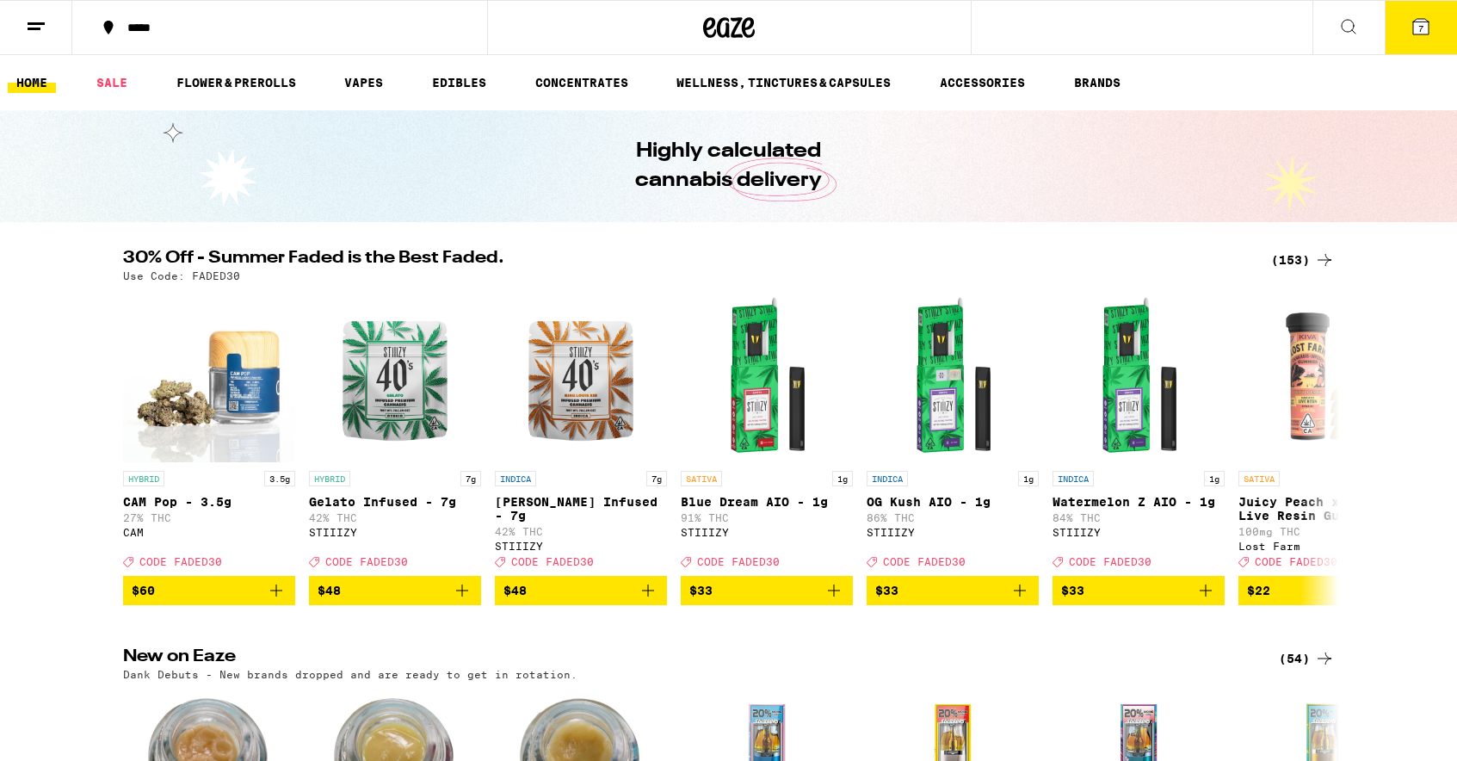
click at [1326, 256] on icon at bounding box center [1324, 260] width 21 height 21
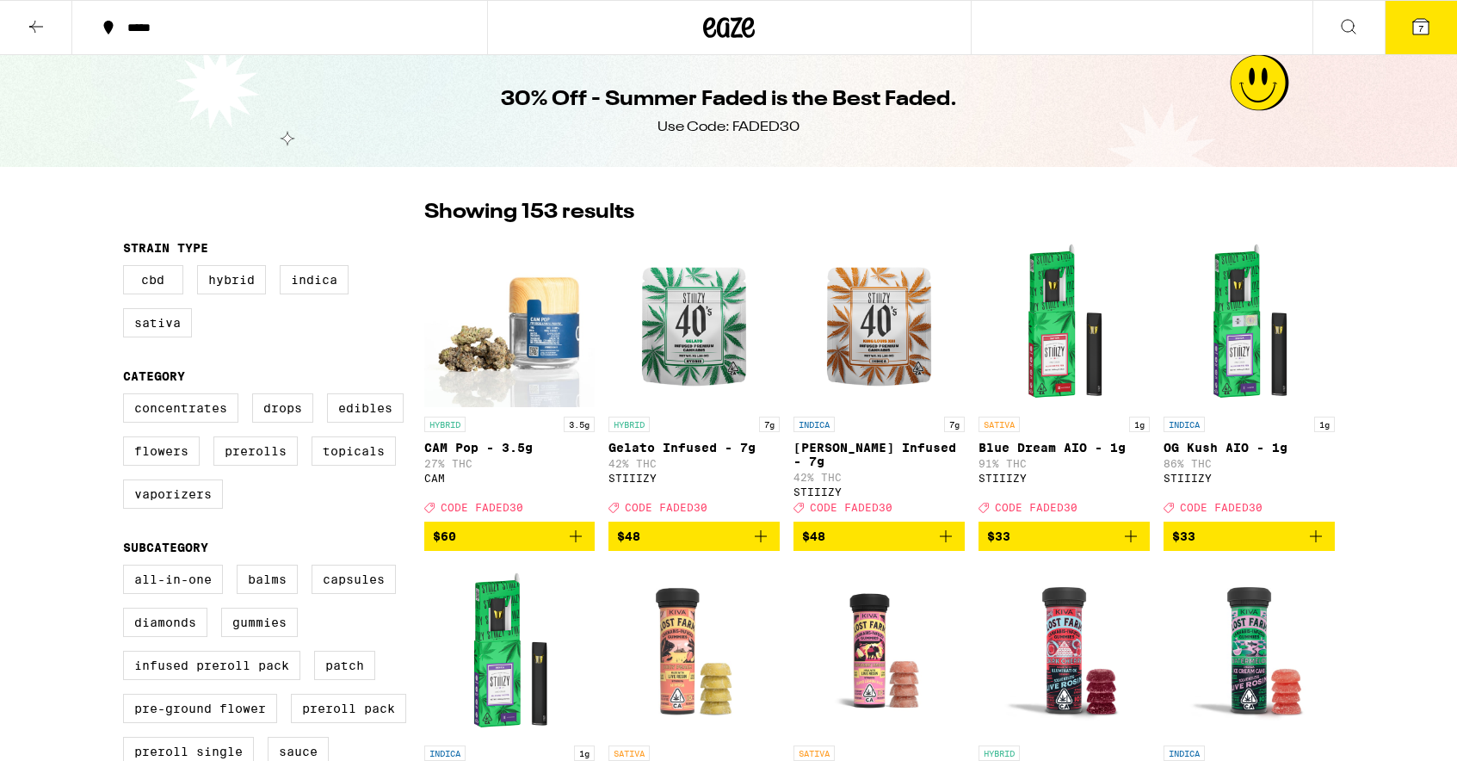
click at [1416, 36] on icon at bounding box center [1420, 26] width 21 height 21
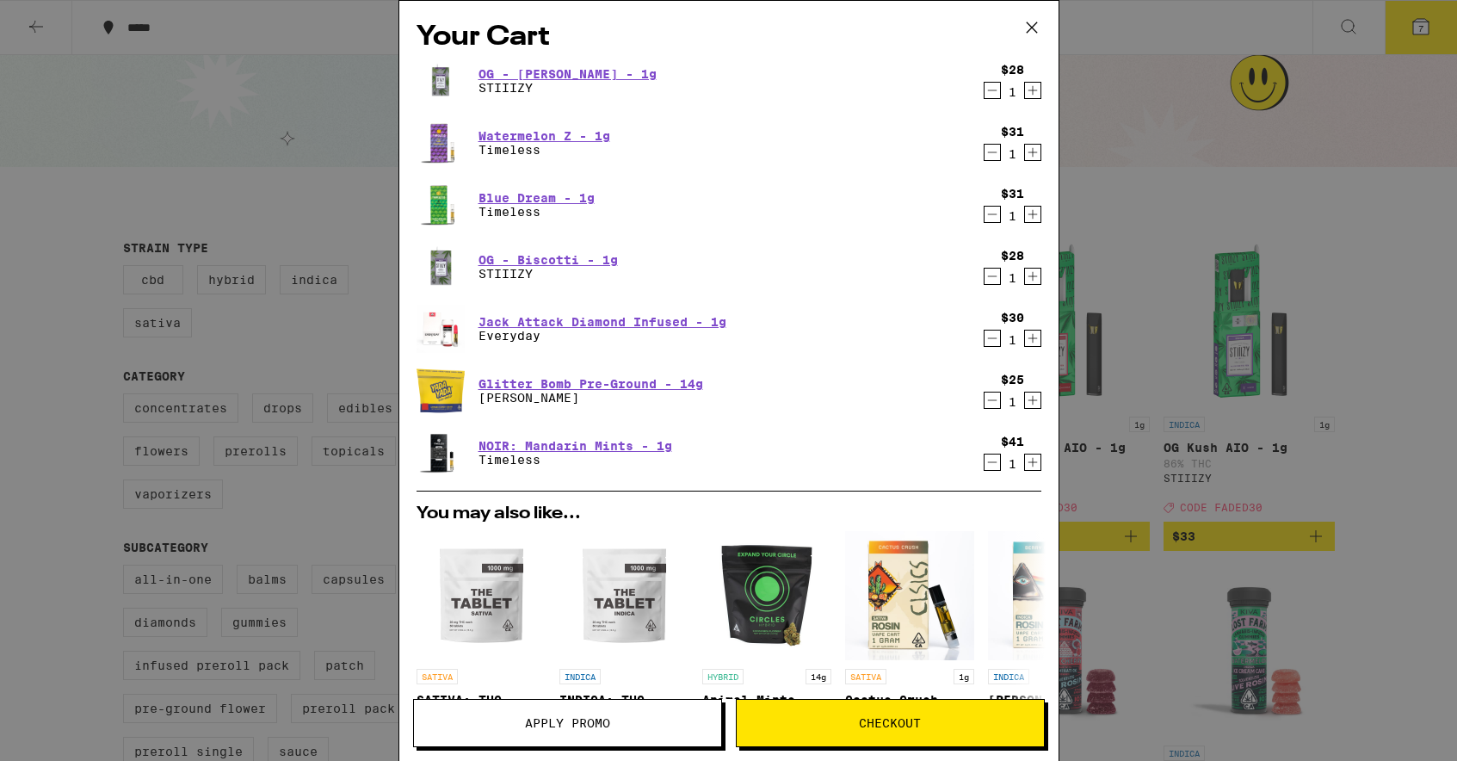
click at [1422, 462] on div "Your Cart OG - [PERSON_NAME] - 1g STIIIZY $28 1 Watermelon Z - 1g Timeless $31 …" at bounding box center [728, 380] width 1457 height 761
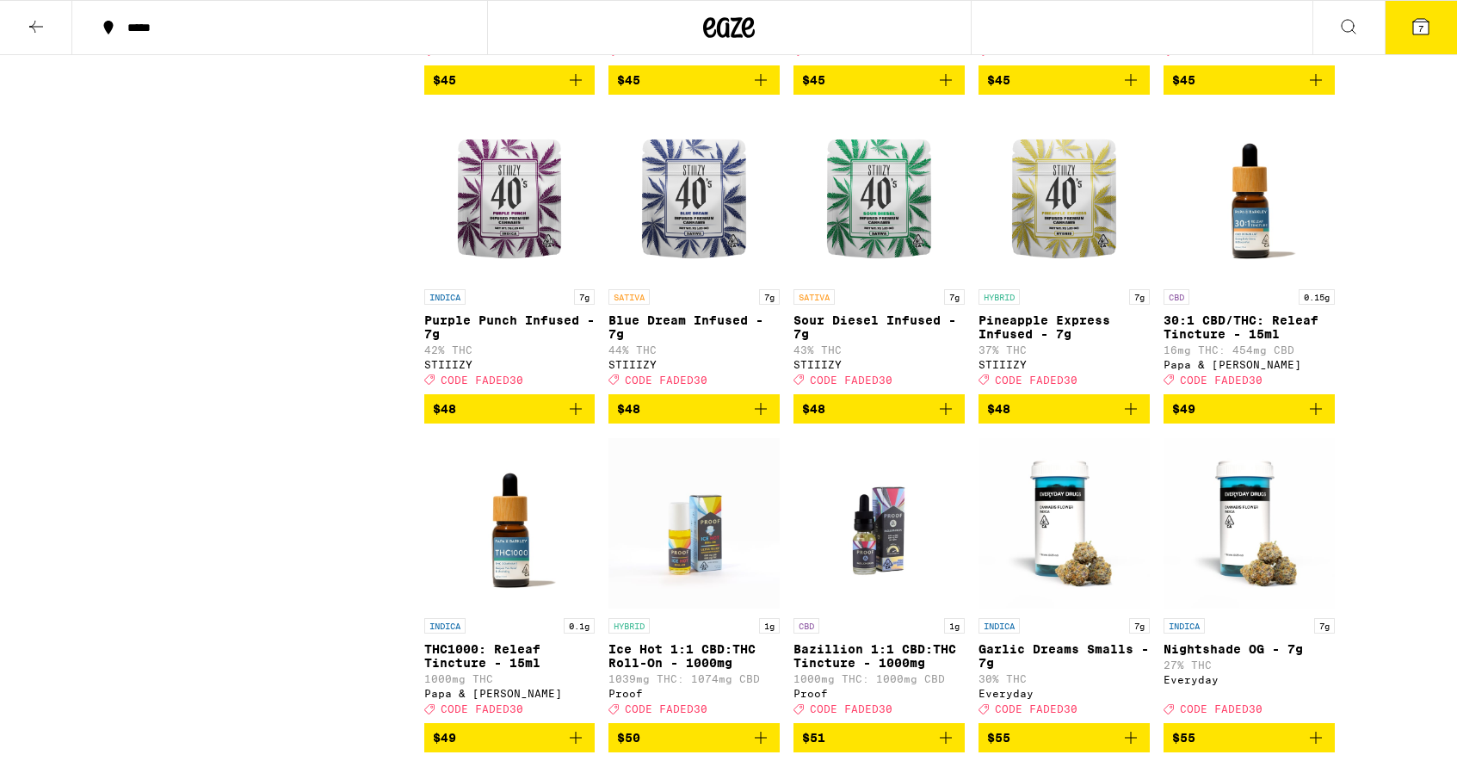
scroll to position [8345, 0]
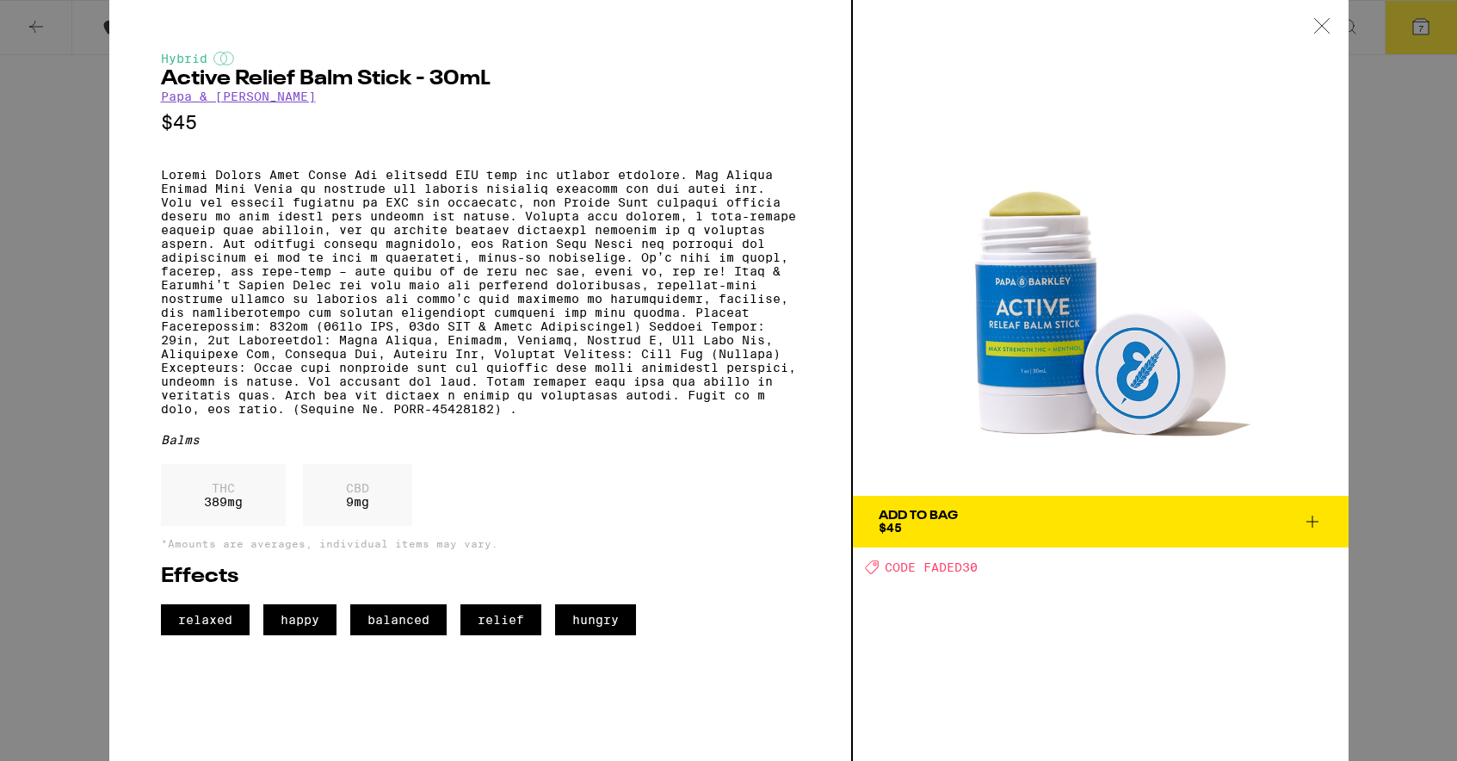
click at [1324, 24] on icon at bounding box center [1321, 25] width 17 height 15
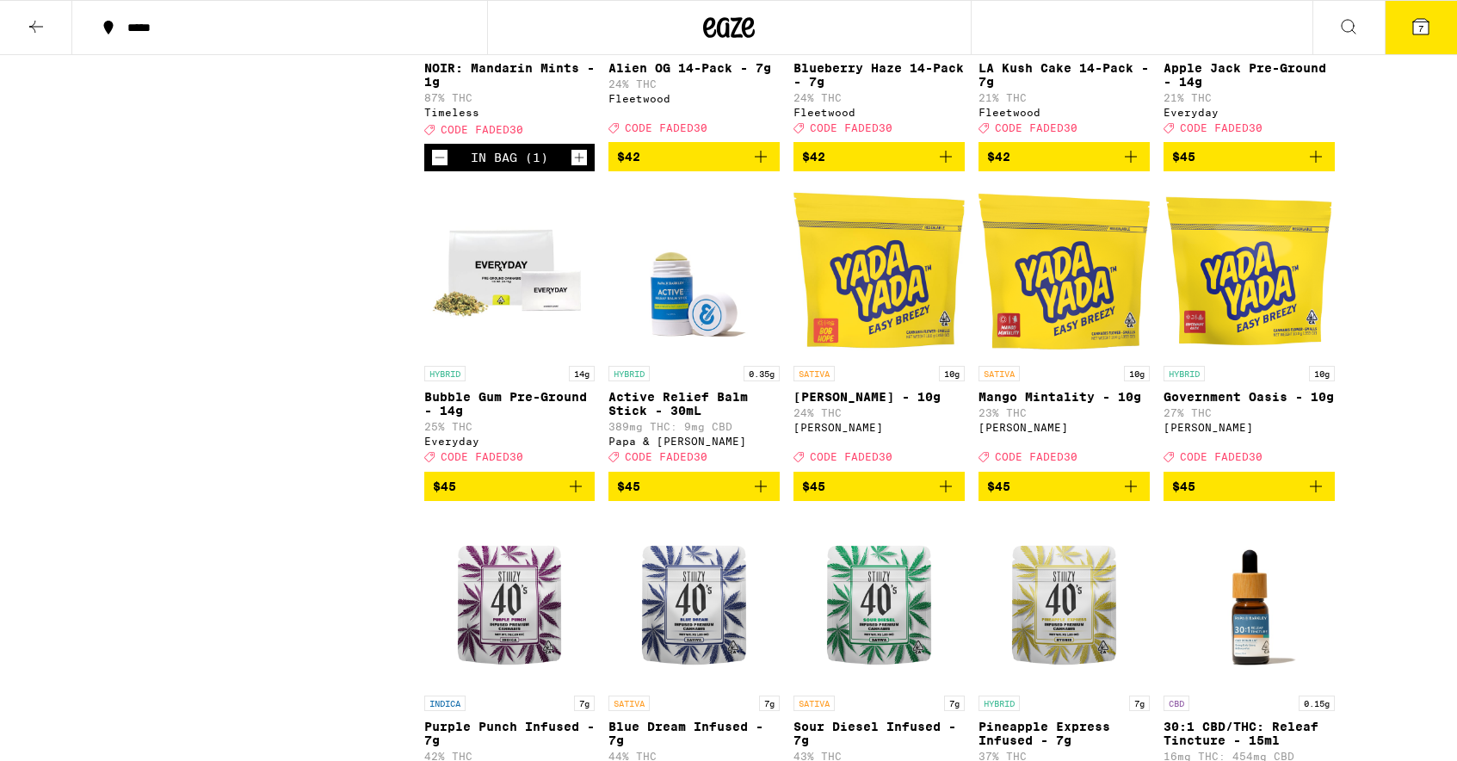
scroll to position [7934, 0]
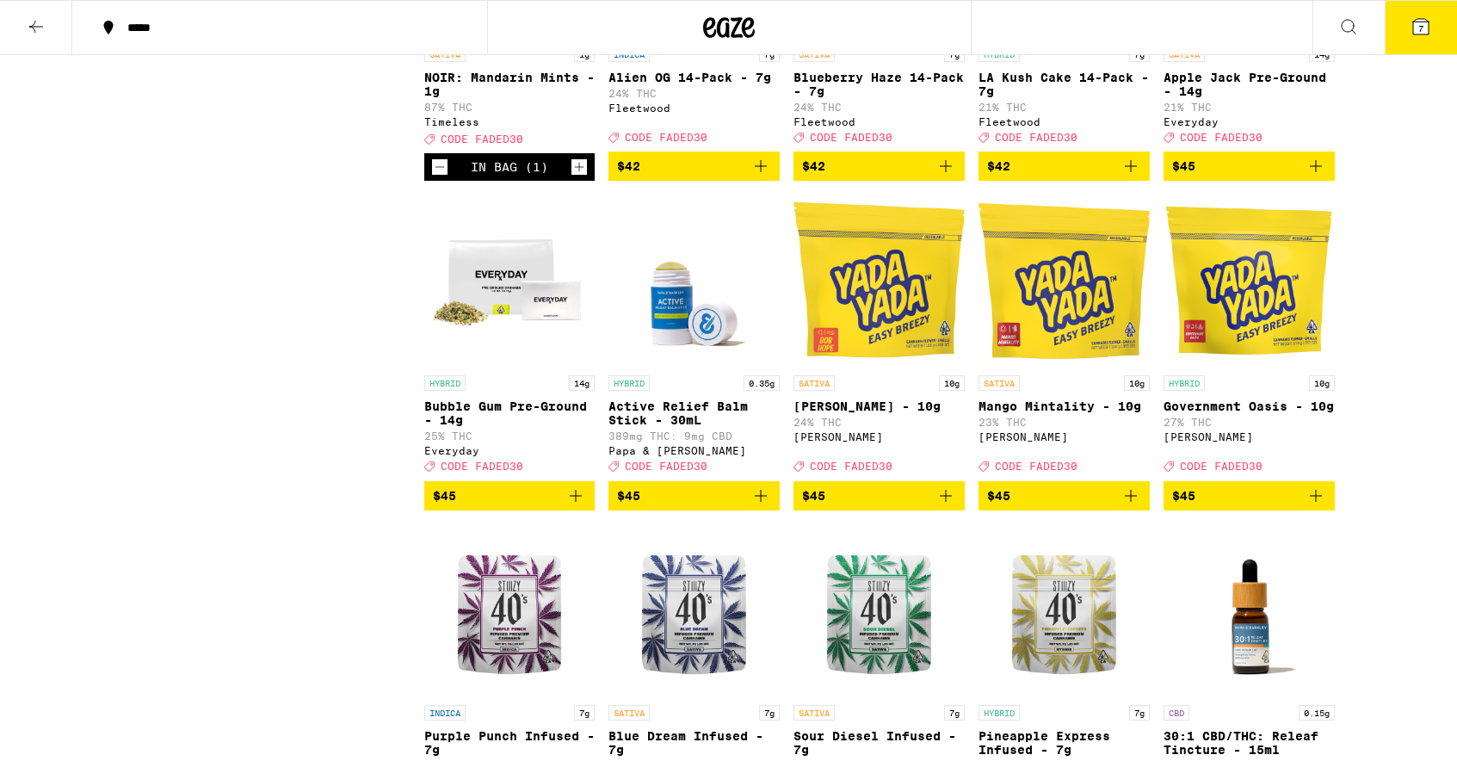
click at [1412, 41] on button "7" at bounding box center [1421, 27] width 72 height 53
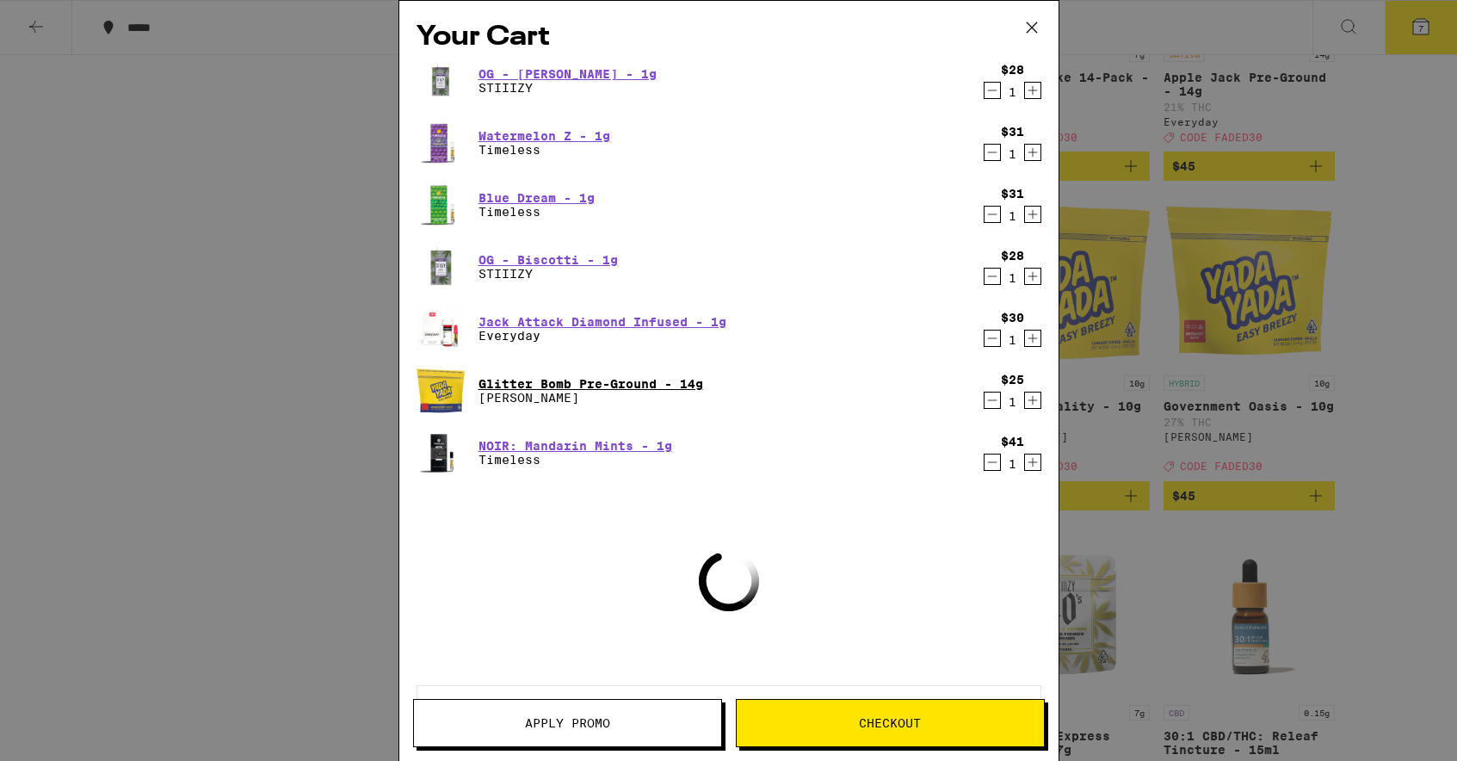
click at [598, 382] on link "Glitter Bomb Pre-Ground - 14g" at bounding box center [590, 384] width 225 height 14
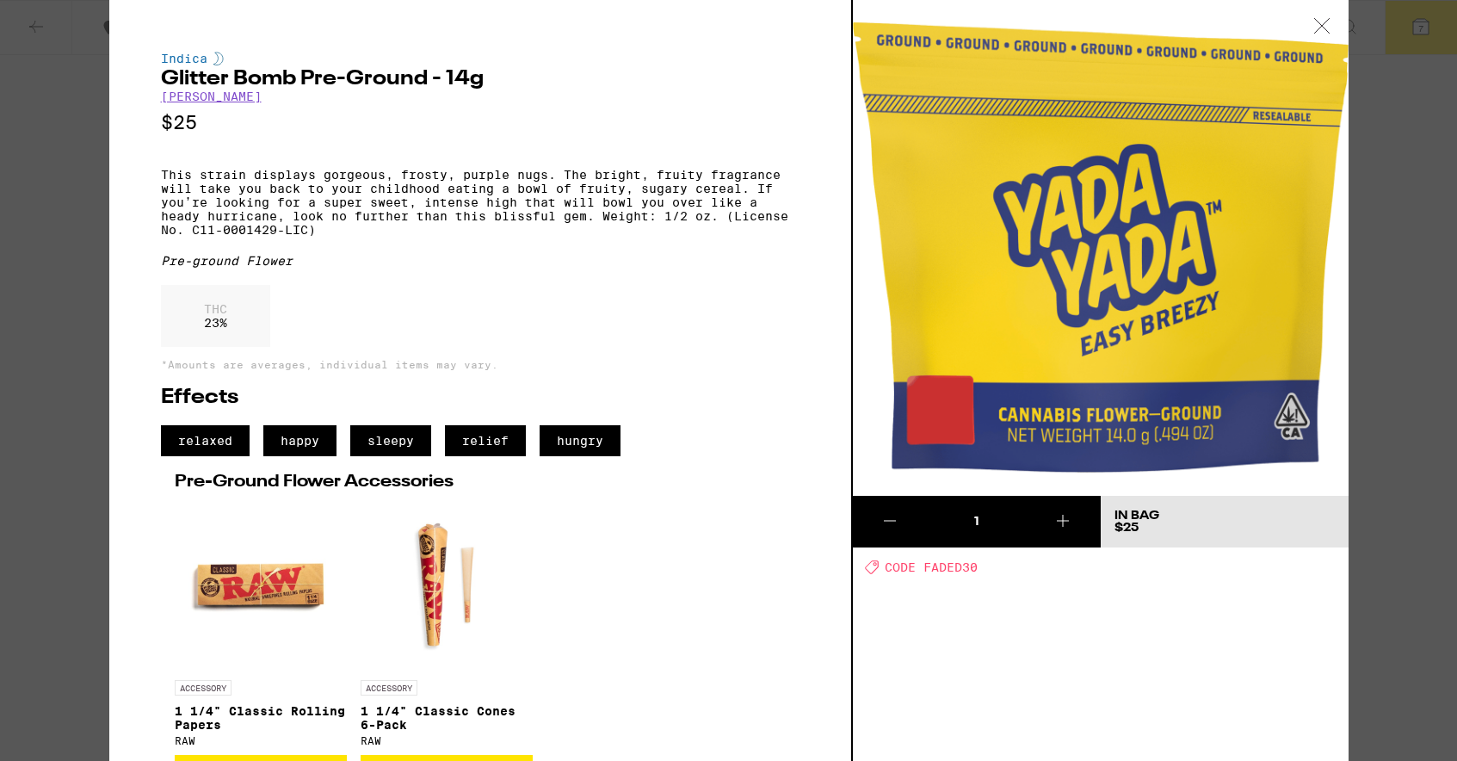
click at [1318, 18] on icon at bounding box center [1321, 25] width 17 height 15
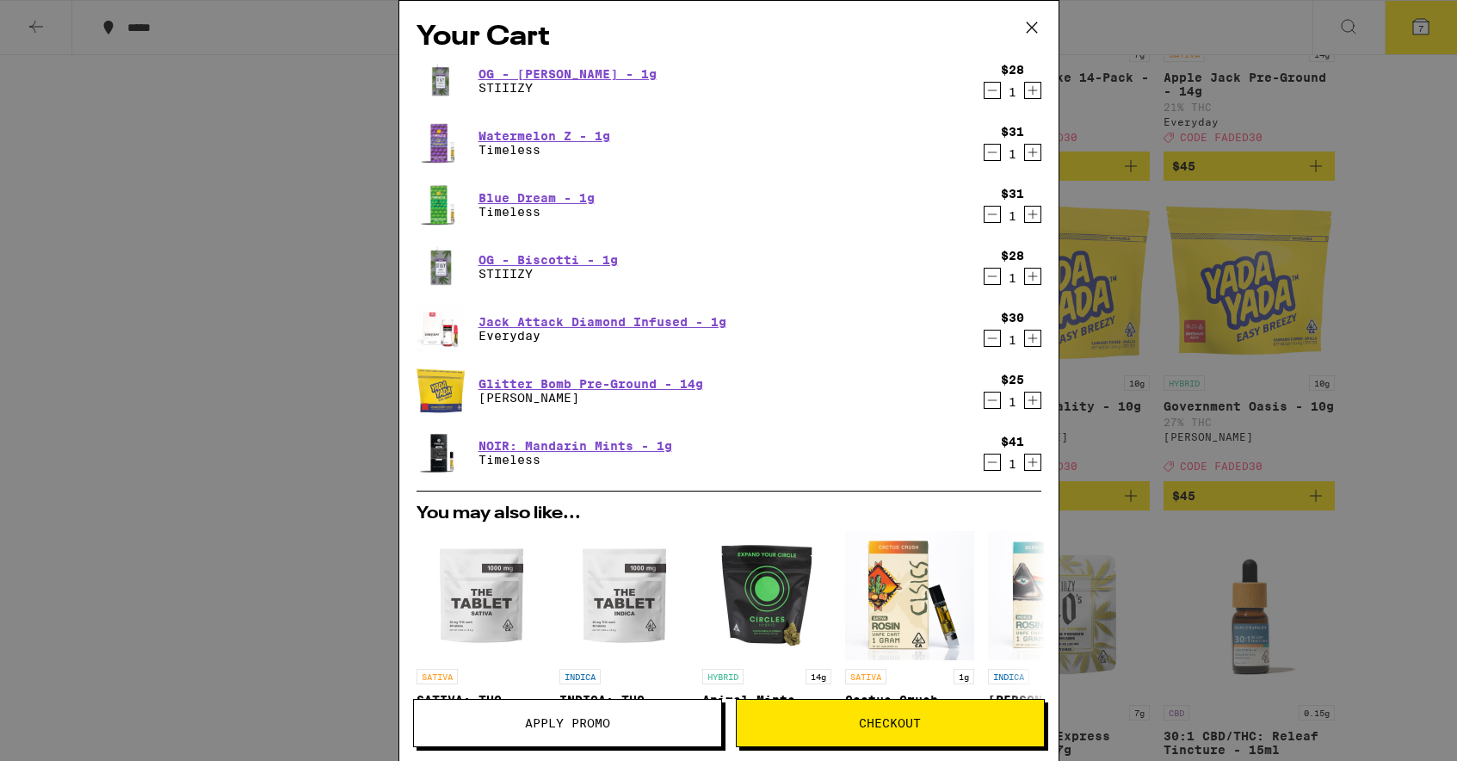
click at [1029, 26] on icon at bounding box center [1031, 27] width 10 height 10
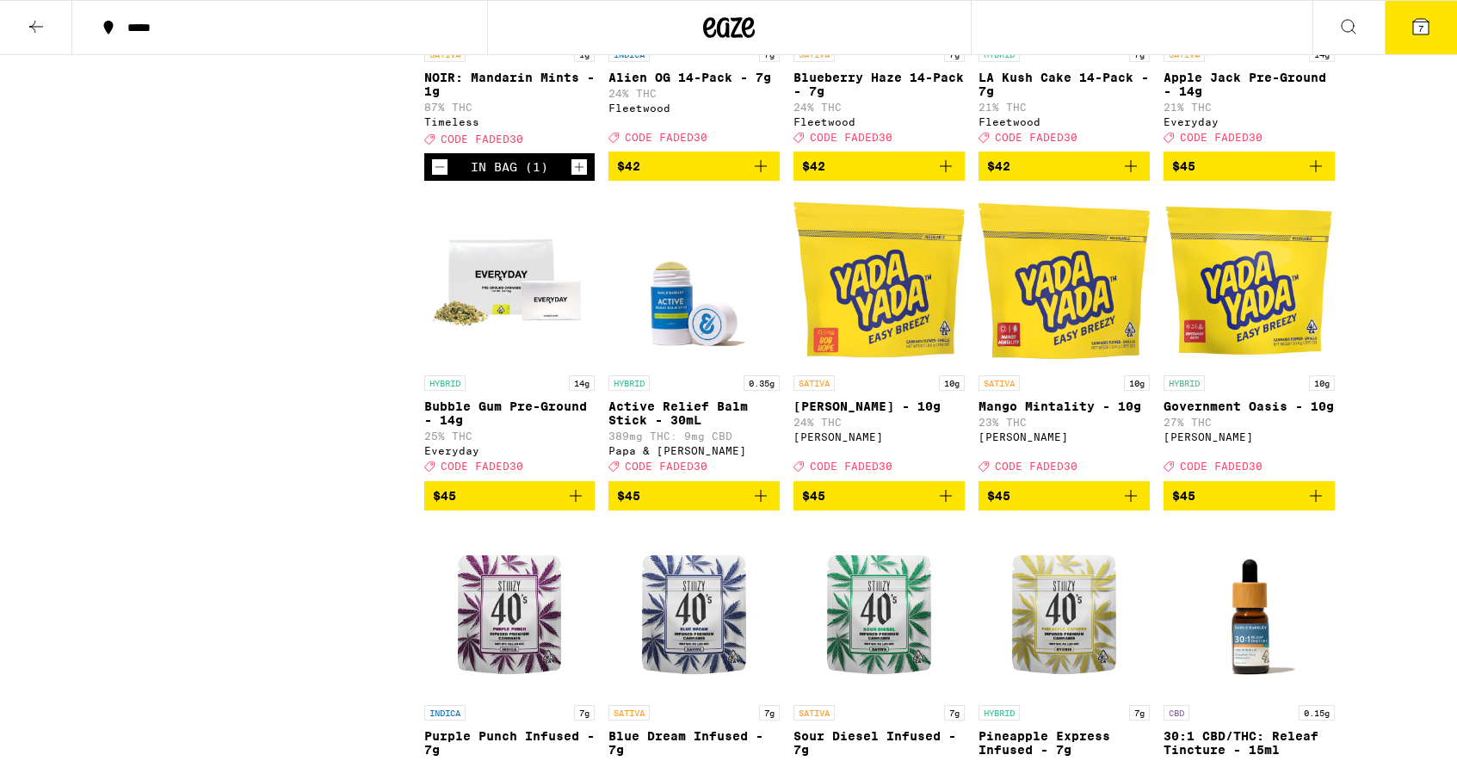
click at [21, 34] on button at bounding box center [36, 28] width 72 height 54
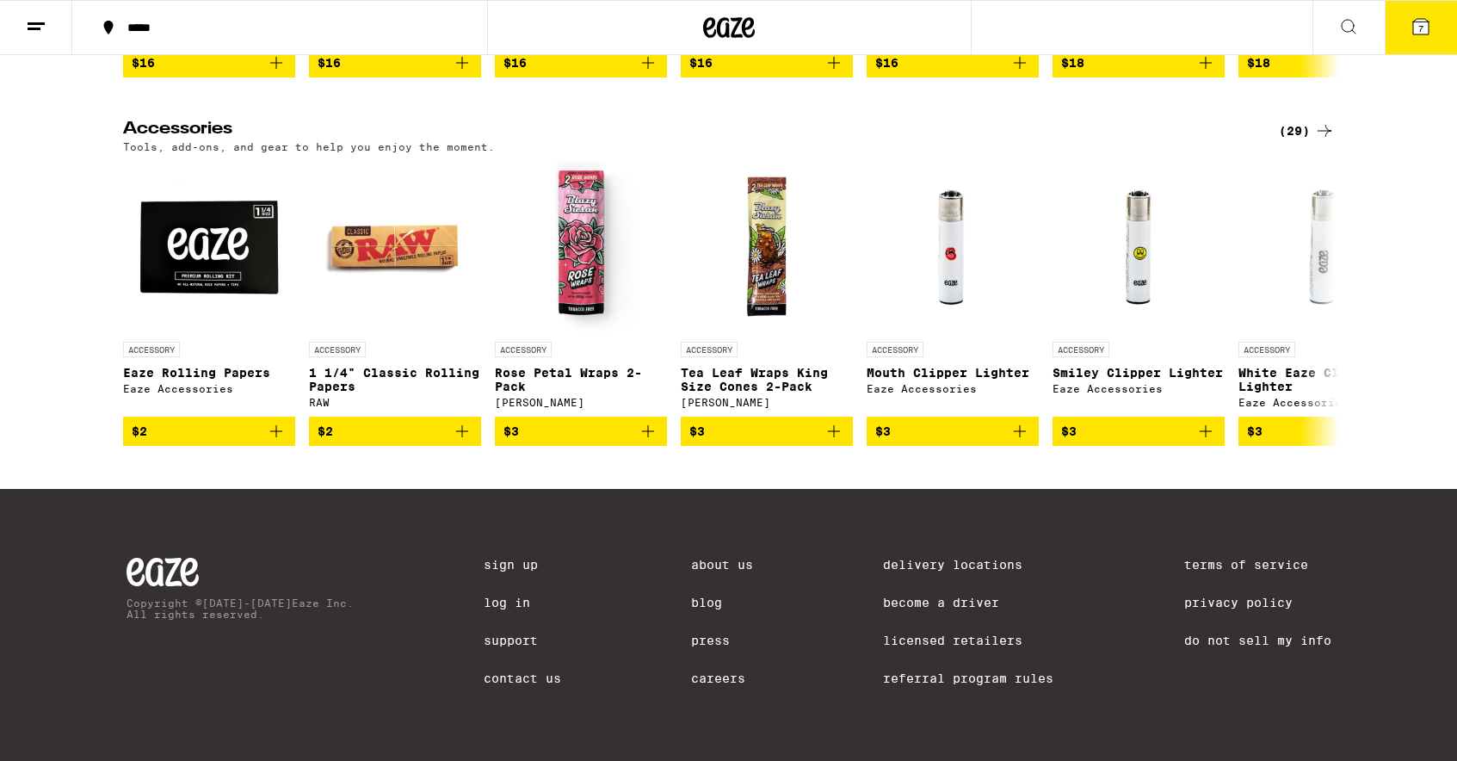
scroll to position [7397, 0]
click at [1330, 314] on icon at bounding box center [1324, 303] width 21 height 21
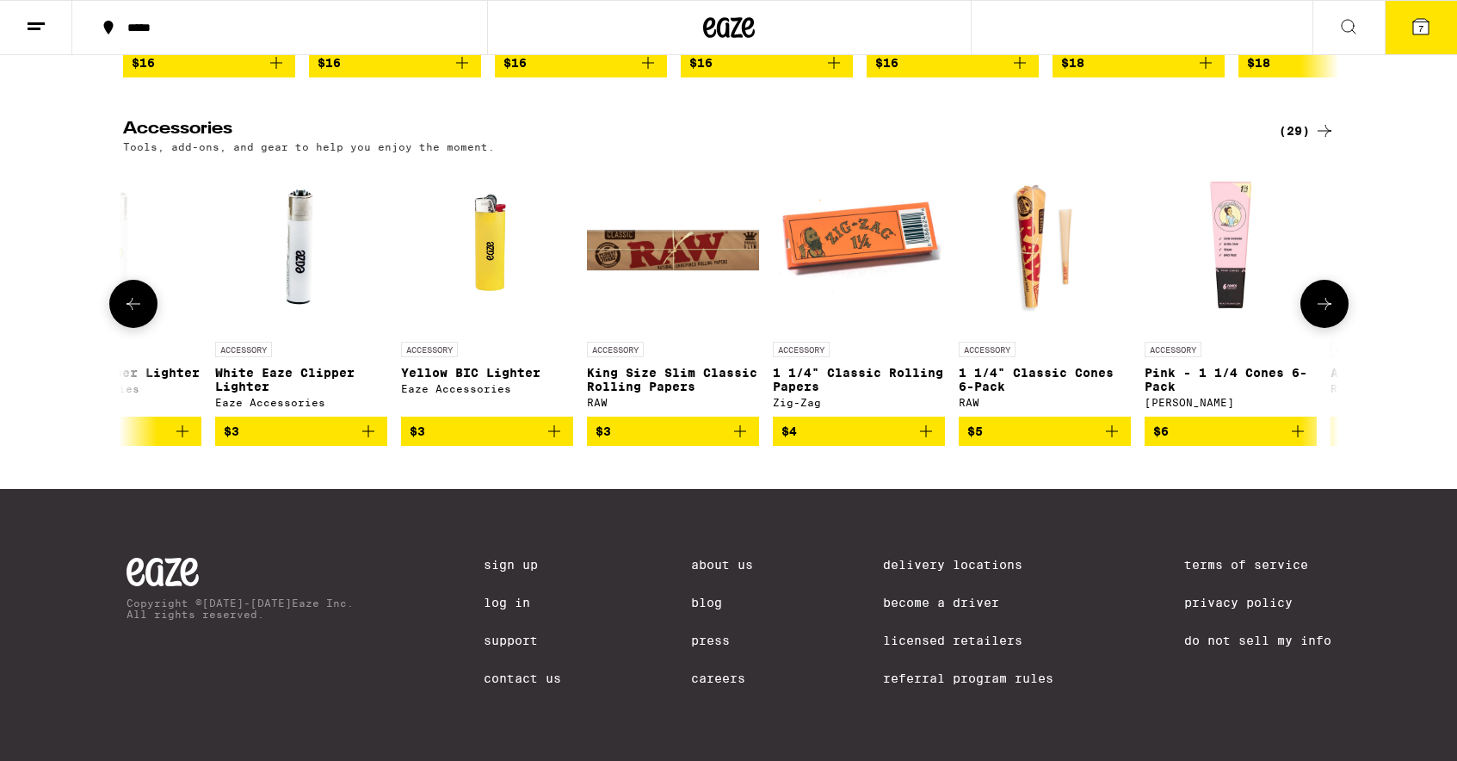
scroll to position [0, 1024]
click at [1330, 314] on icon at bounding box center [1324, 303] width 21 height 21
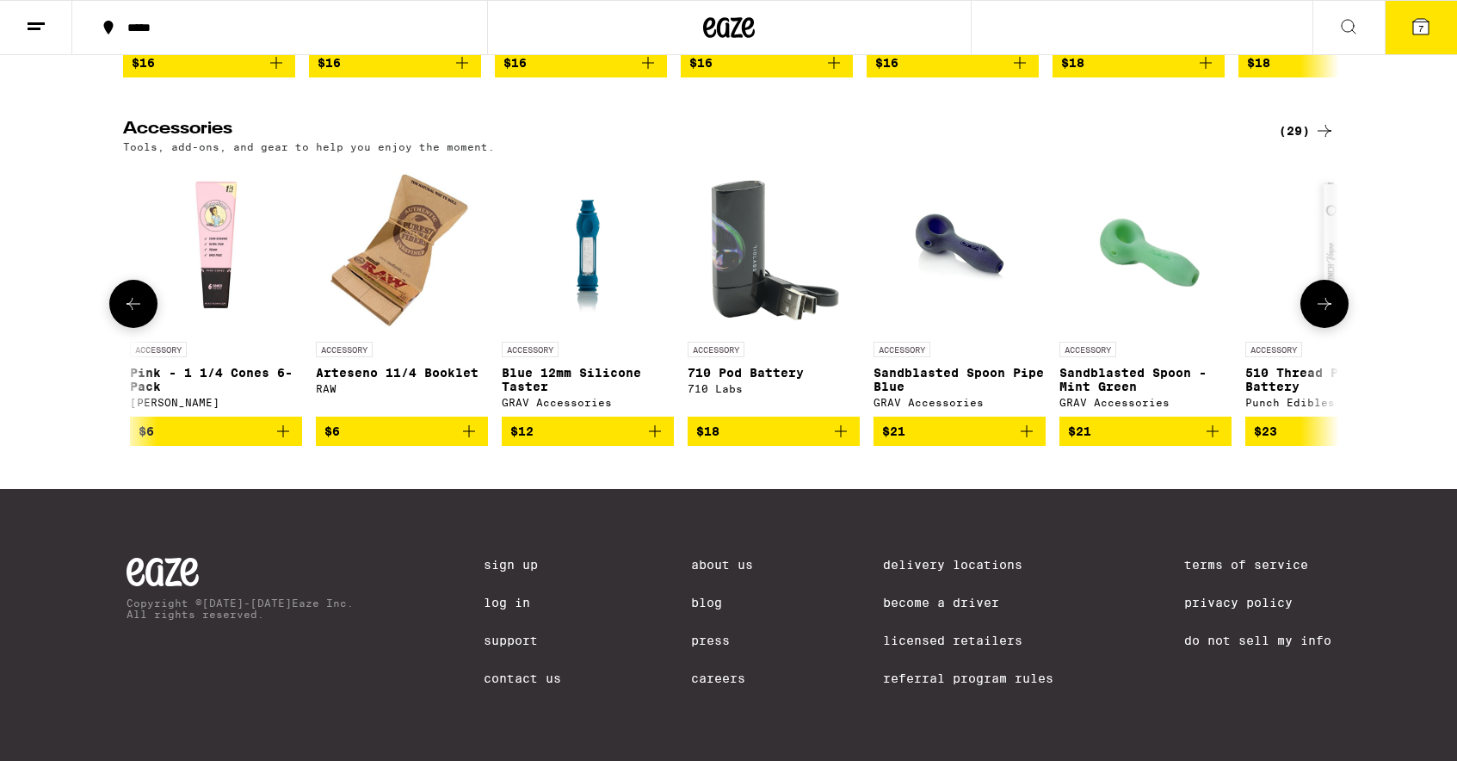
scroll to position [0, 2048]
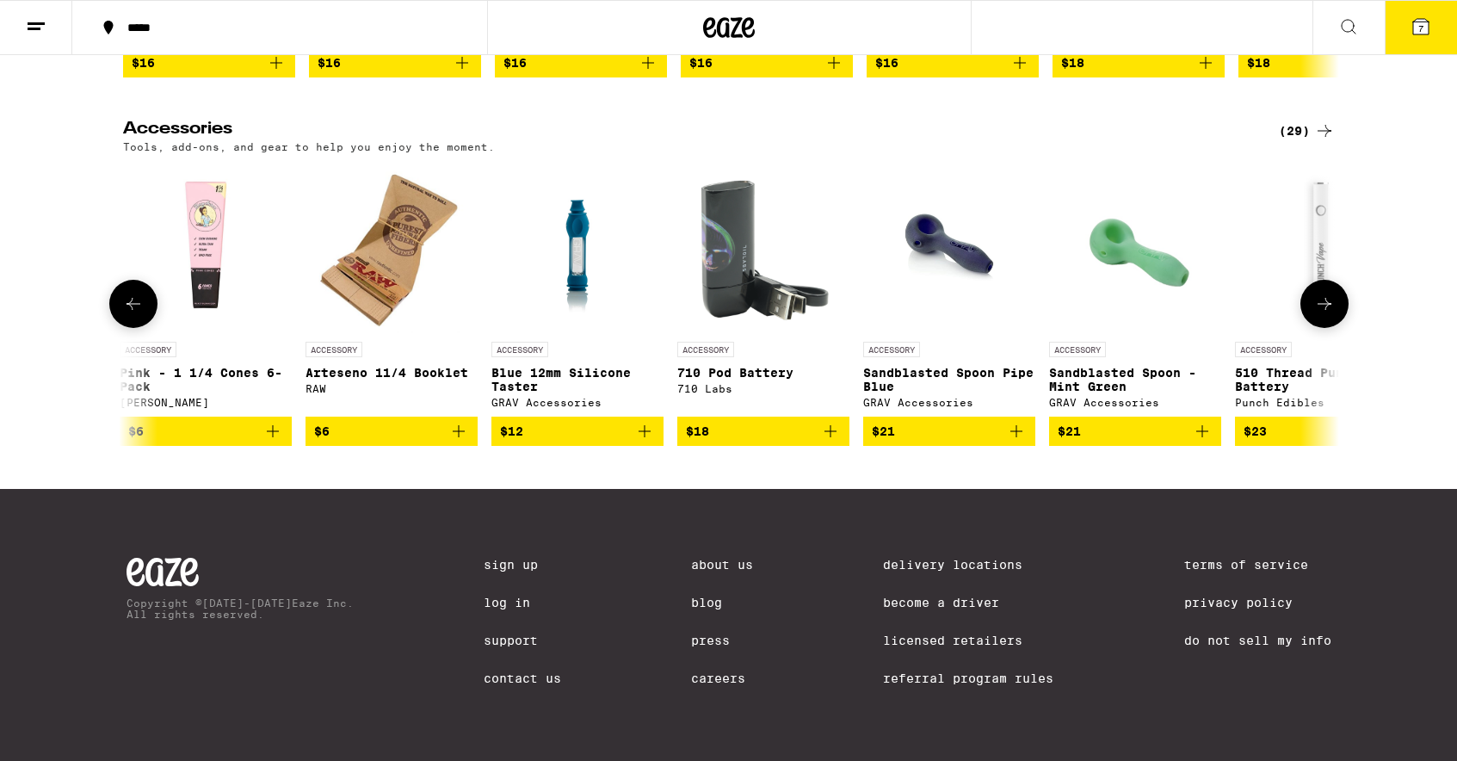
click at [1330, 314] on icon at bounding box center [1324, 303] width 21 height 21
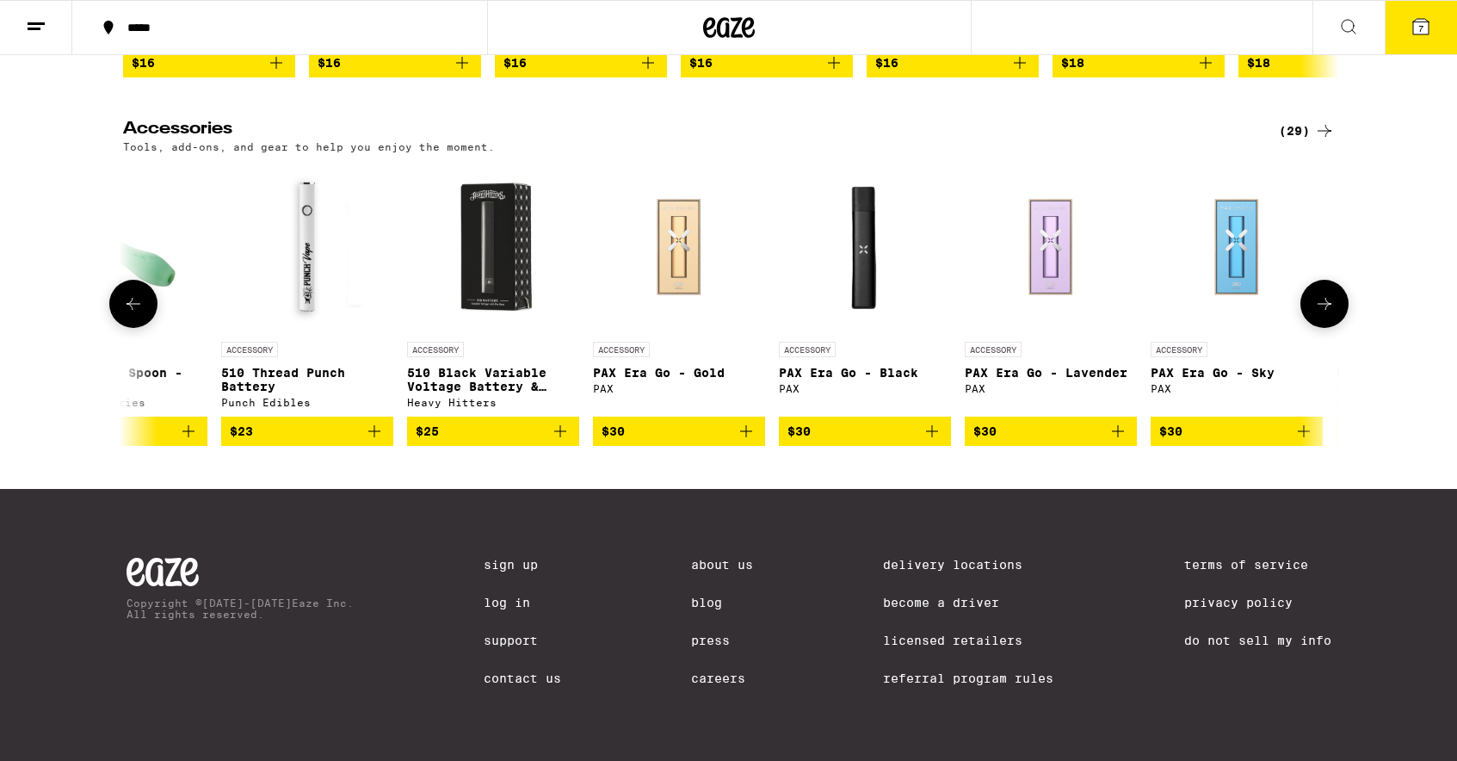
scroll to position [0, 3072]
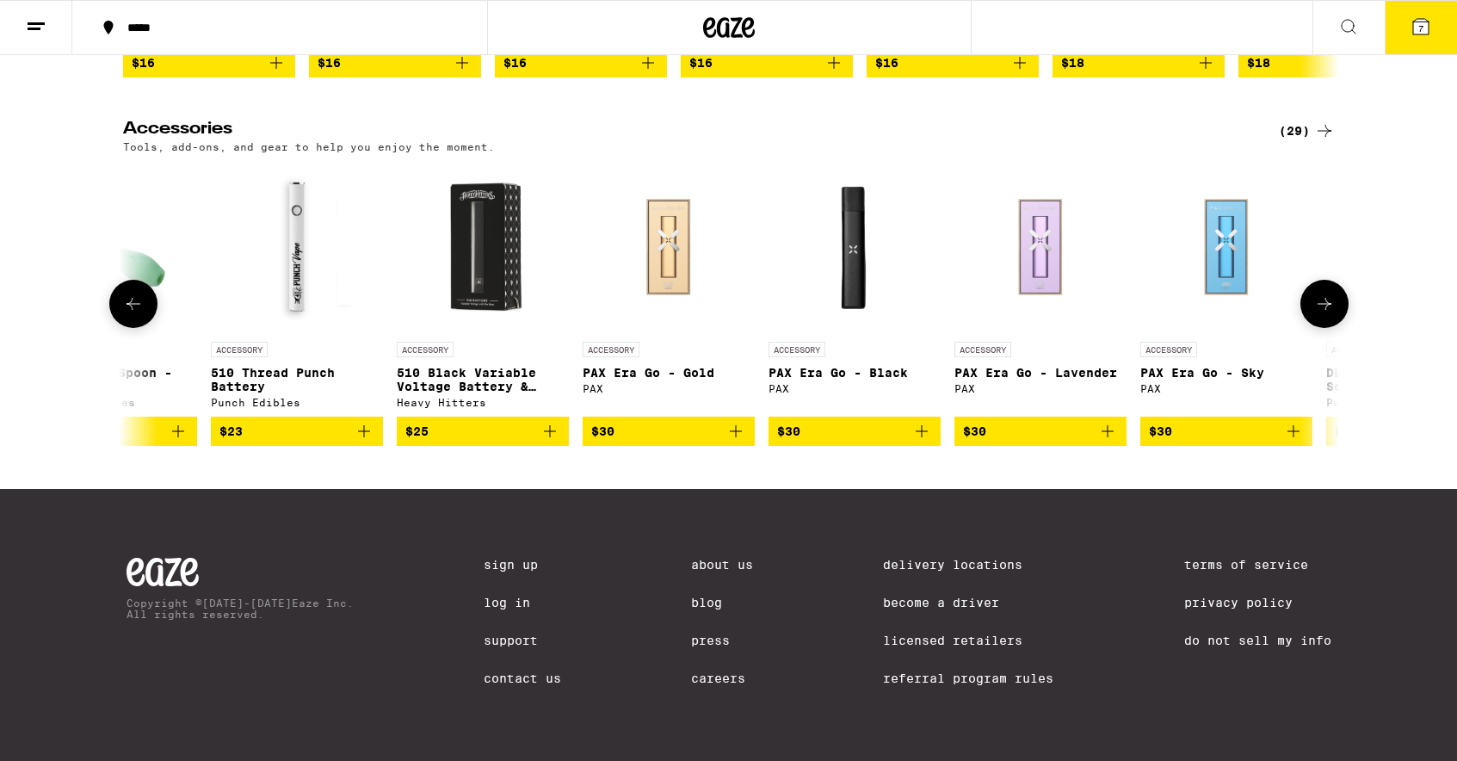
click at [1330, 314] on icon at bounding box center [1324, 303] width 21 height 21
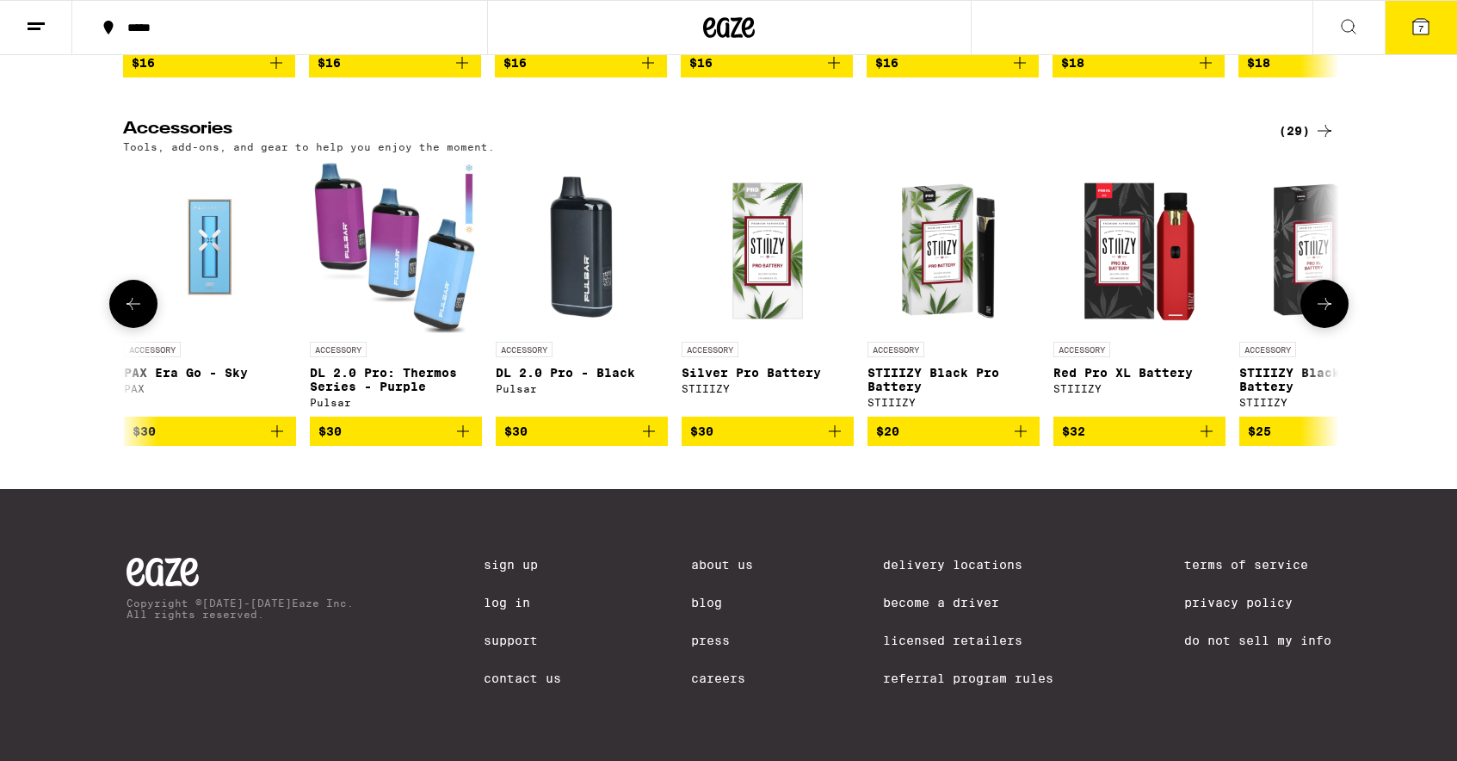
scroll to position [0, 4096]
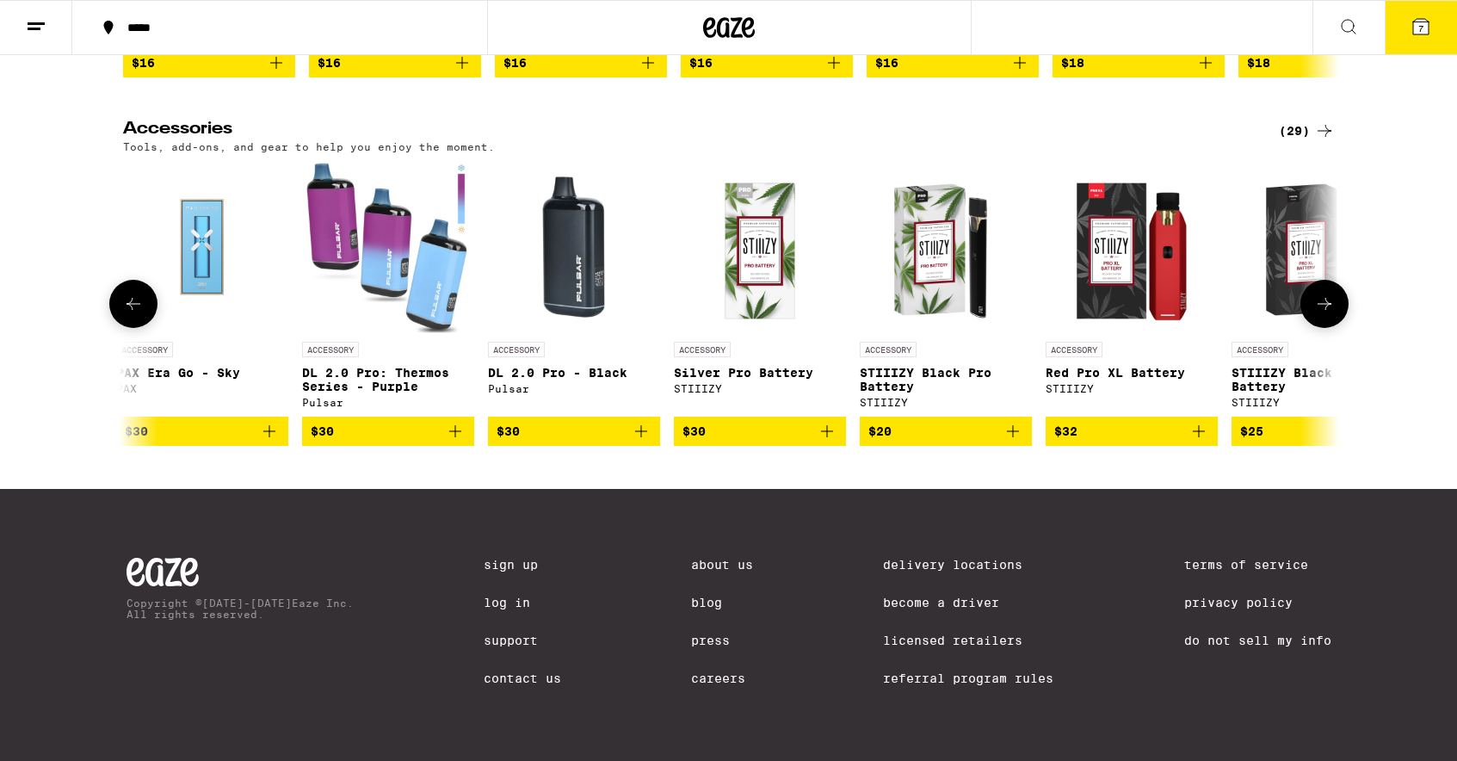
click at [397, 333] on img "Open page for DL 2.0 Pro: Thermos Series - Purple from Pulsar" at bounding box center [388, 247] width 172 height 172
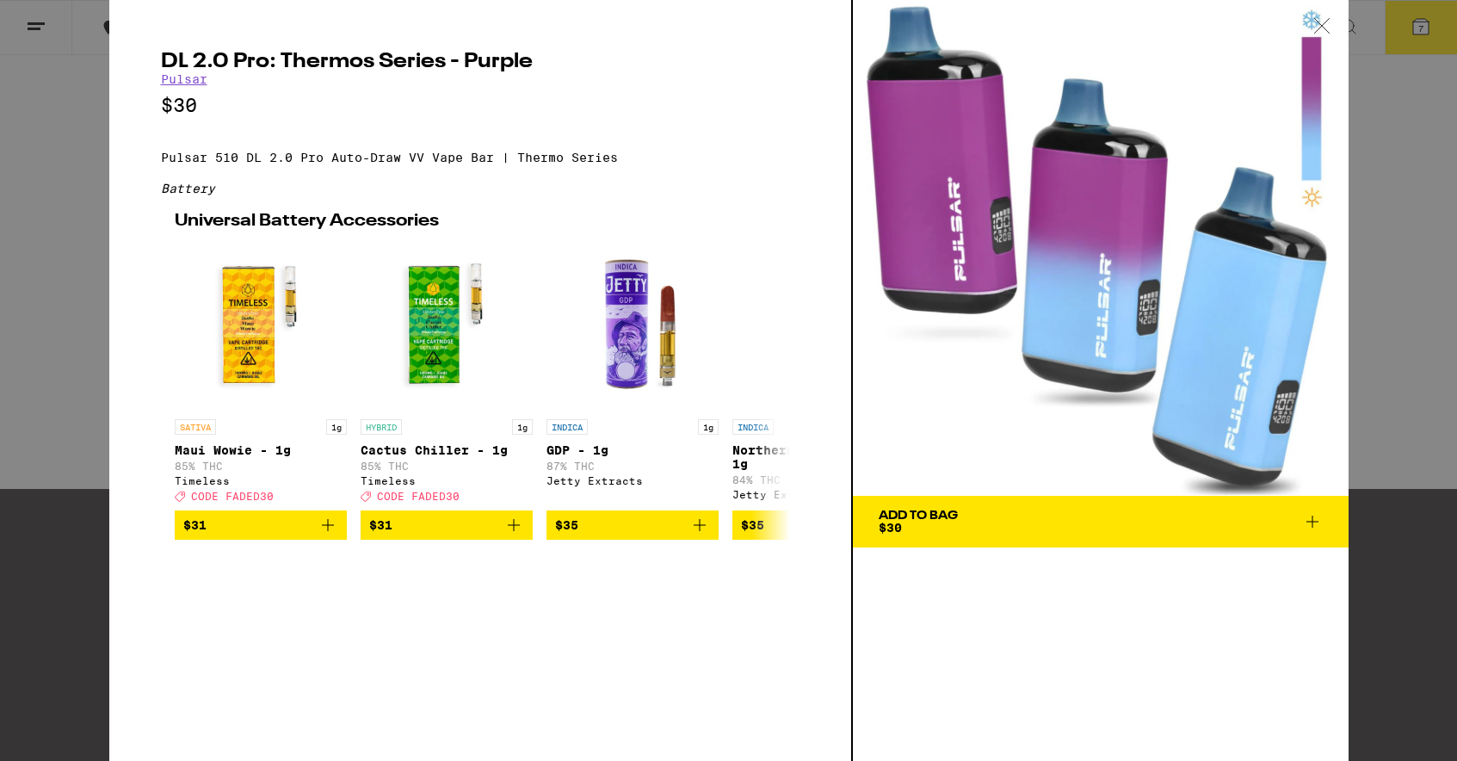
click at [1326, 28] on icon at bounding box center [1321, 25] width 17 height 15
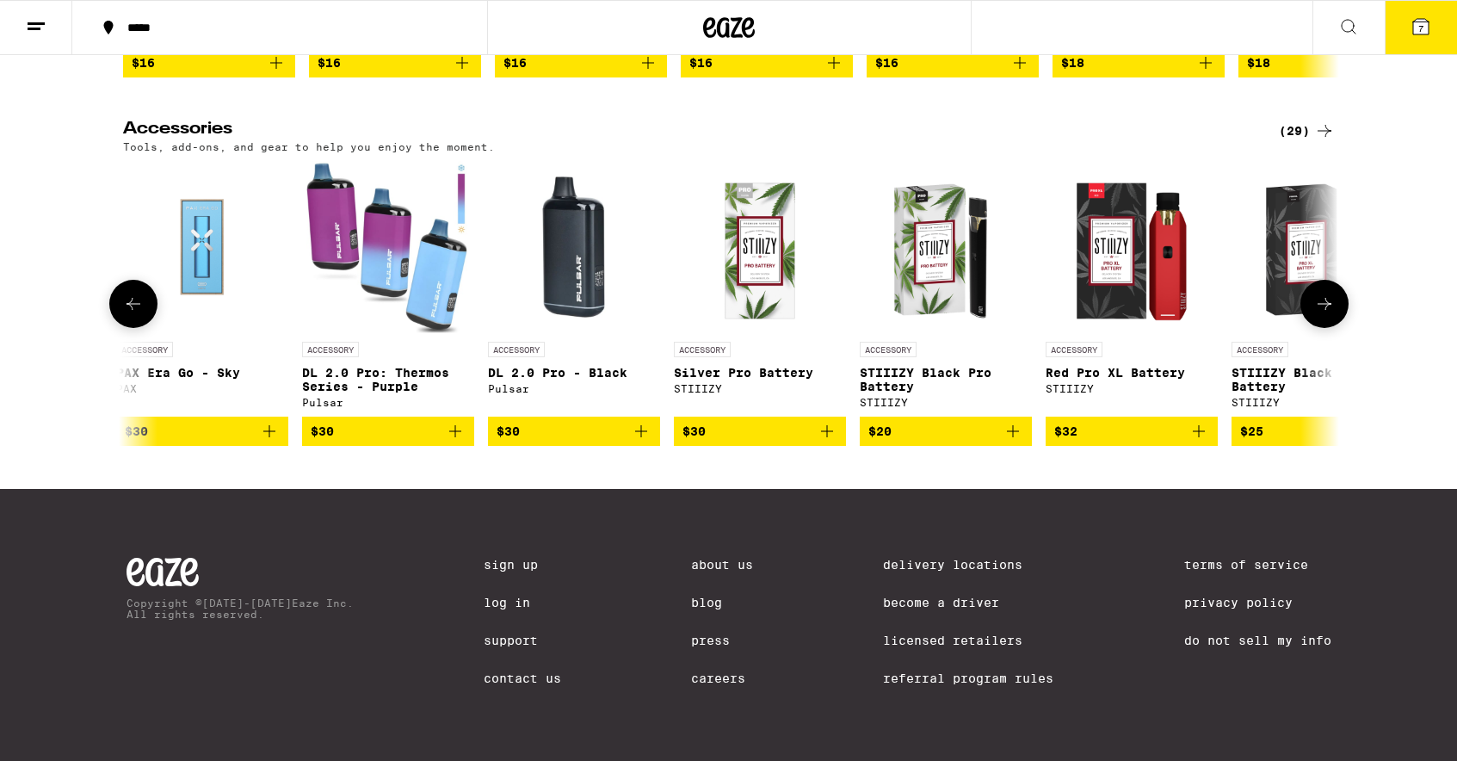
click at [1321, 314] on icon at bounding box center [1324, 303] width 21 height 21
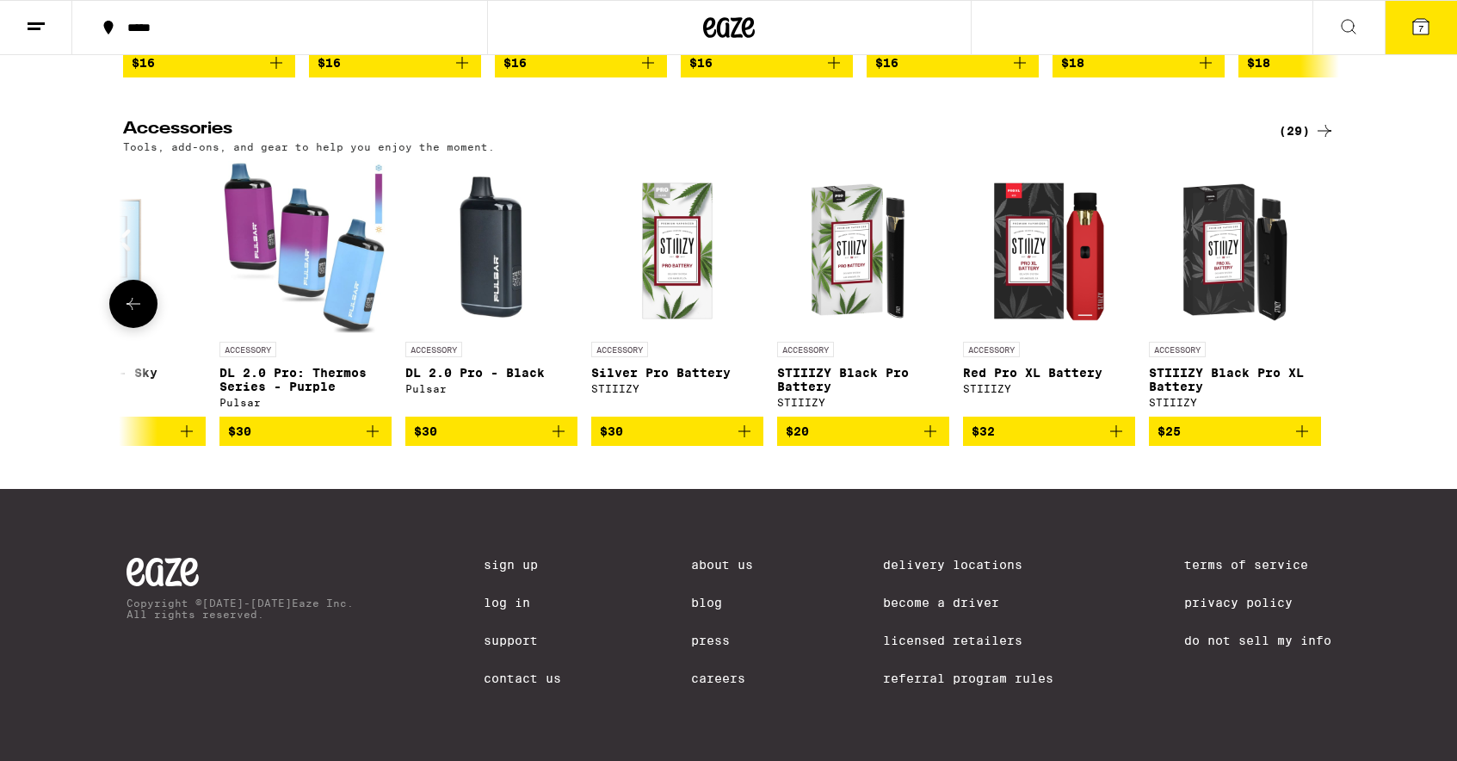
click at [488, 333] on img "Open page for DL 2.0 Pro - Black from Pulsar" at bounding box center [491, 247] width 172 height 172
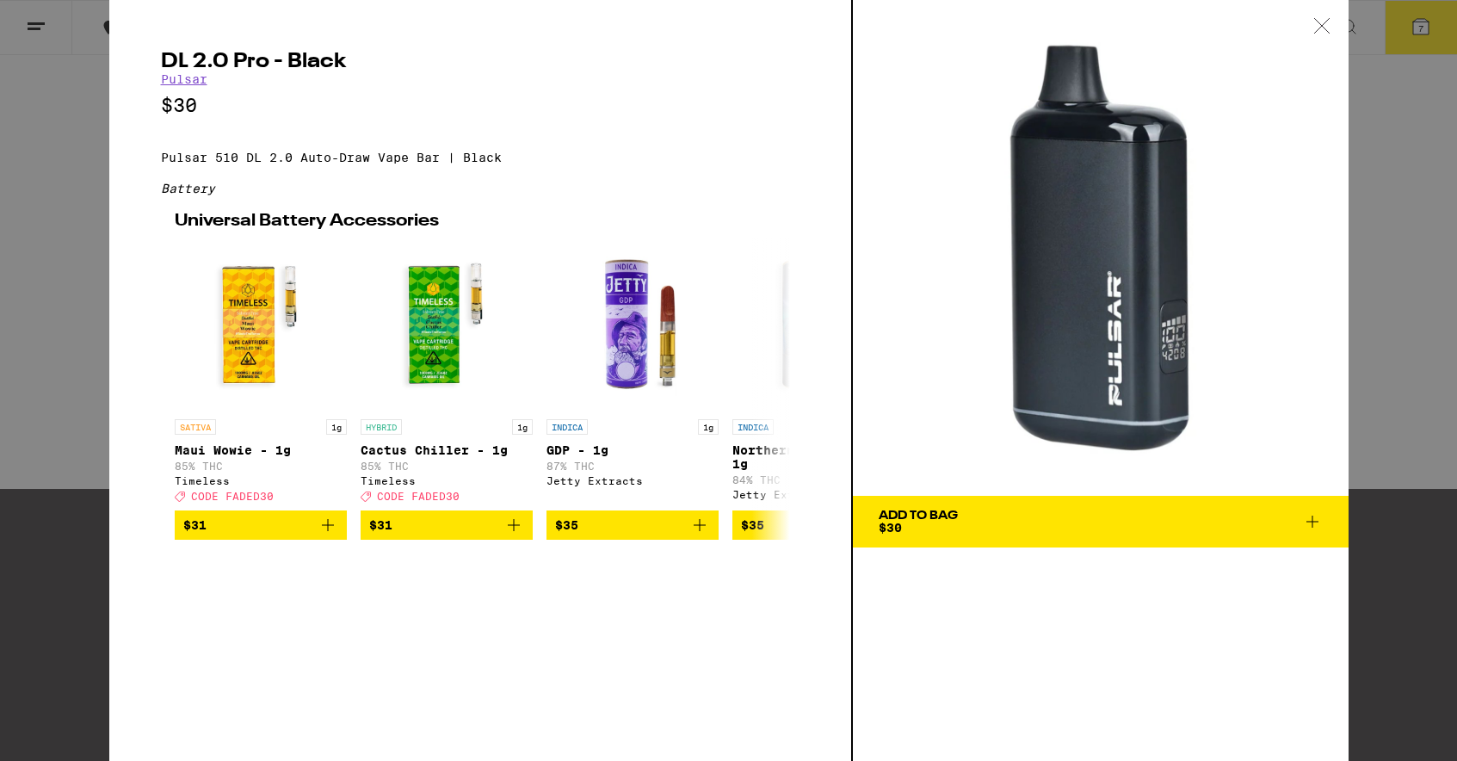
click at [1330, 24] on icon at bounding box center [1321, 25] width 17 height 15
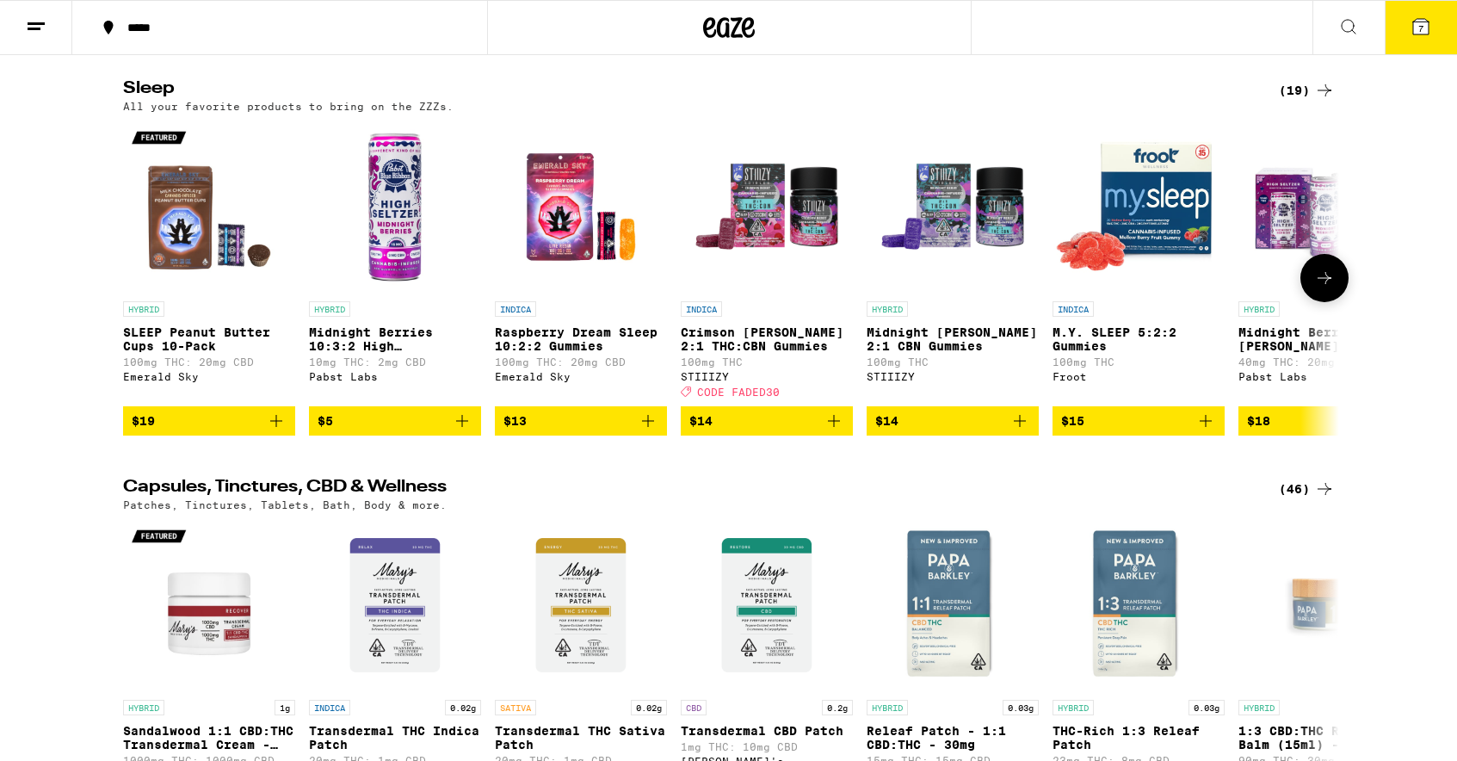
scroll to position [6163, 0]
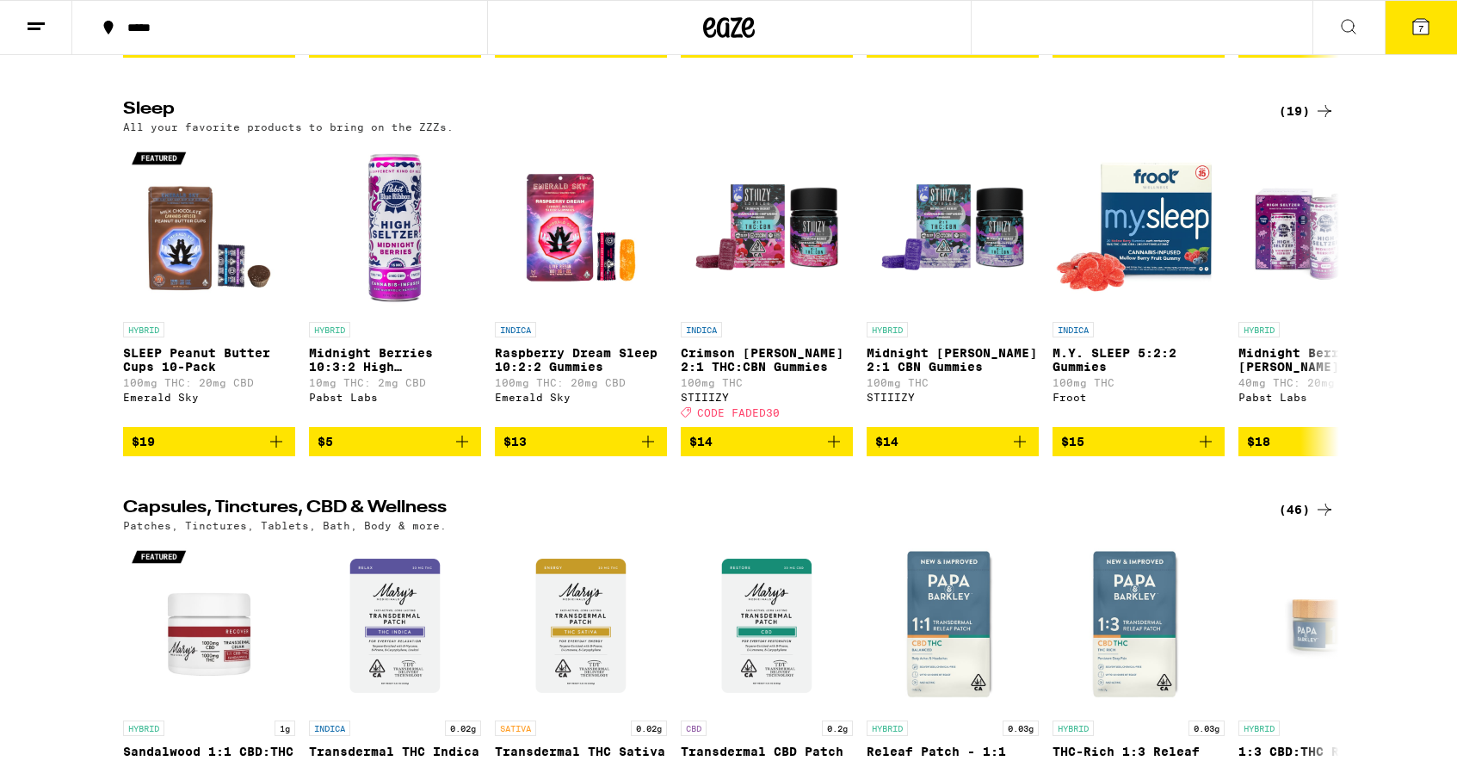
click at [1314, 121] on icon at bounding box center [1324, 111] width 21 height 21
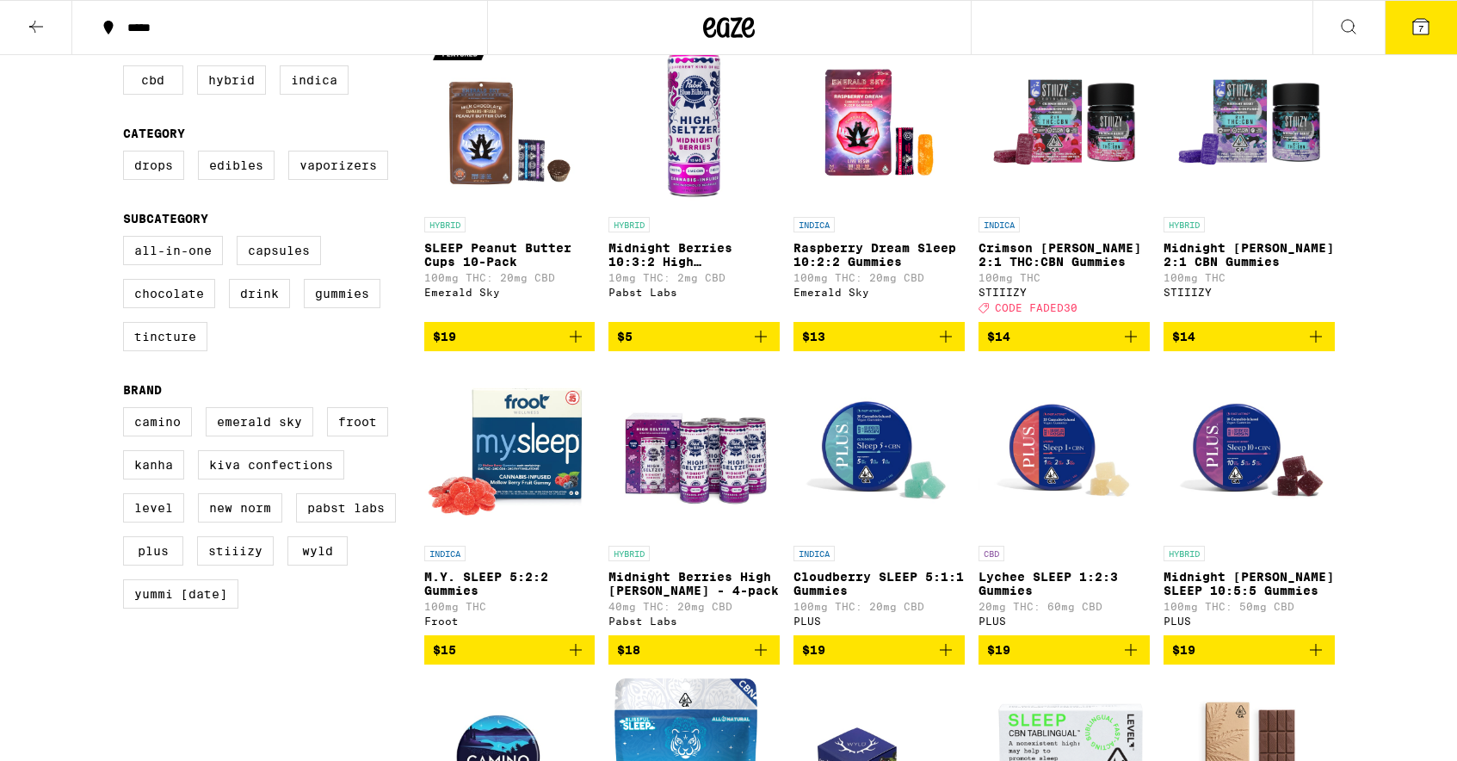
scroll to position [258, 0]
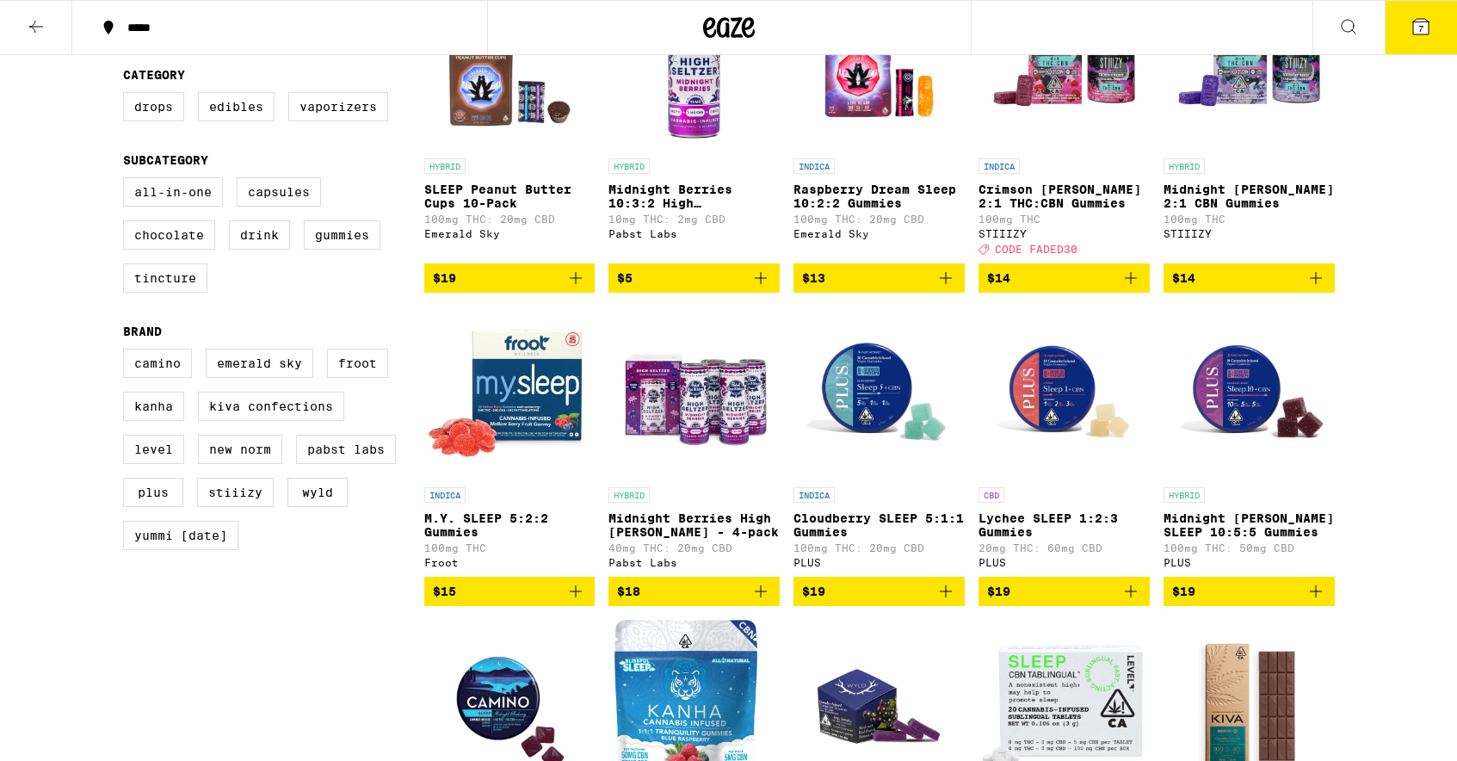
click at [26, 26] on icon at bounding box center [36, 26] width 21 height 21
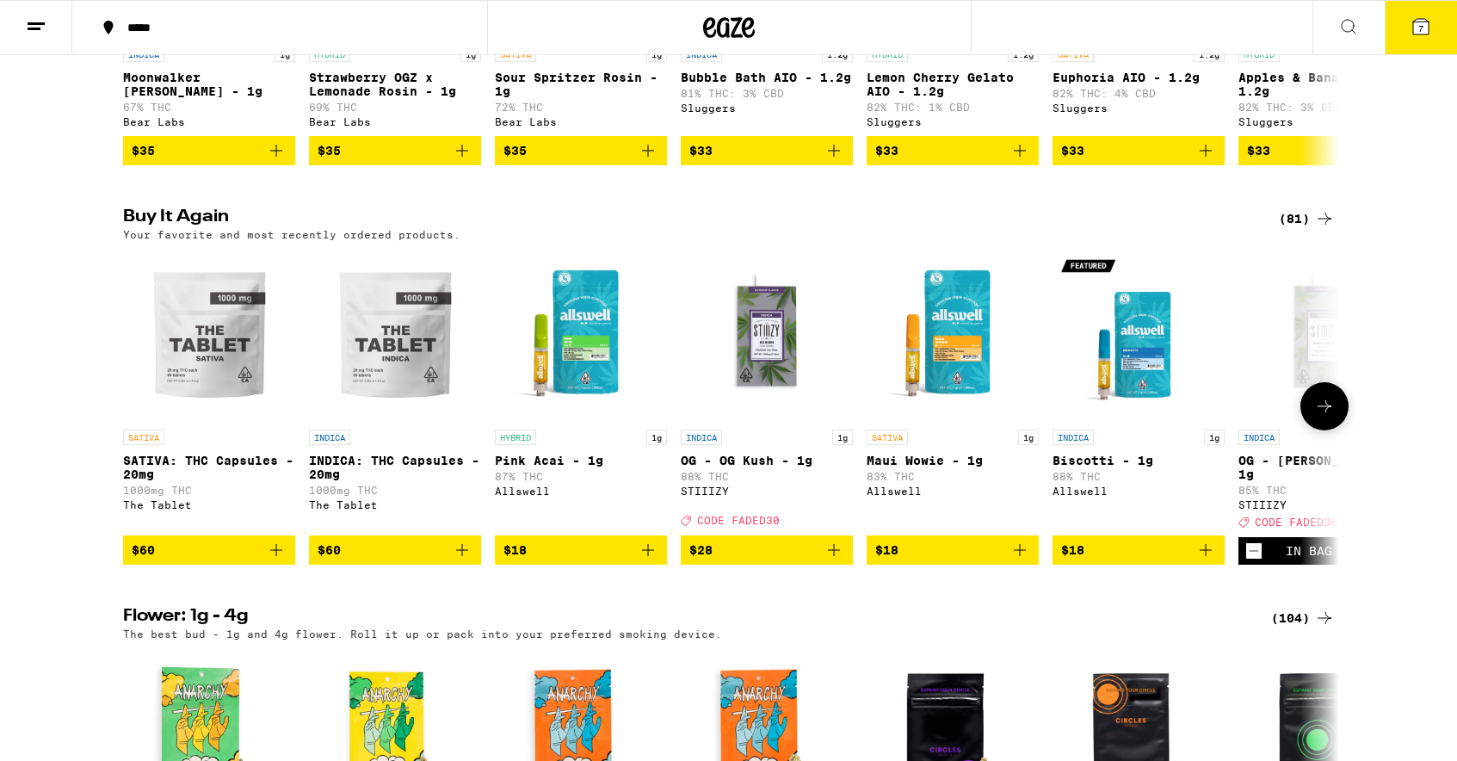
scroll to position [829, 0]
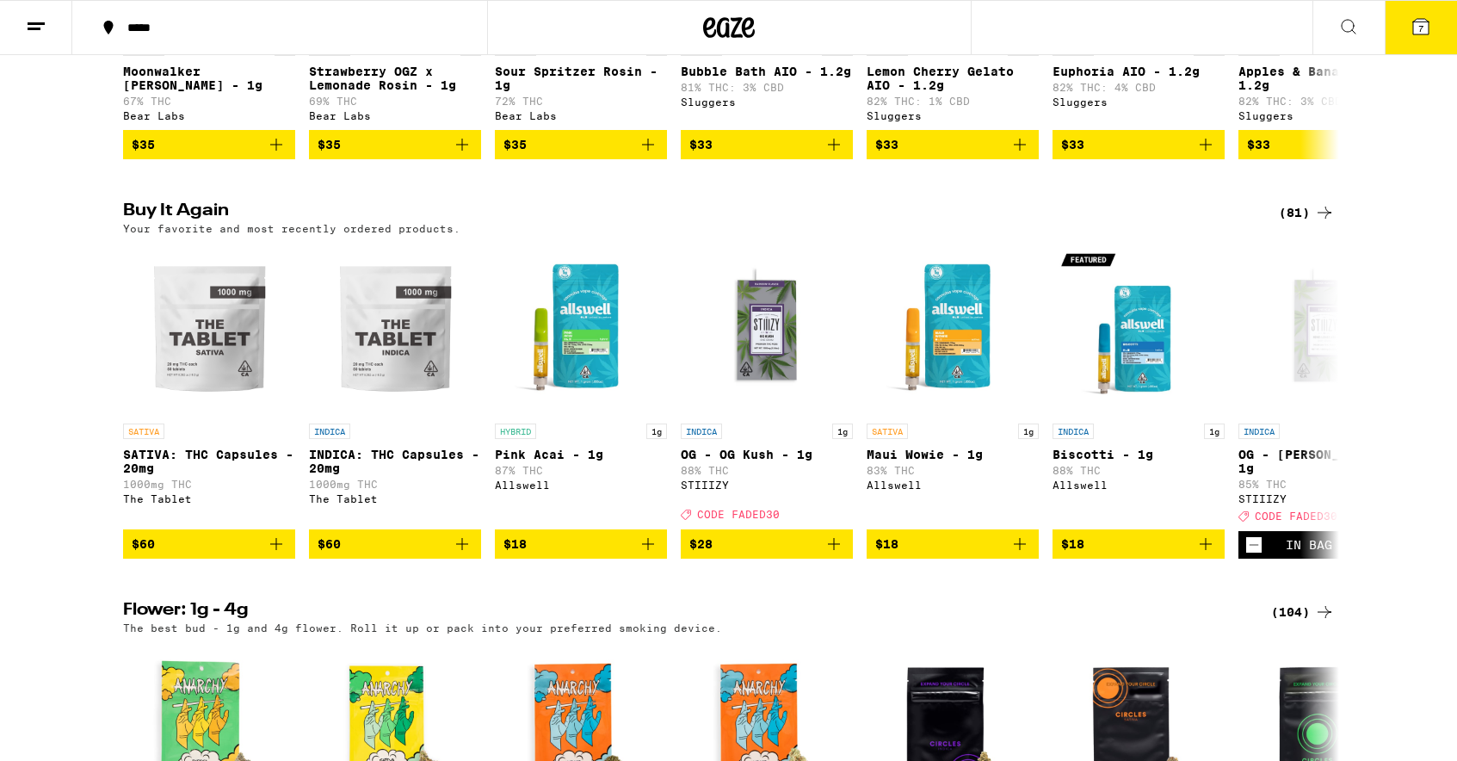
click at [1312, 223] on div "(81)" at bounding box center [1307, 212] width 56 height 21
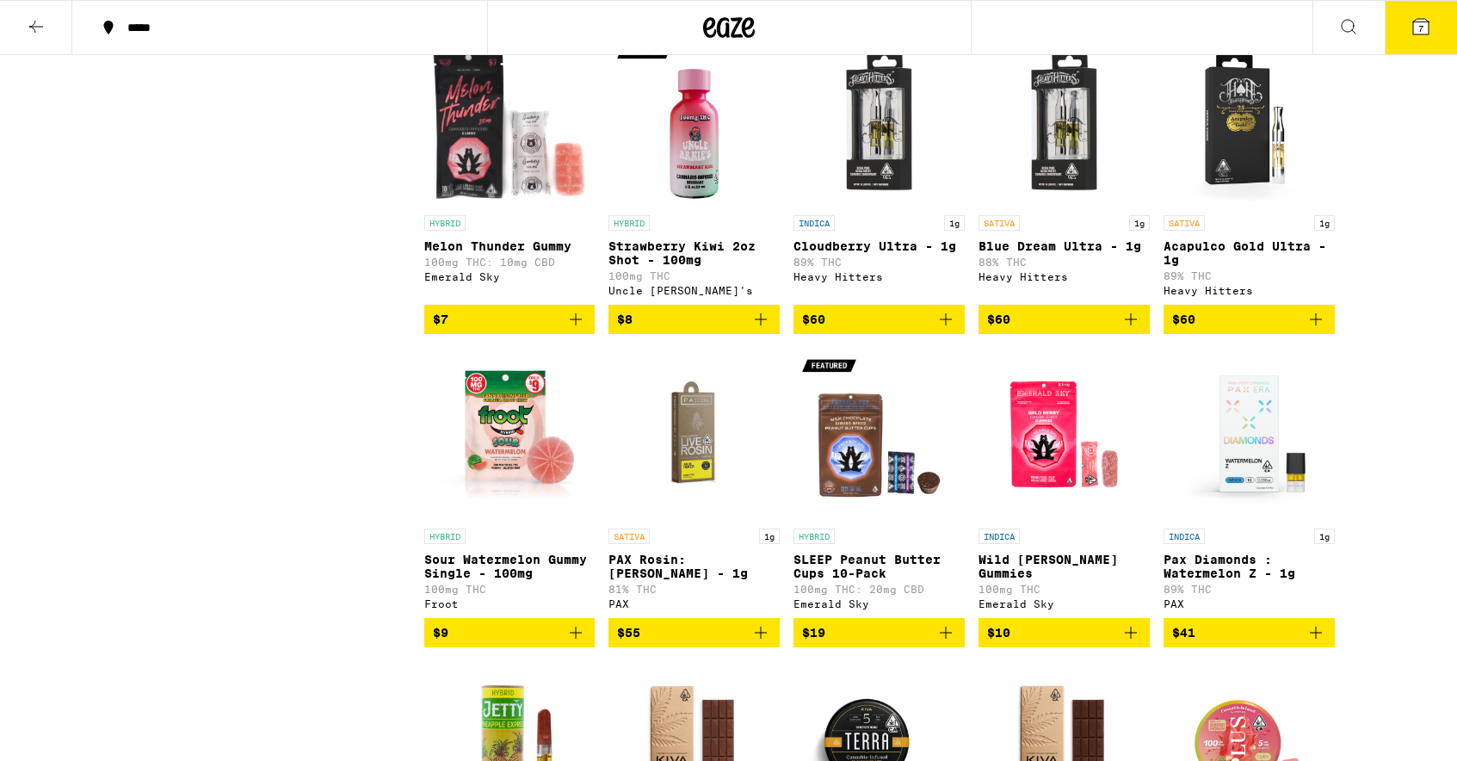
scroll to position [4393, 0]
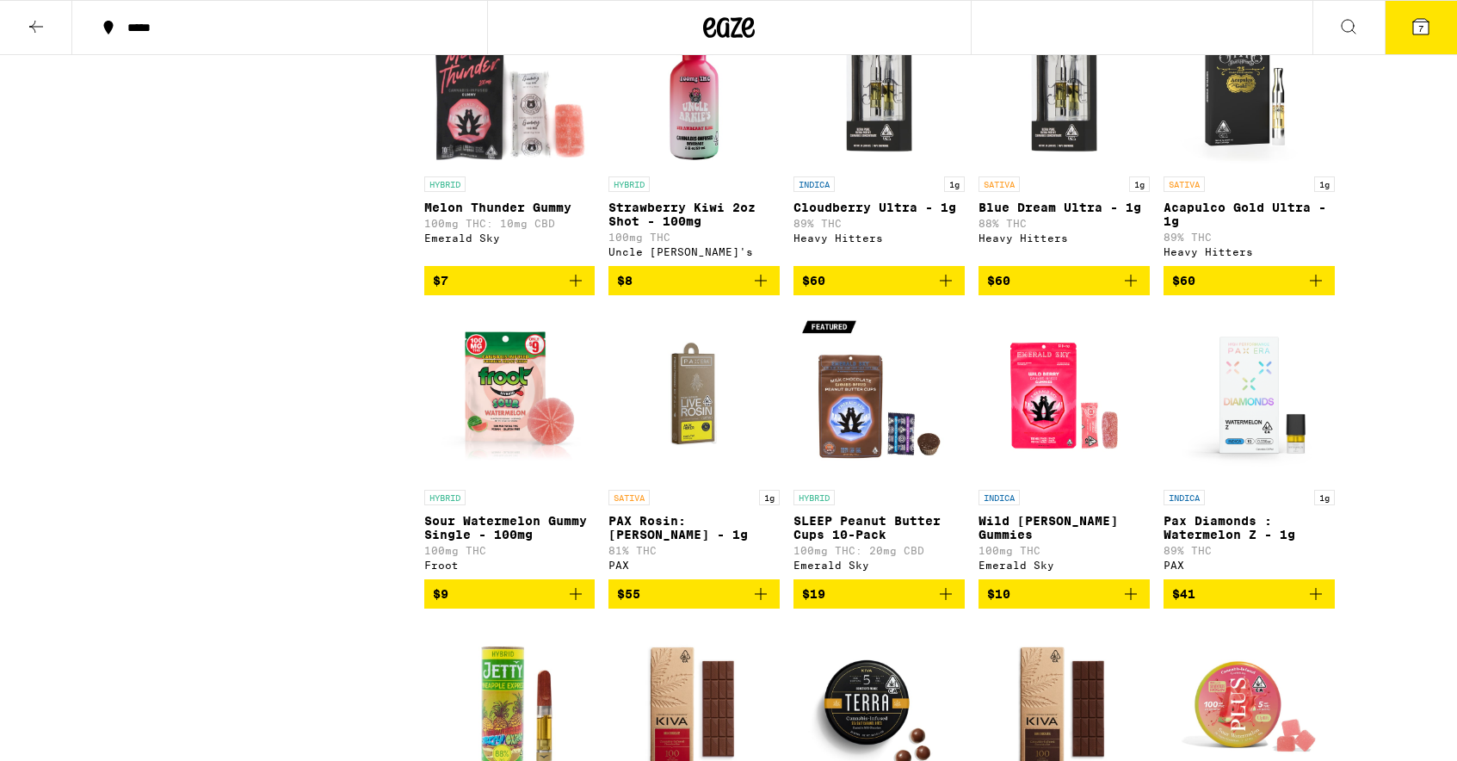
click at [1422, 34] on icon at bounding box center [1420, 26] width 21 height 21
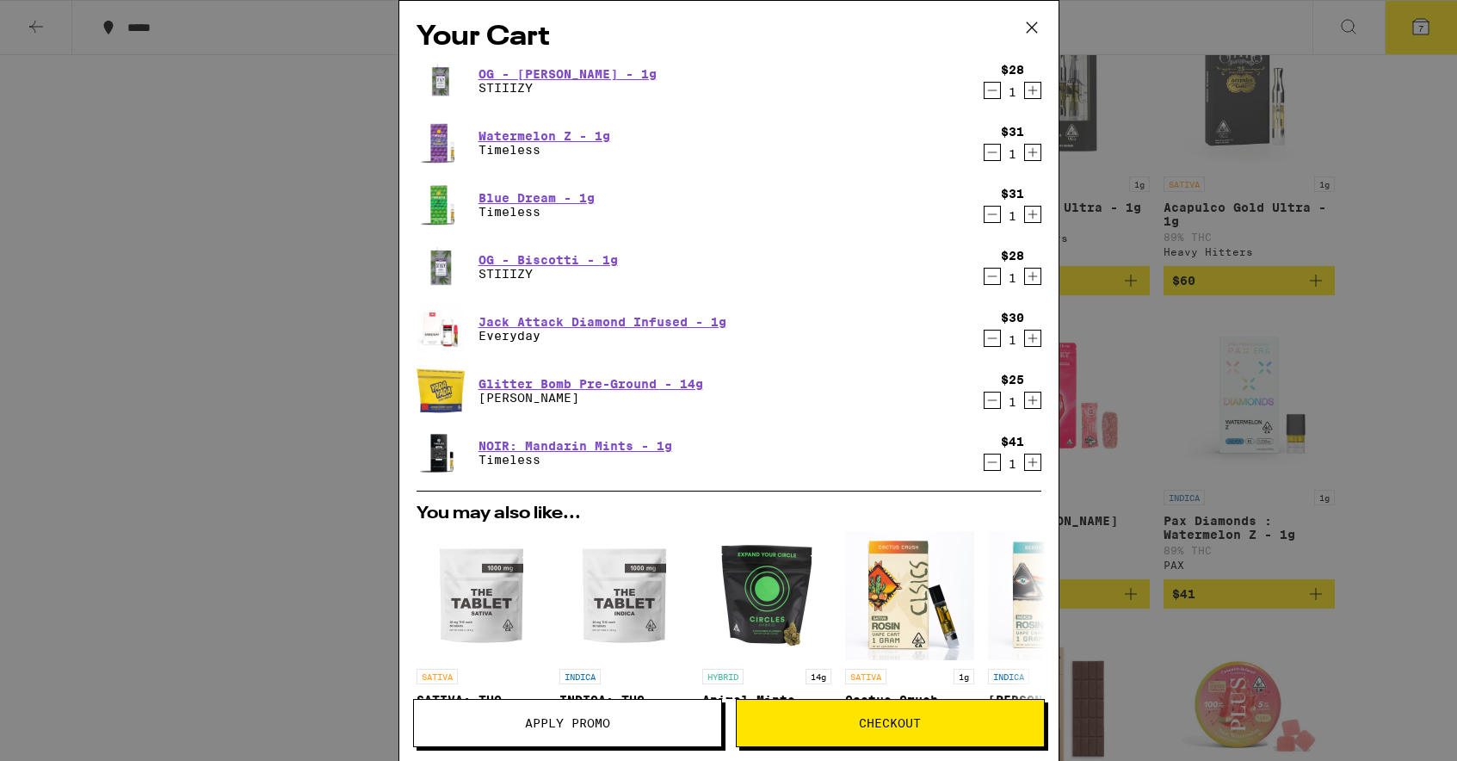
click at [886, 707] on button "Checkout" at bounding box center [890, 723] width 309 height 48
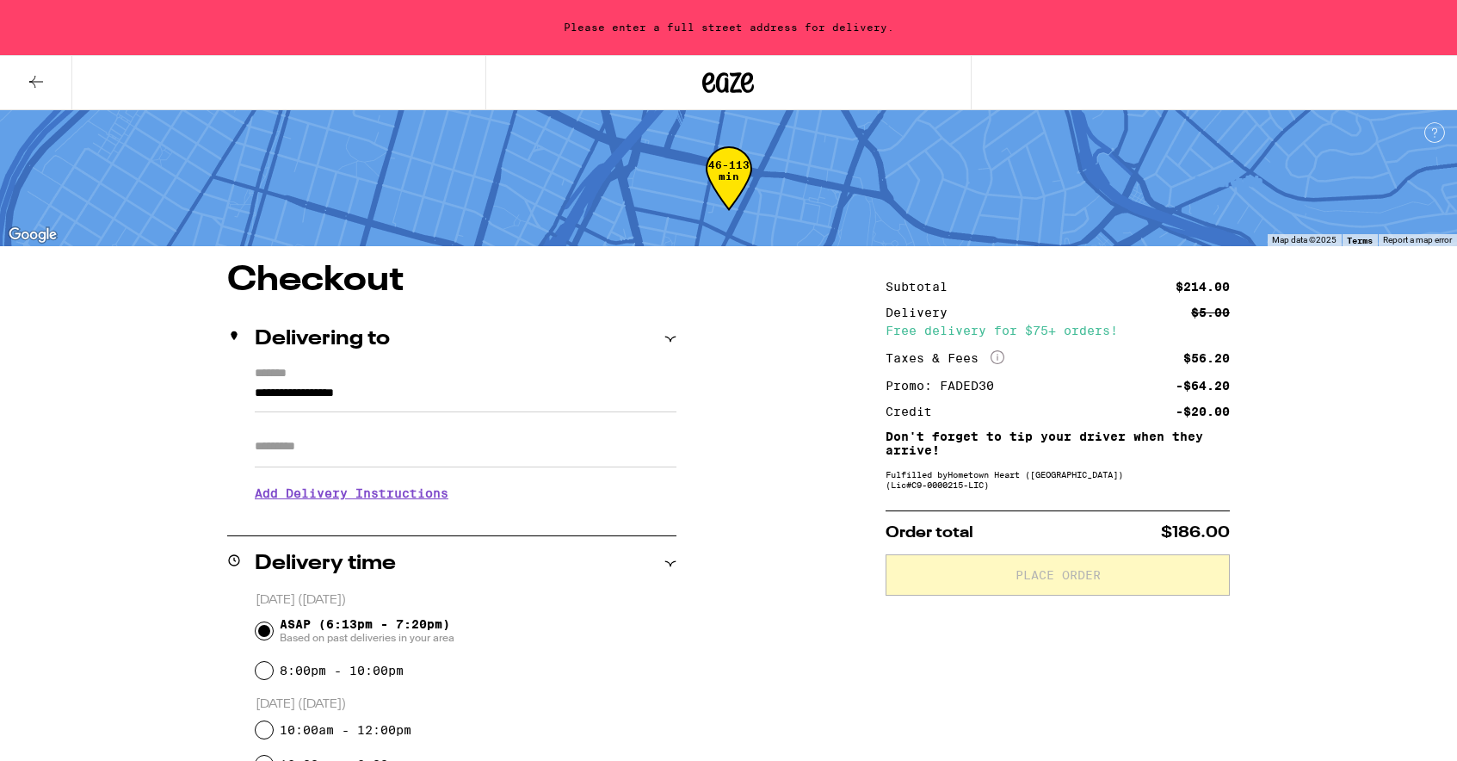
click at [441, 411] on input "**********" at bounding box center [466, 397] width 422 height 29
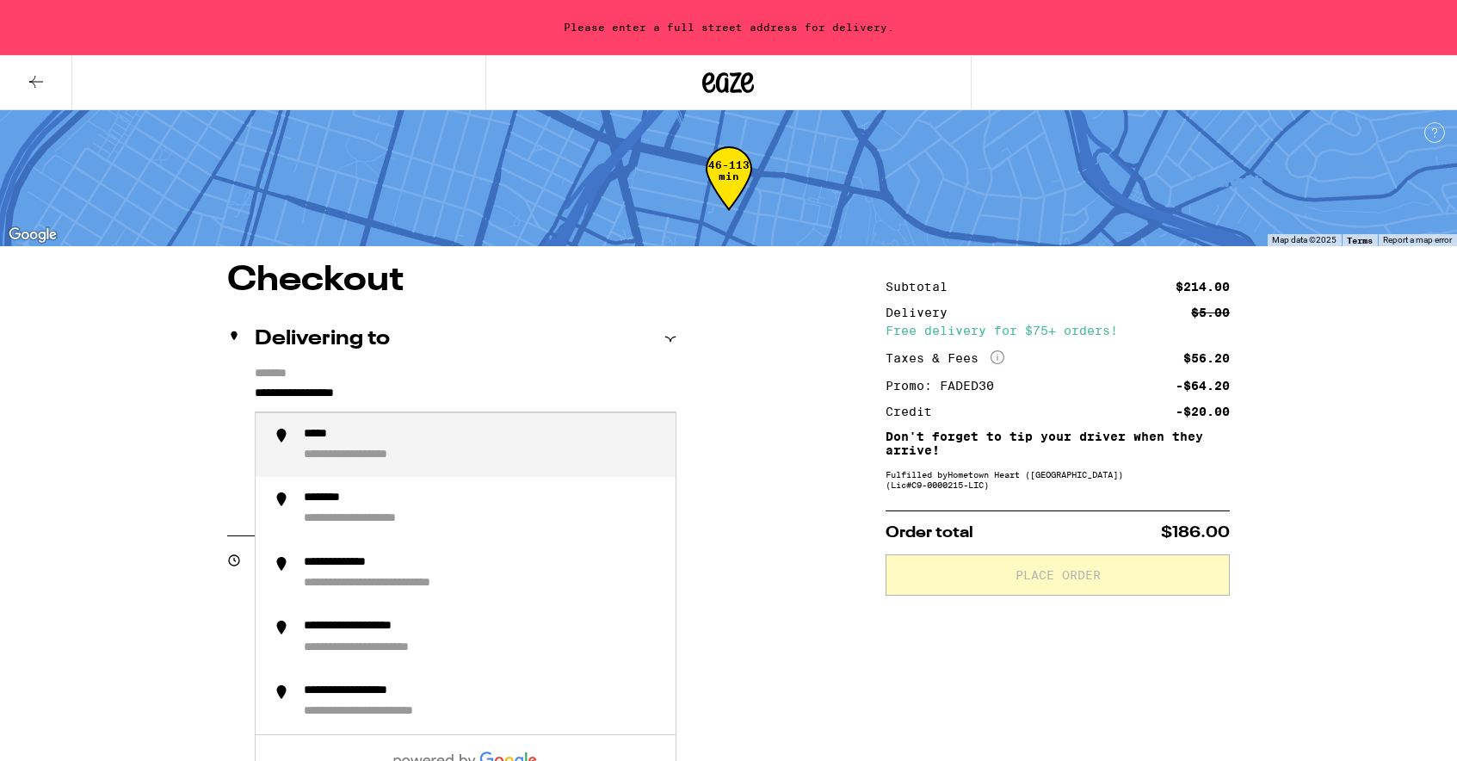
drag, startPoint x: 421, startPoint y: 398, endPoint x: 231, endPoint y: 398, distance: 189.3
click at [231, 398] on div "**********" at bounding box center [451, 441] width 449 height 149
click at [376, 462] on div "**********" at bounding box center [358, 455] width 109 height 16
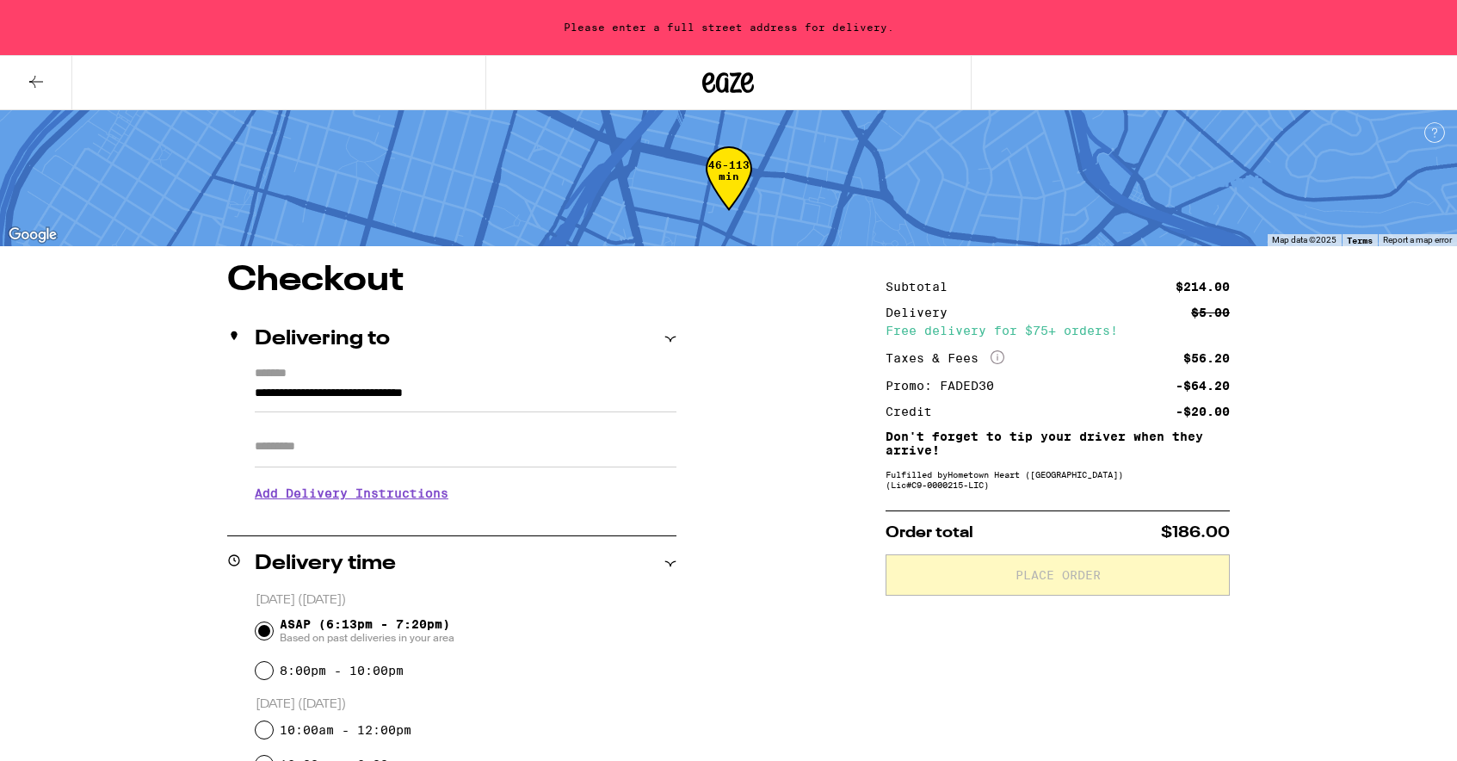
type input "**********"
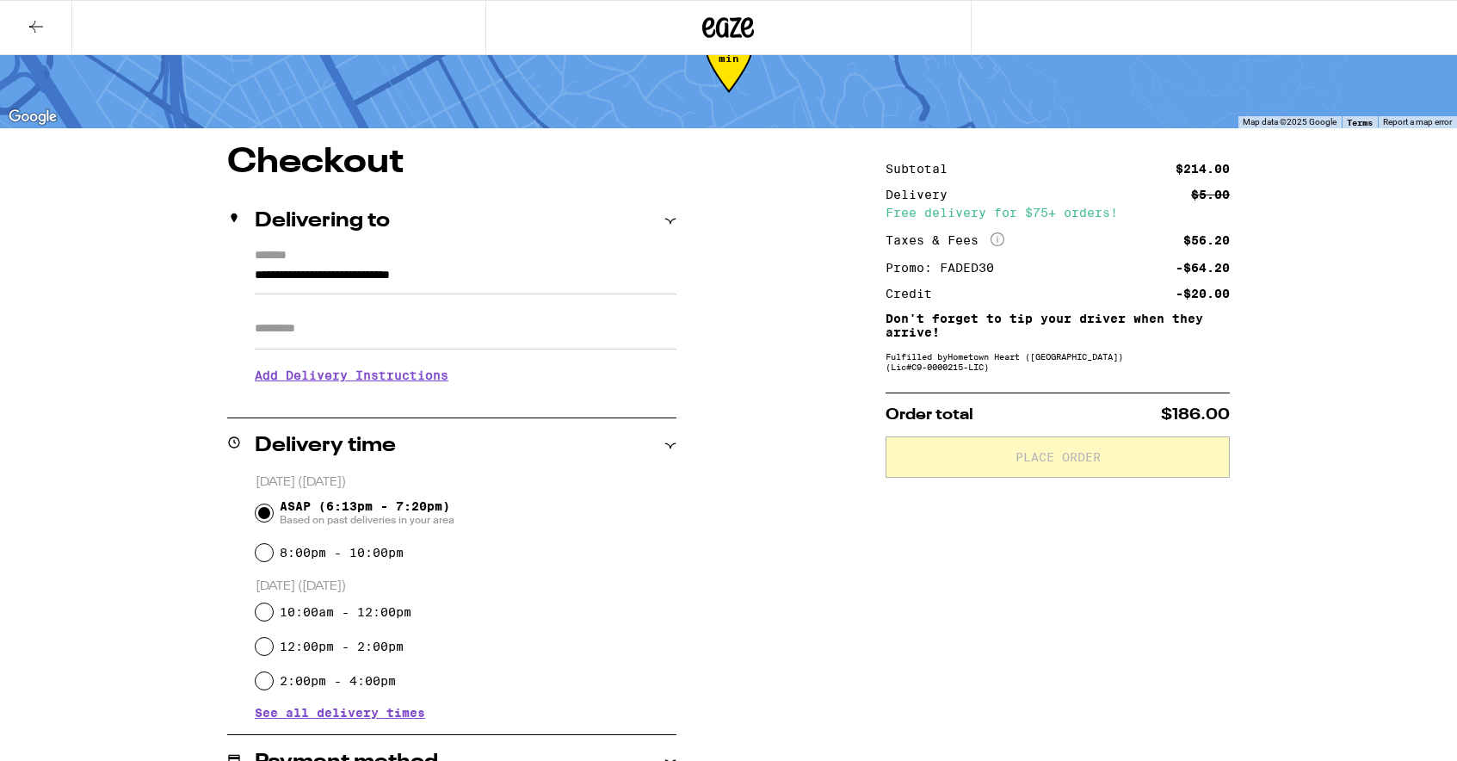
scroll to position [71, 0]
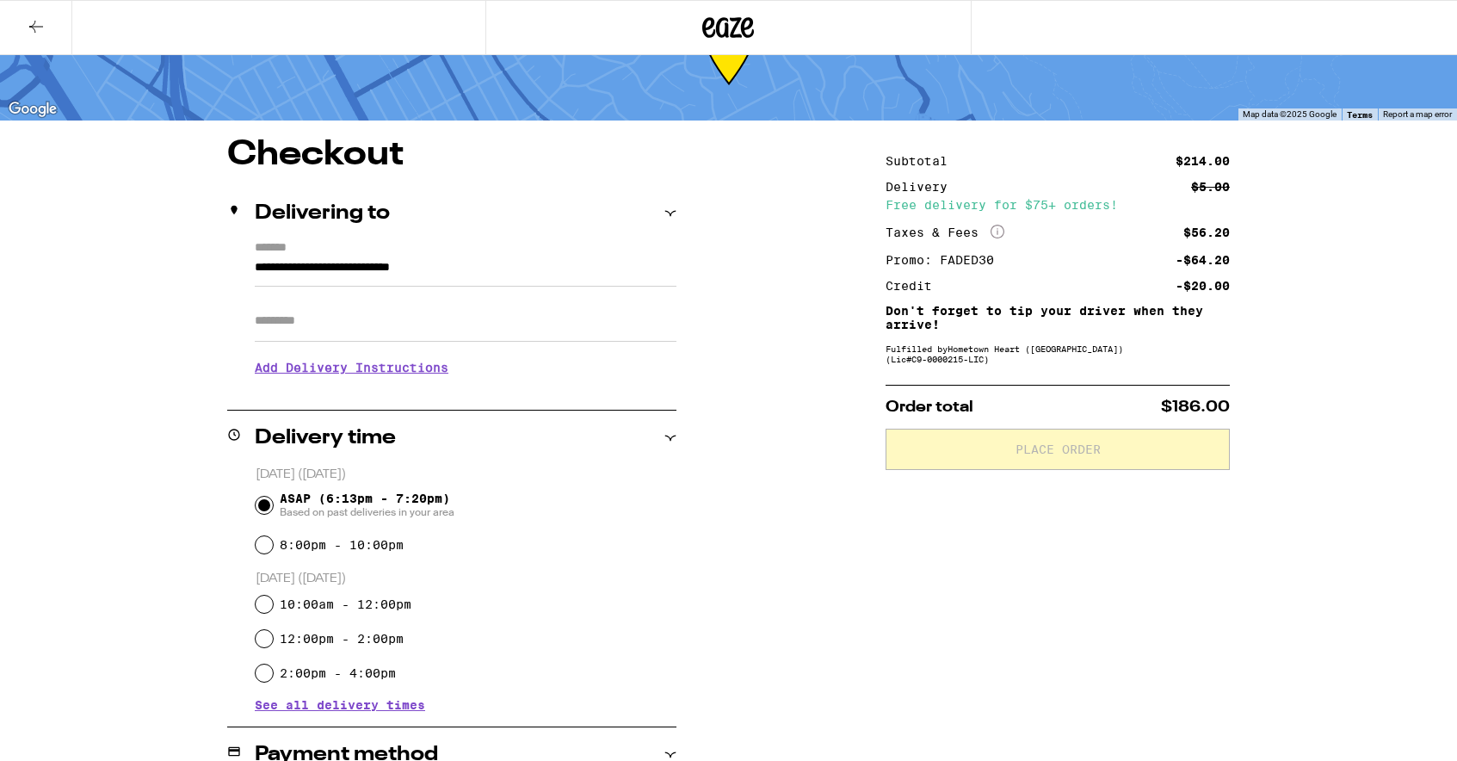
click at [416, 376] on h3 "Add Delivery Instructions" at bounding box center [466, 368] width 422 height 40
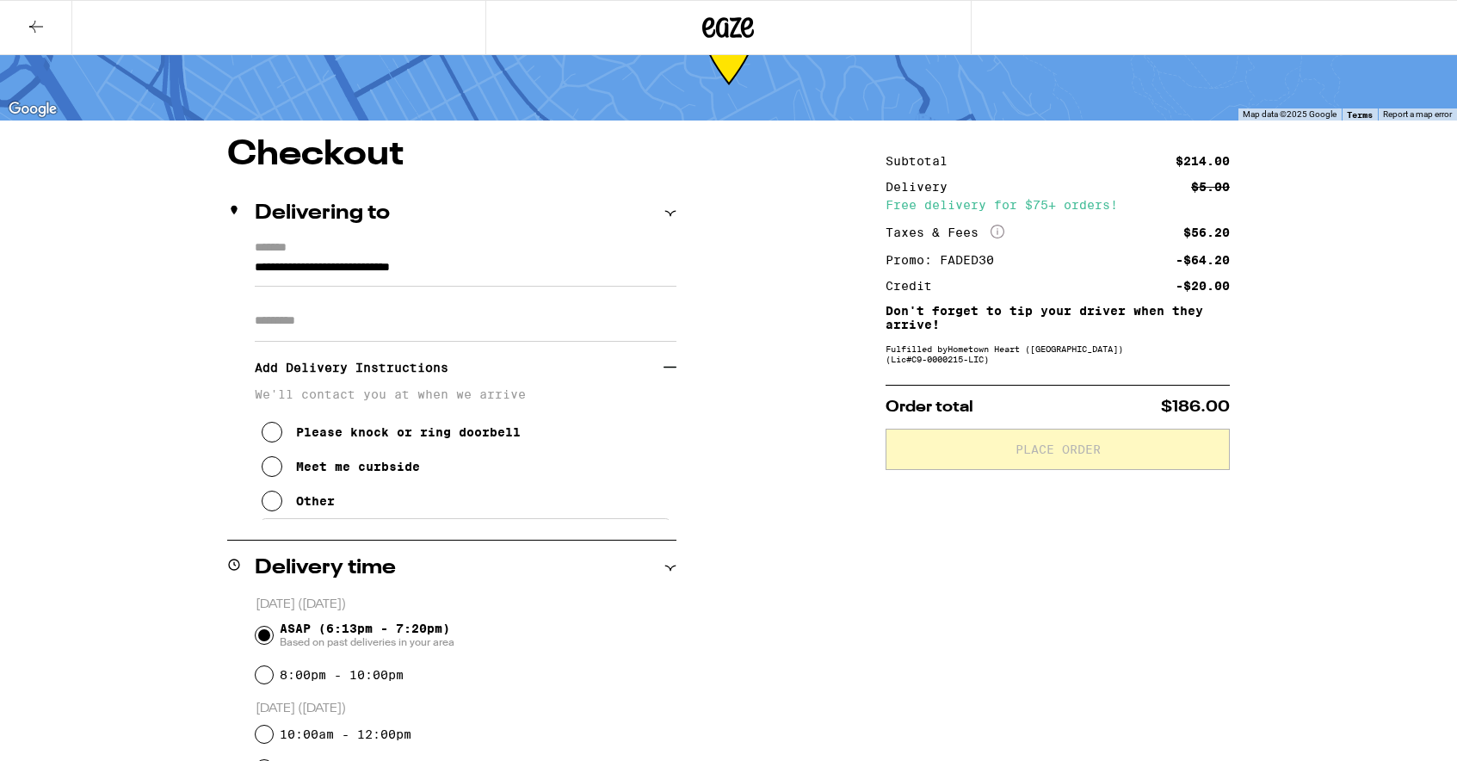
click at [397, 473] on div "Meet me curbside" at bounding box center [358, 467] width 124 height 14
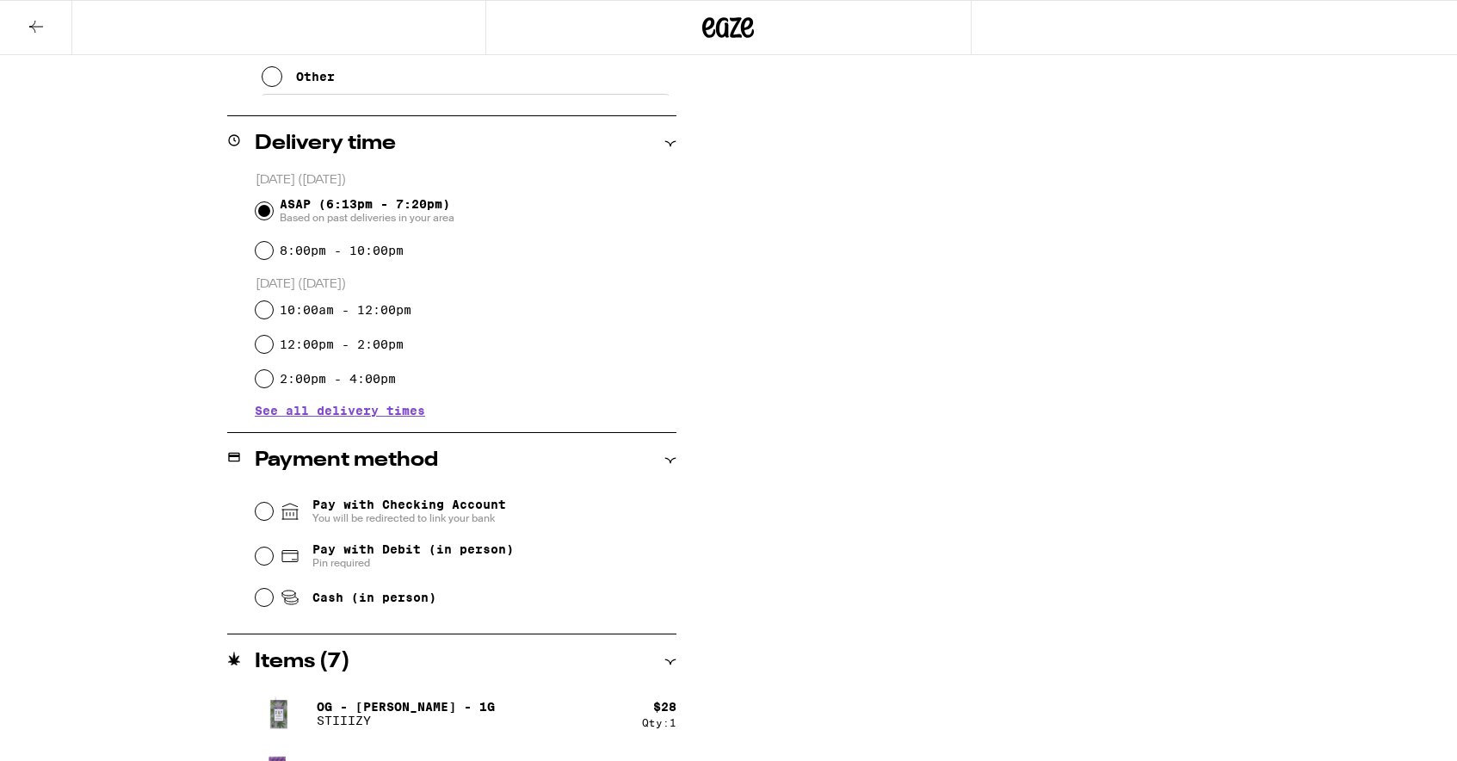
scroll to position [499, 0]
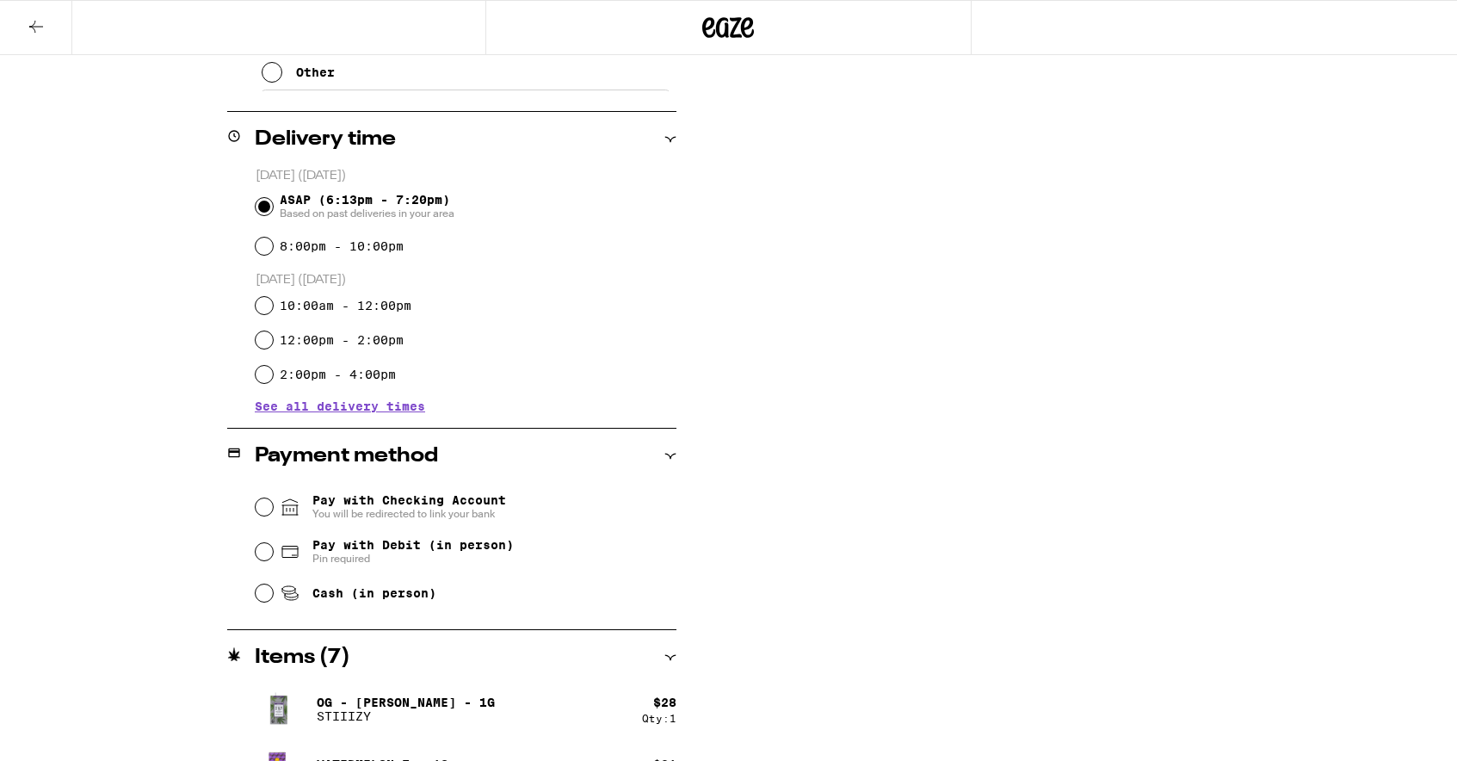
click at [367, 596] on span "Cash (in person)" at bounding box center [374, 593] width 124 height 14
click at [273, 596] on input "Cash (in person)" at bounding box center [264, 592] width 17 height 17
radio input "true"
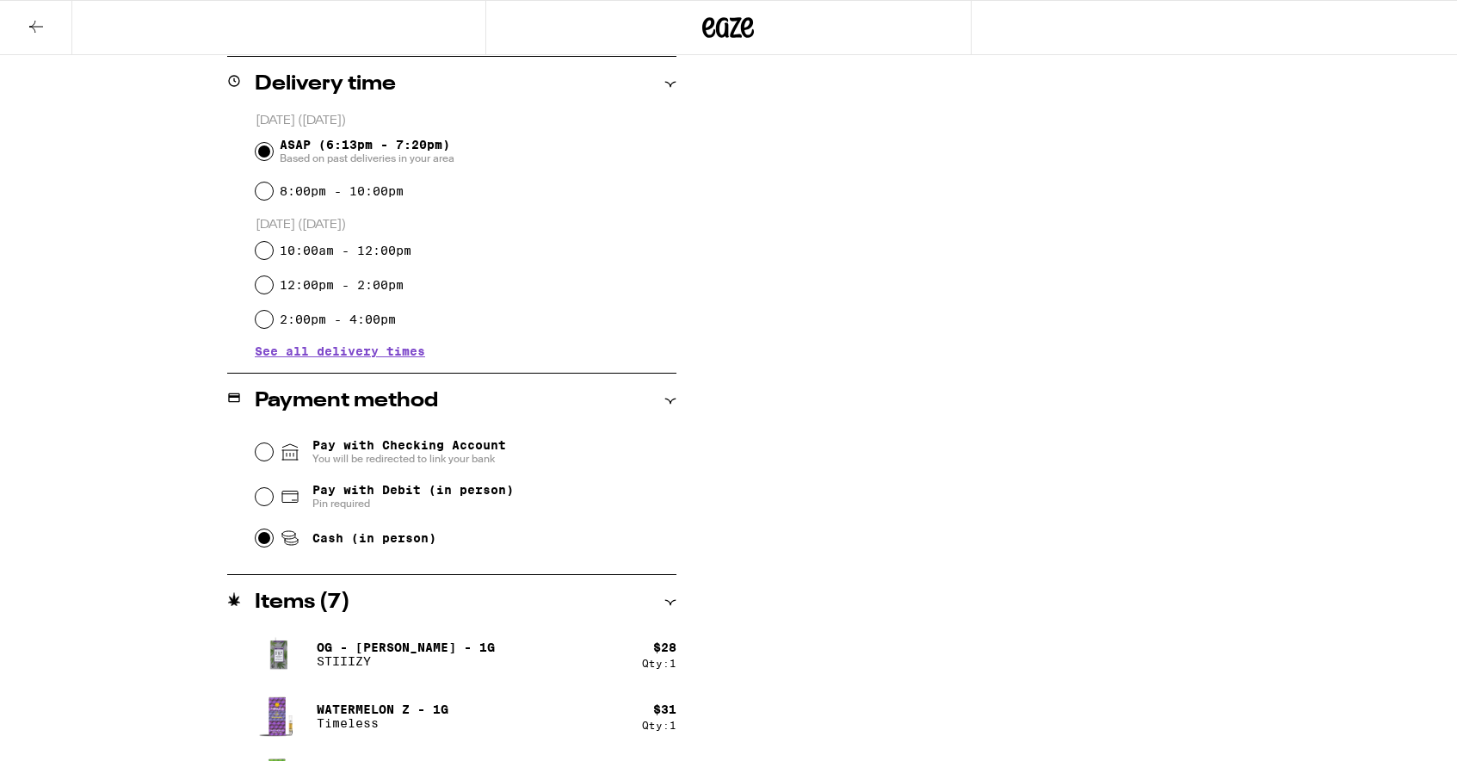
scroll to position [0, 0]
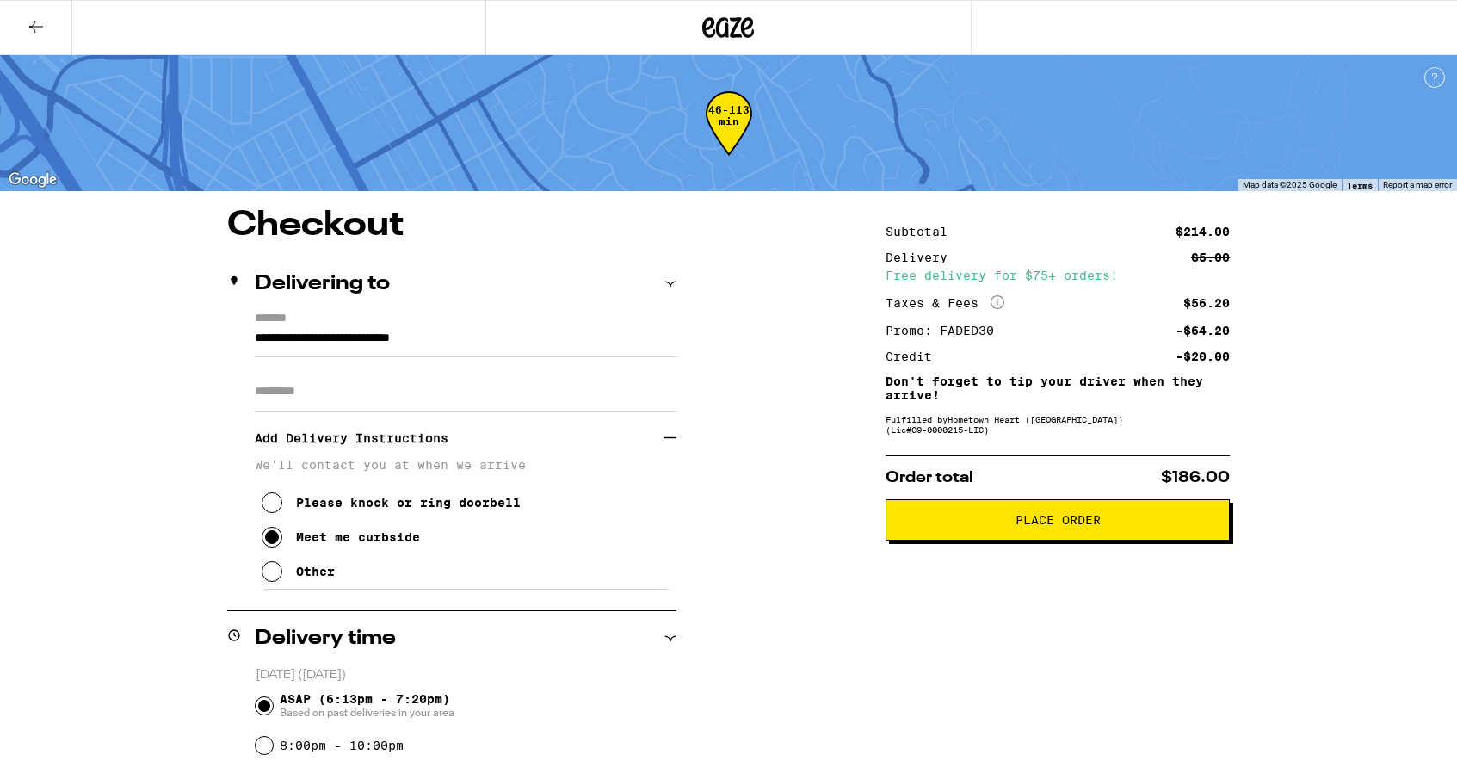
click at [29, 23] on icon at bounding box center [36, 26] width 21 height 21
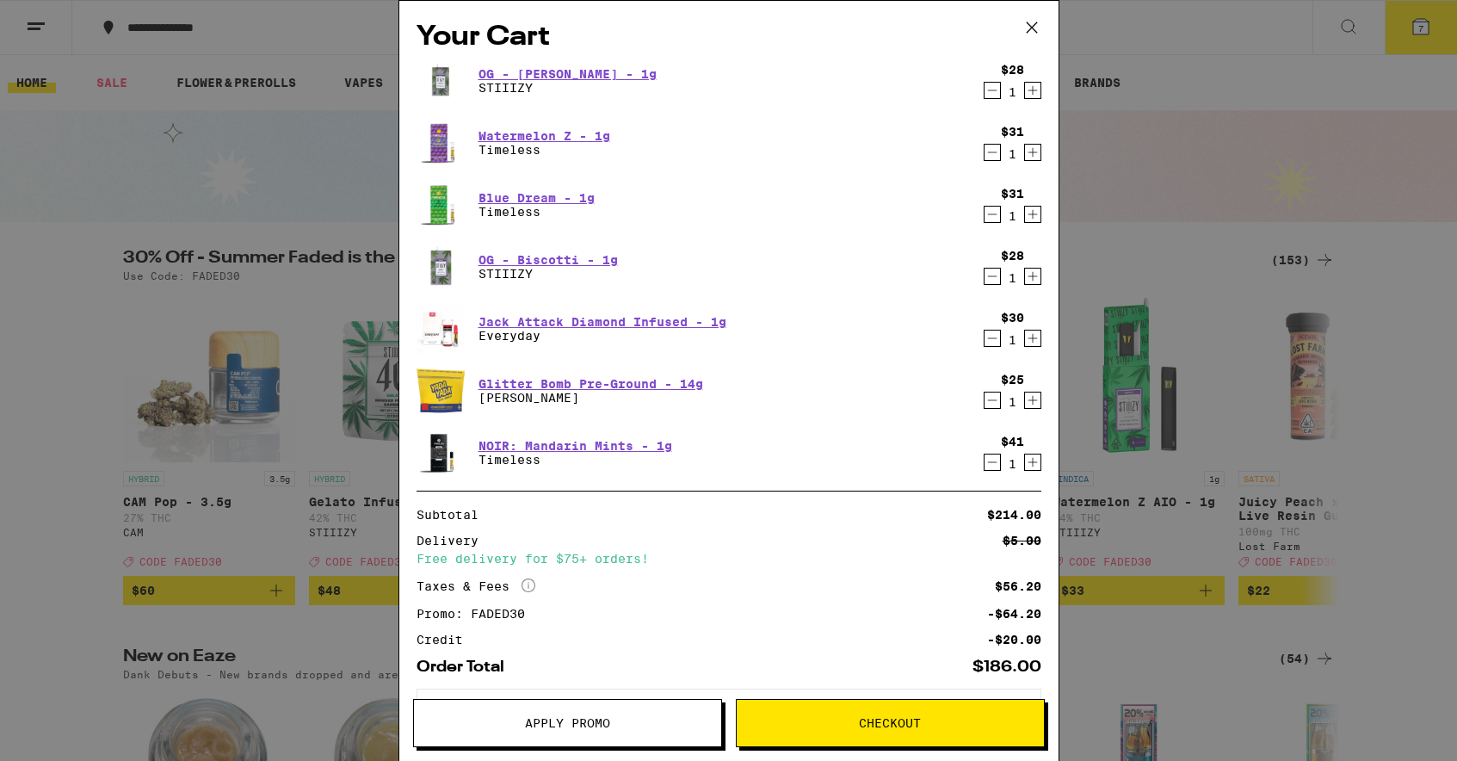
click at [1033, 25] on icon at bounding box center [1031, 27] width 10 height 10
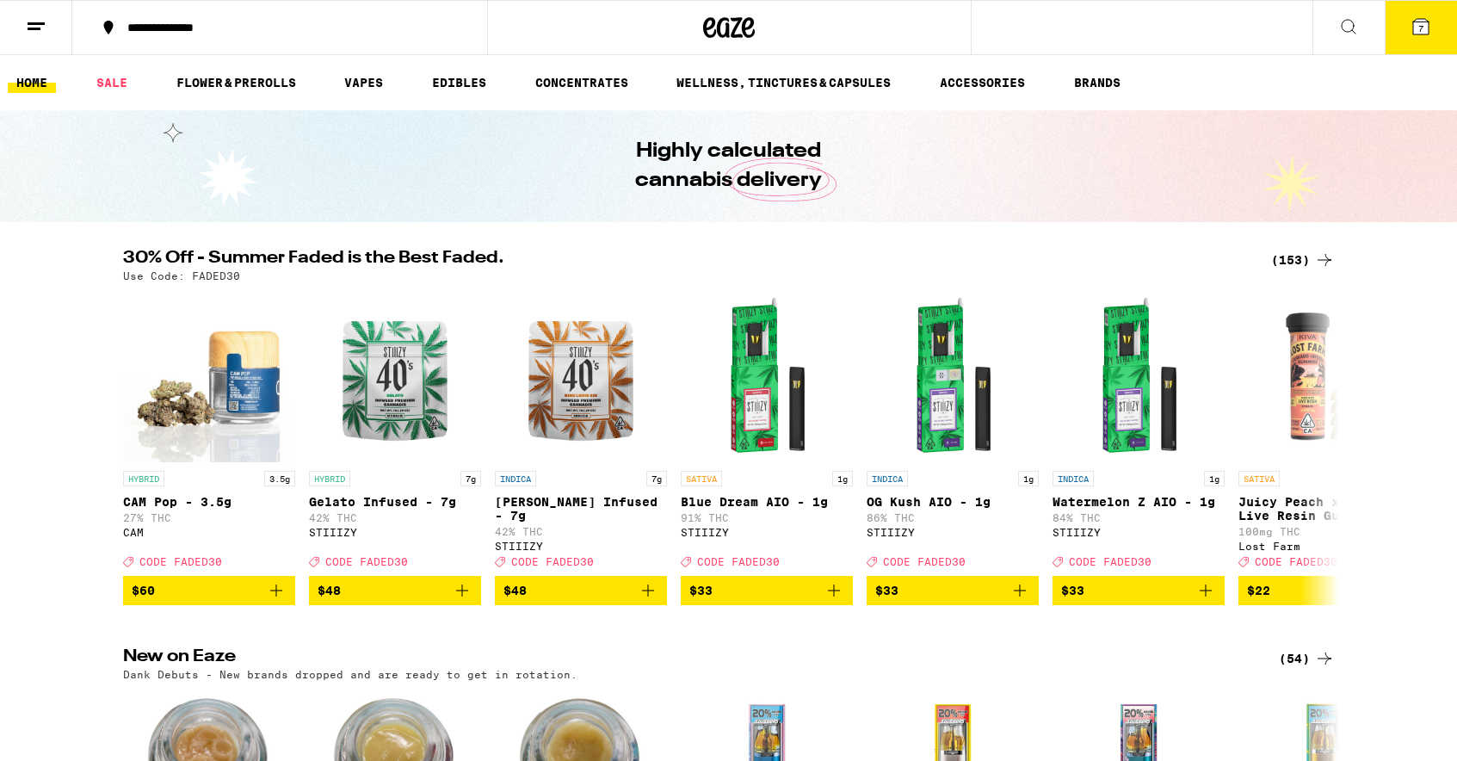
click at [36, 79] on link "HOME" at bounding box center [32, 82] width 48 height 21
click at [1418, 30] on span "7" at bounding box center [1420, 28] width 5 height 10
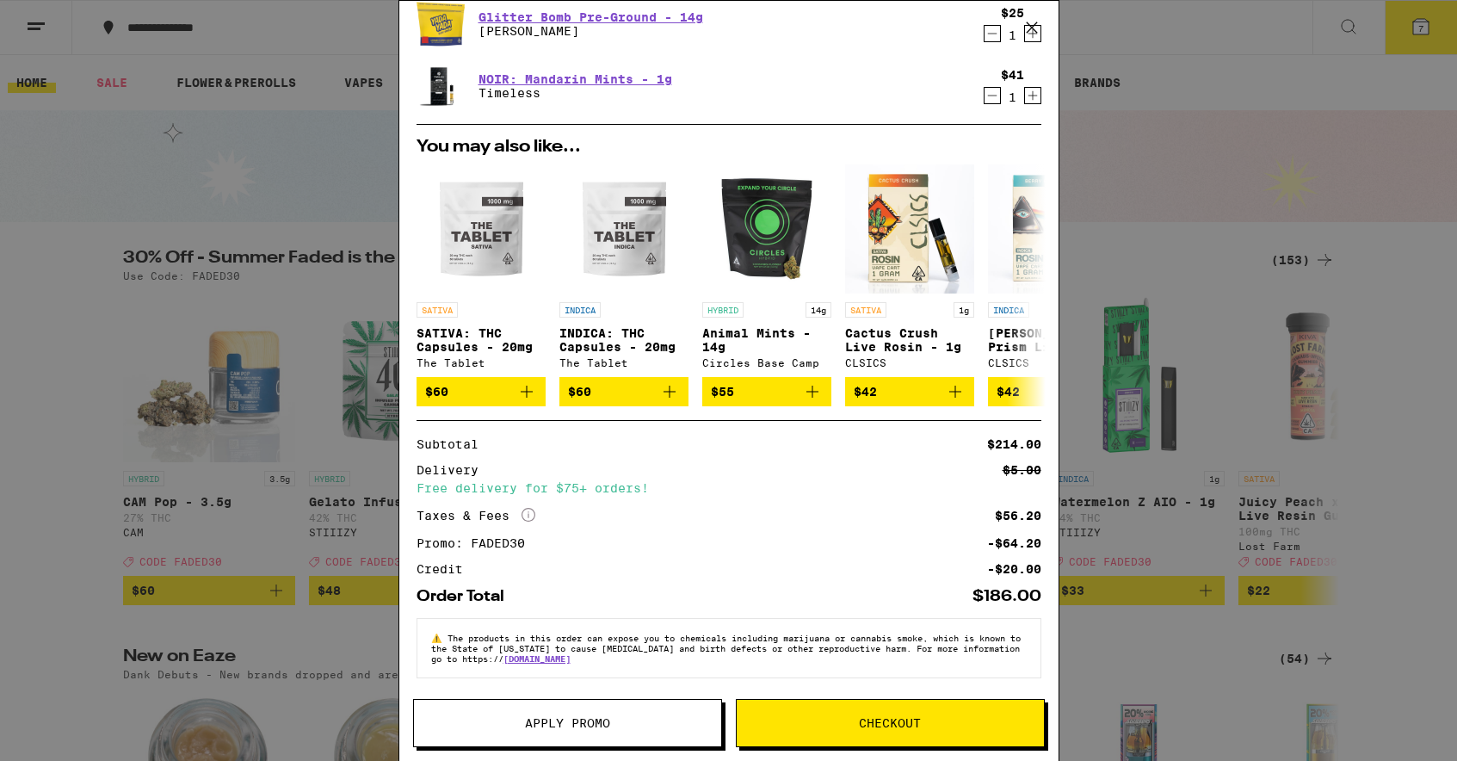
scroll to position [377, 0]
click at [858, 707] on button "Checkout" at bounding box center [890, 723] width 309 height 48
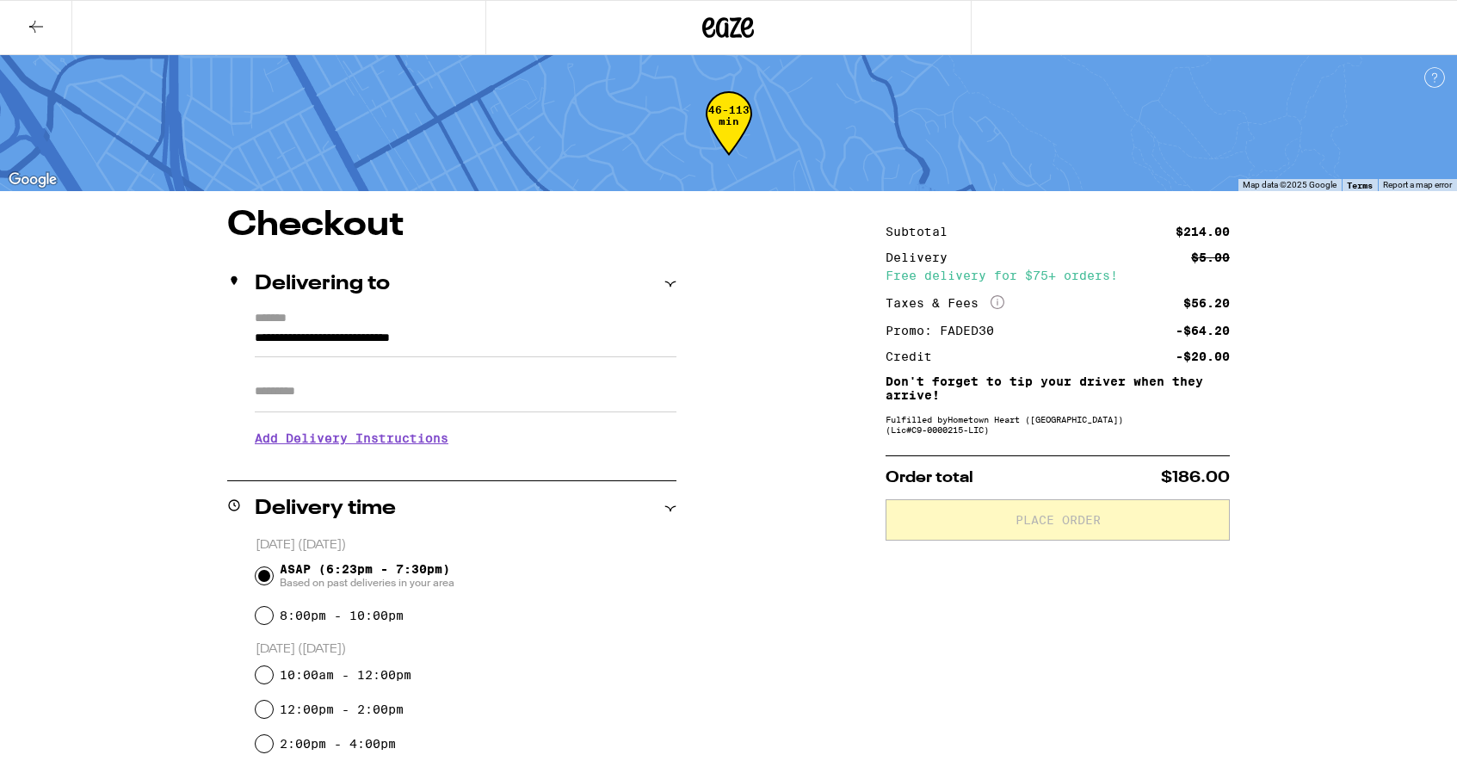
click at [398, 447] on h3 "Add Delivery Instructions" at bounding box center [466, 438] width 422 height 40
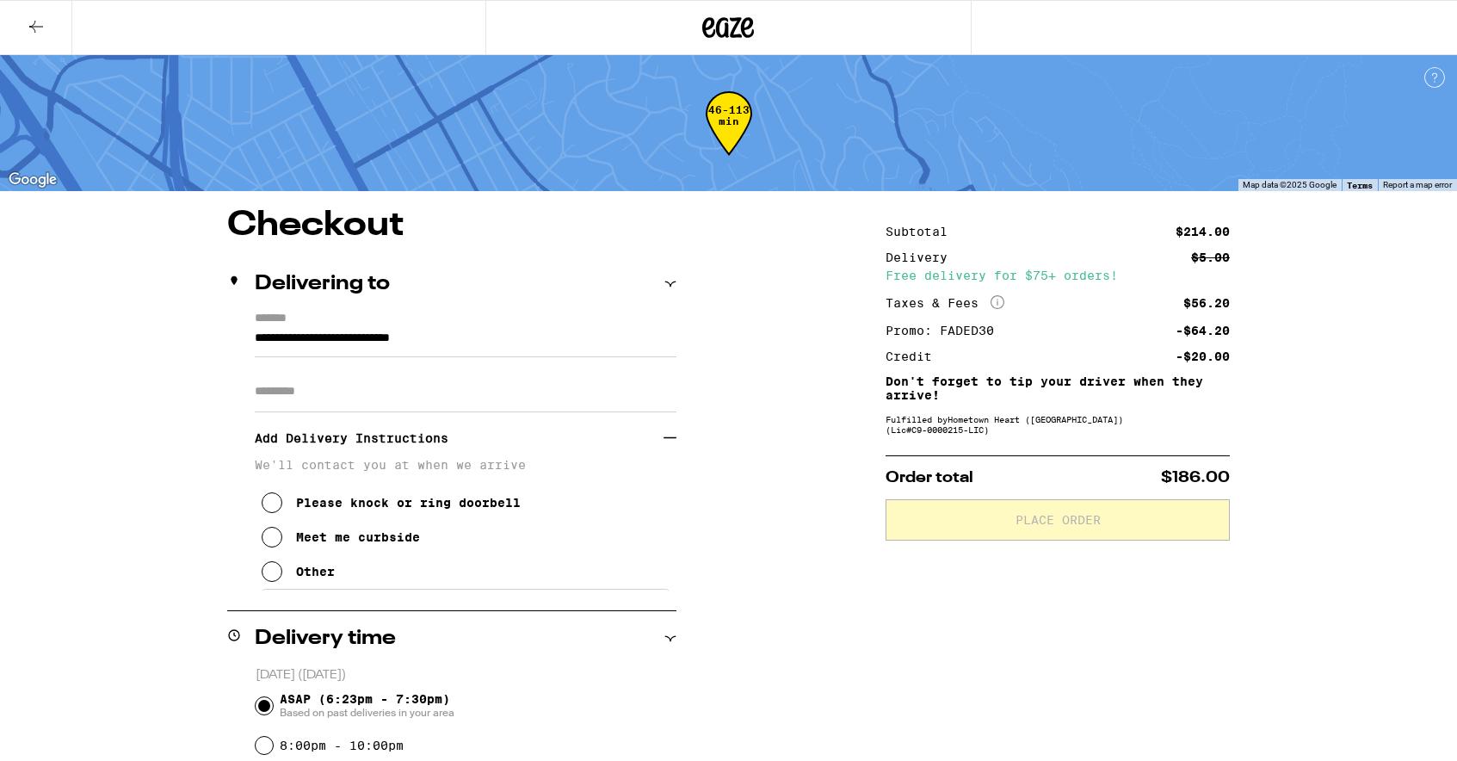
click at [368, 543] on div "Meet me curbside" at bounding box center [358, 537] width 124 height 14
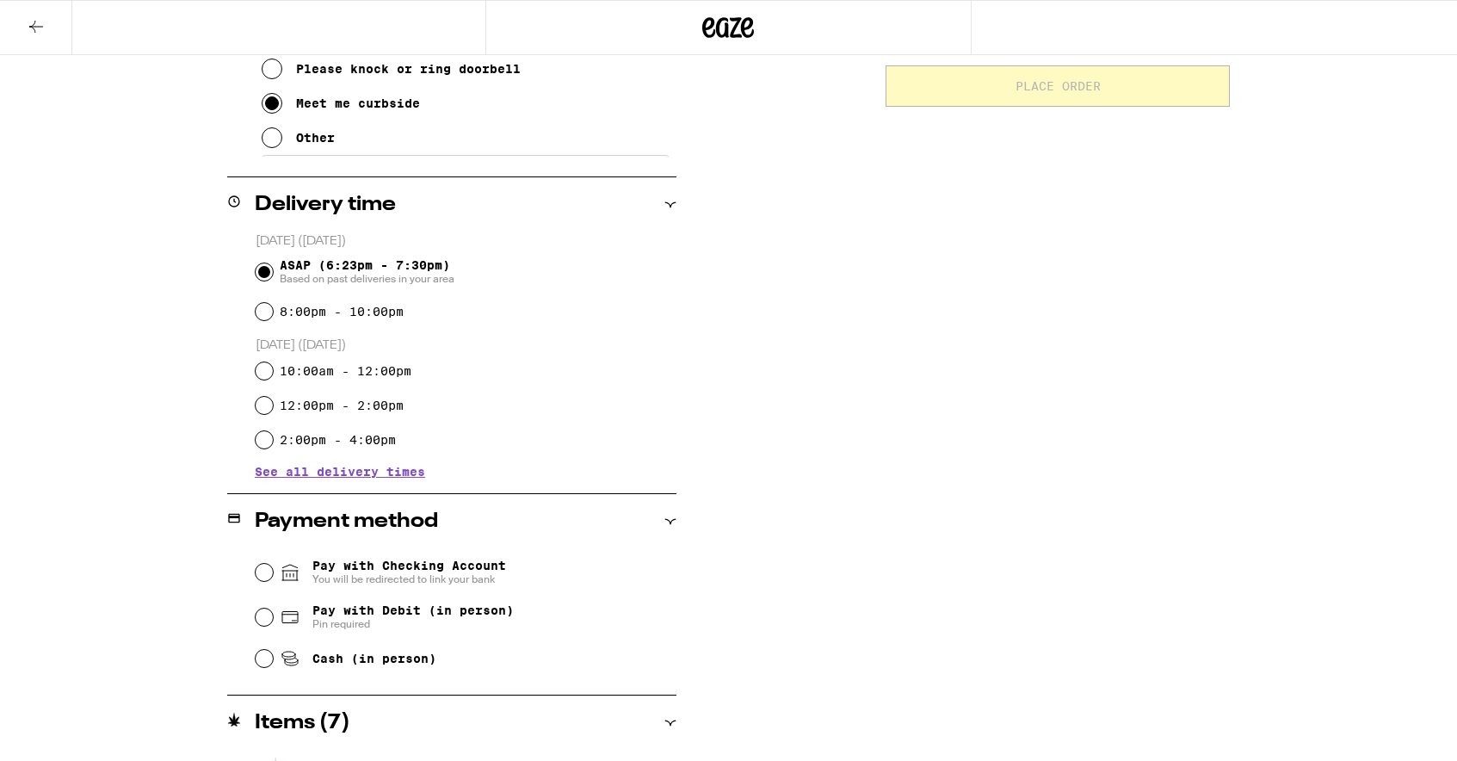
scroll to position [445, 0]
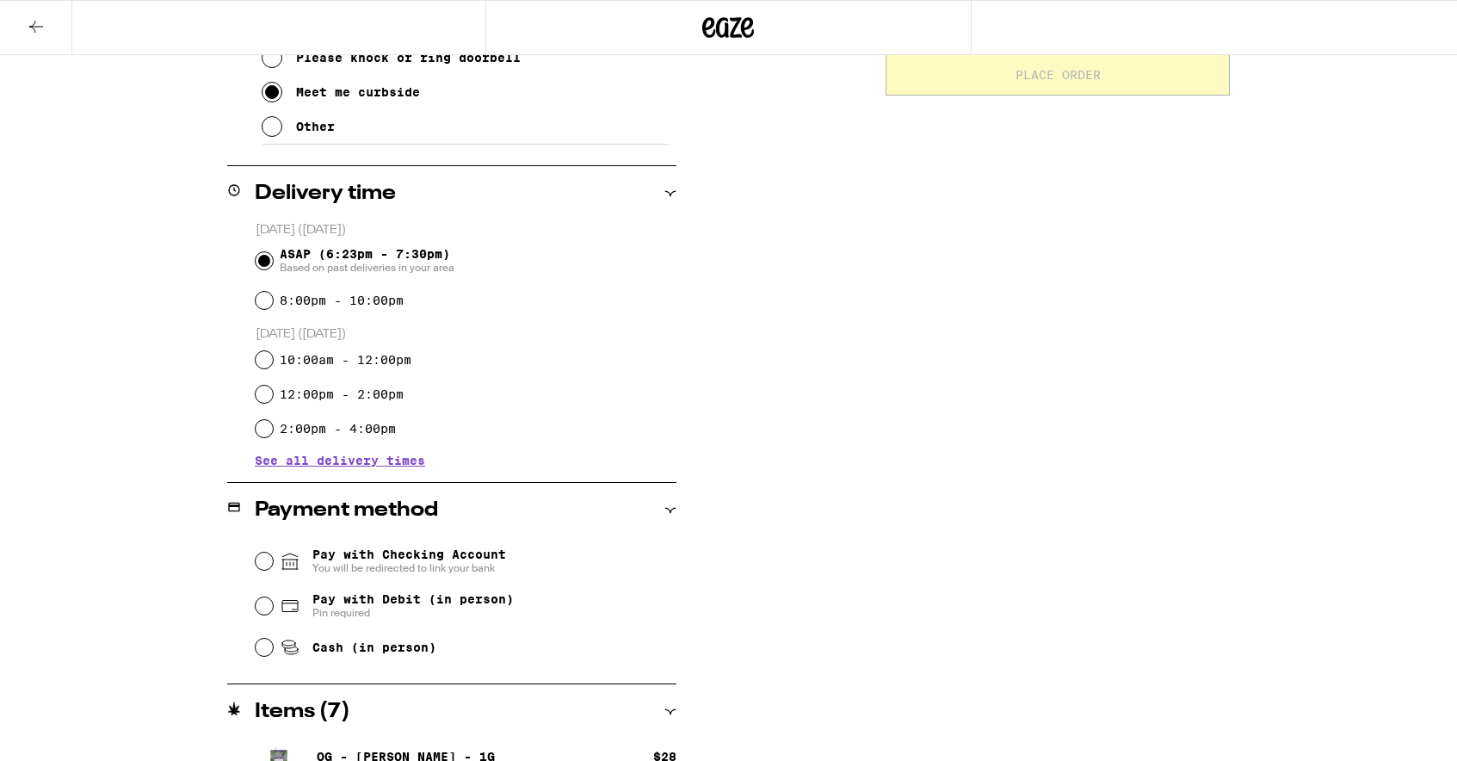
click at [366, 645] on span "Cash (in person)" at bounding box center [374, 647] width 124 height 14
click at [273, 645] on input "Cash (in person)" at bounding box center [264, 647] width 17 height 17
radio input "true"
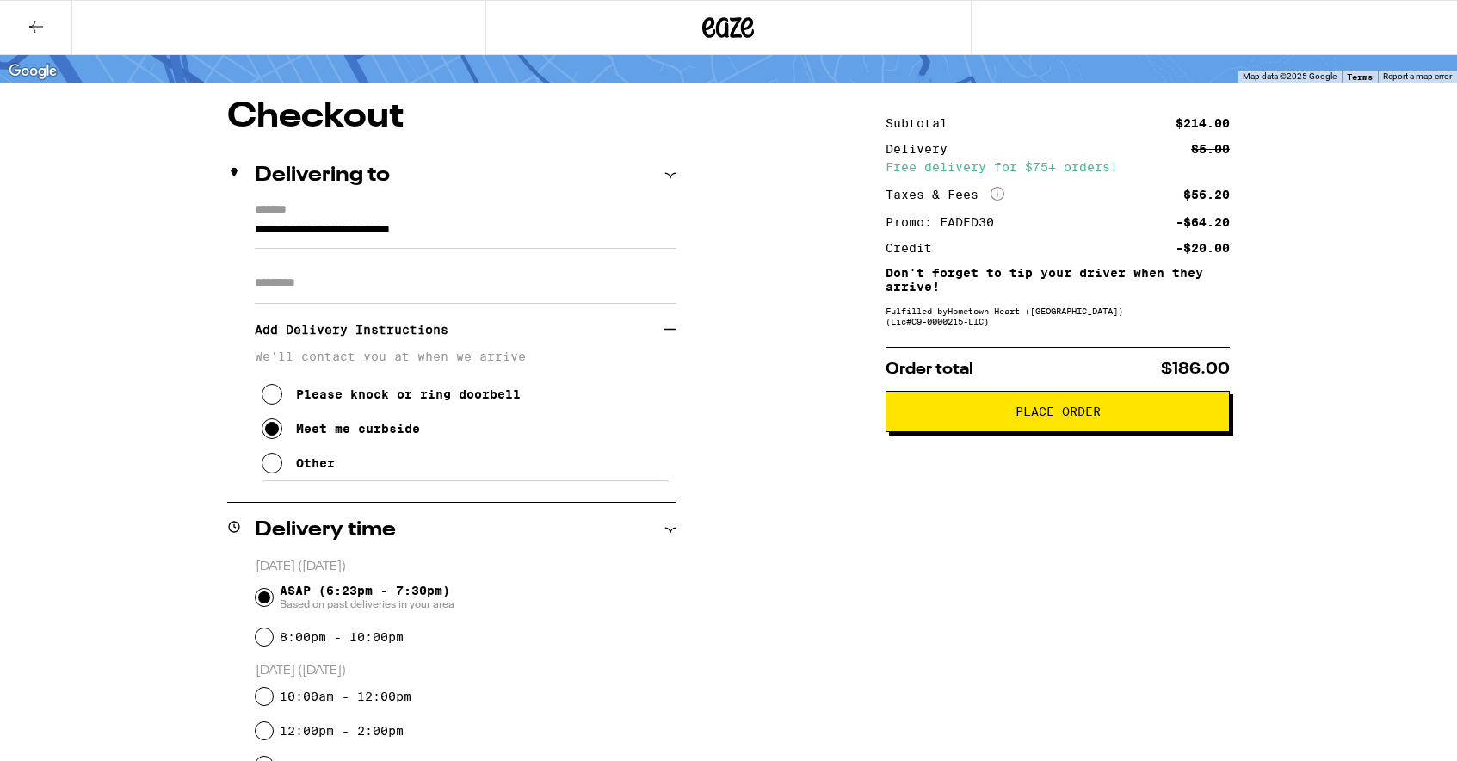
scroll to position [0, 0]
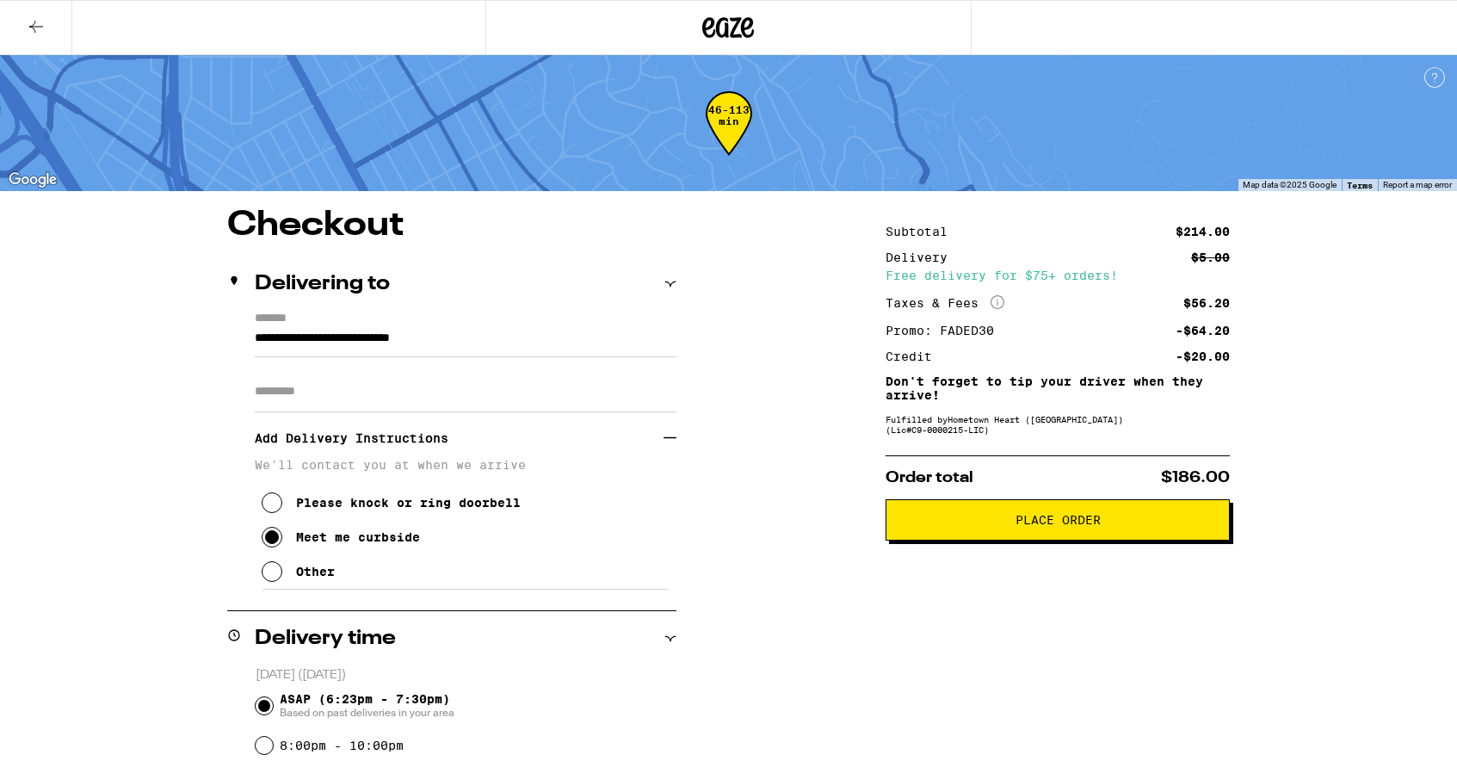
click at [1123, 519] on button "Place Order" at bounding box center [1058, 519] width 344 height 41
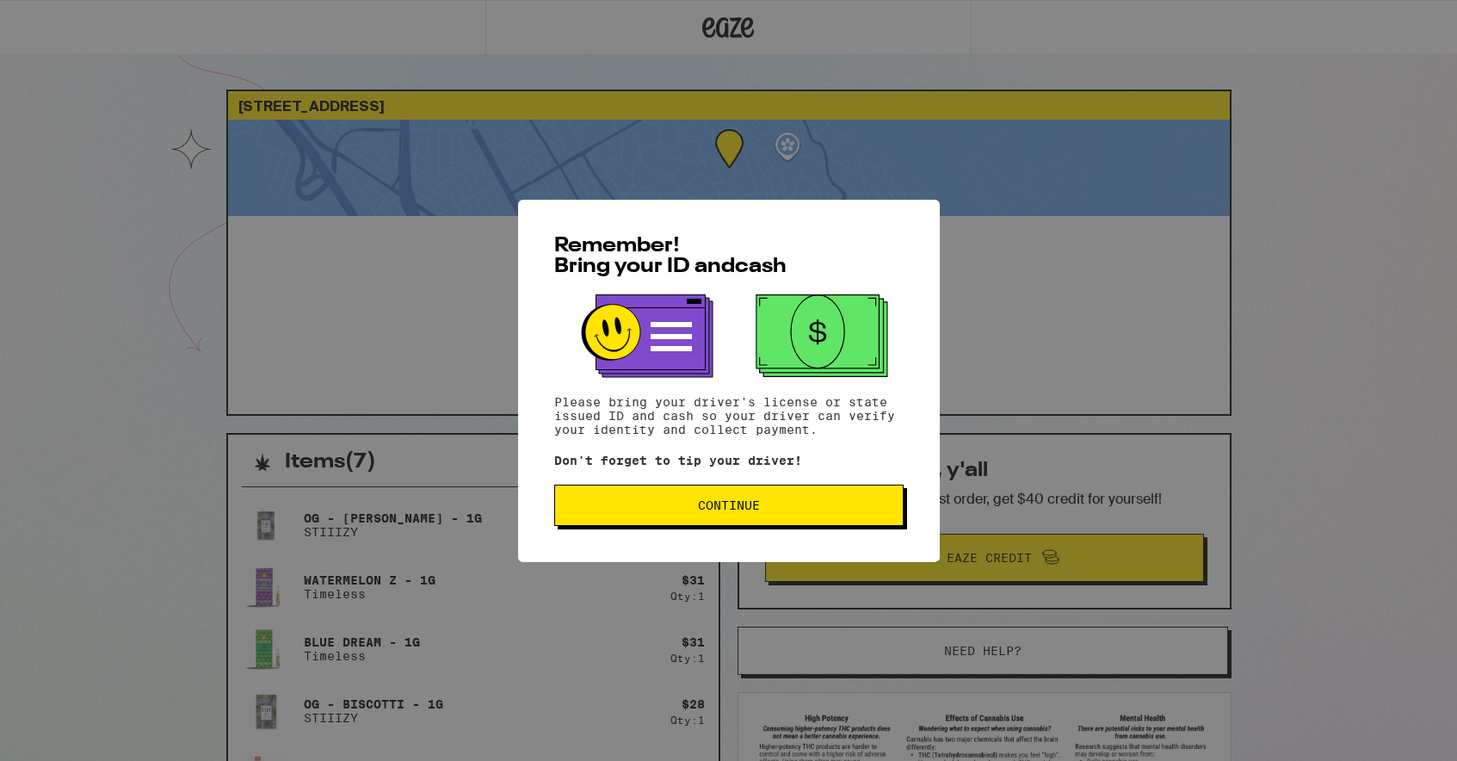
click at [750, 508] on span "Continue" at bounding box center [729, 505] width 62 height 12
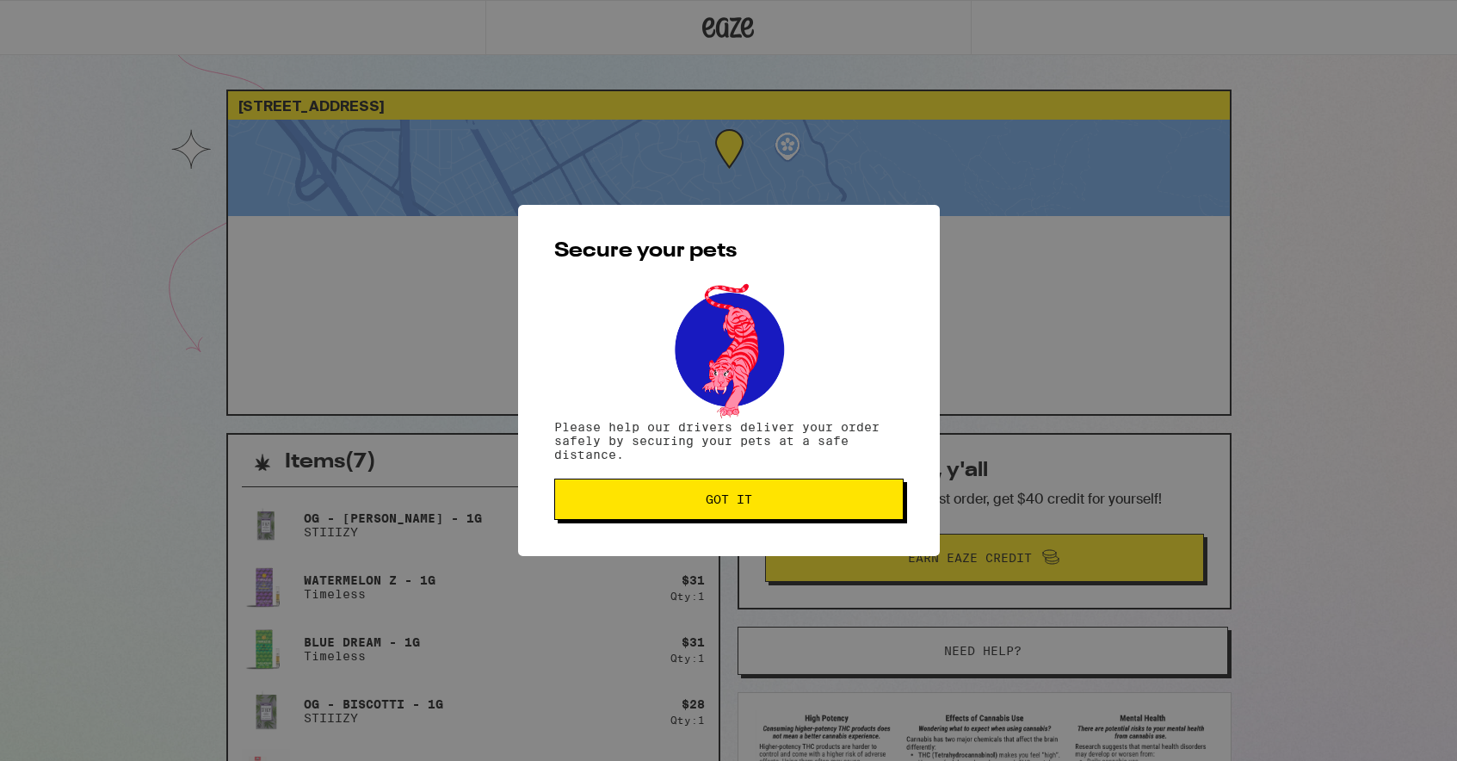
click at [750, 505] on span "Got it" at bounding box center [729, 499] width 46 height 12
